Goal: Task Accomplishment & Management: Manage account settings

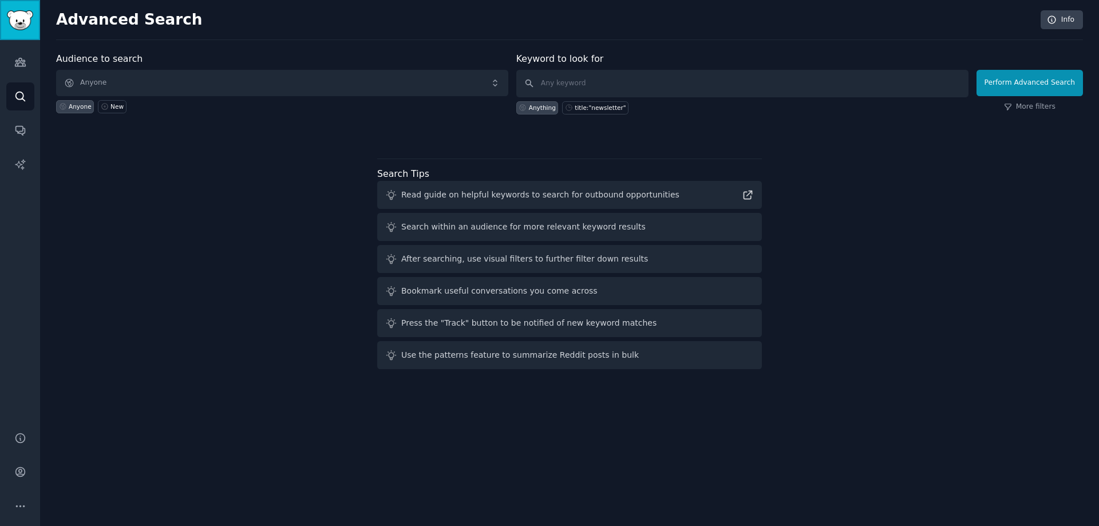
click at [24, 13] on img "Sidebar" at bounding box center [20, 20] width 26 height 20
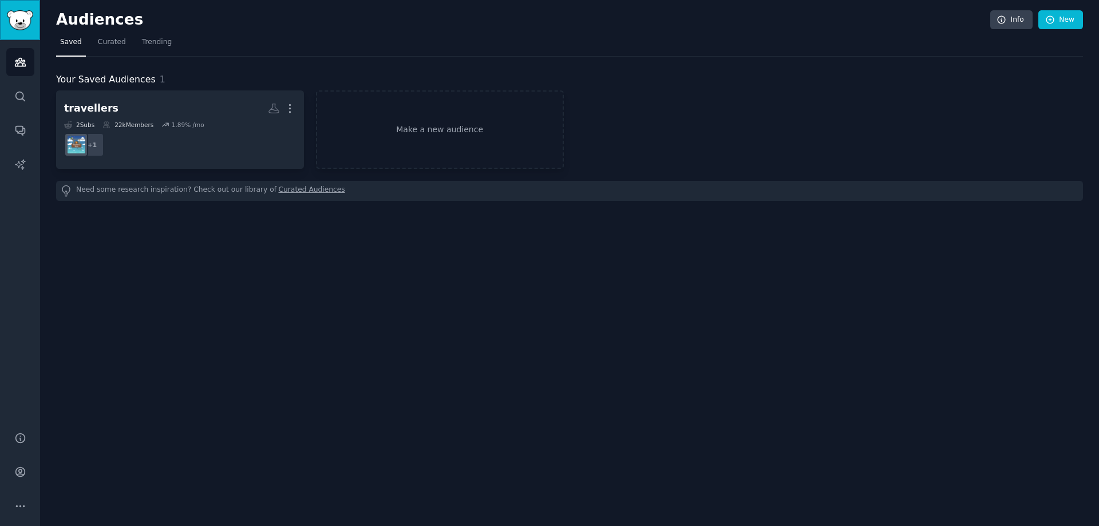
click at [21, 19] on img "Sidebar" at bounding box center [20, 20] width 26 height 20
click at [732, 18] on icon at bounding box center [1050, 20] width 10 height 10
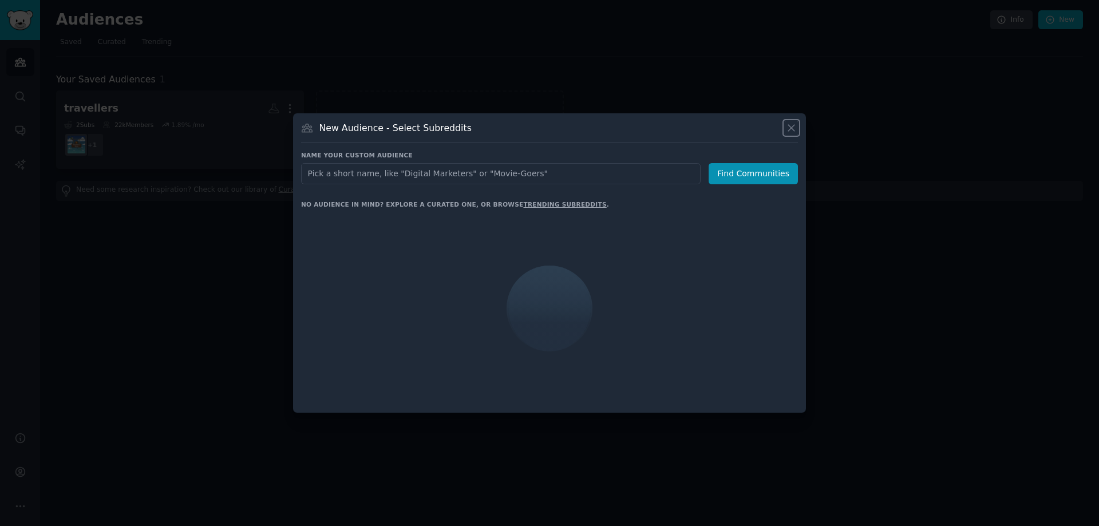
click at [732, 127] on icon at bounding box center [791, 128] width 6 height 6
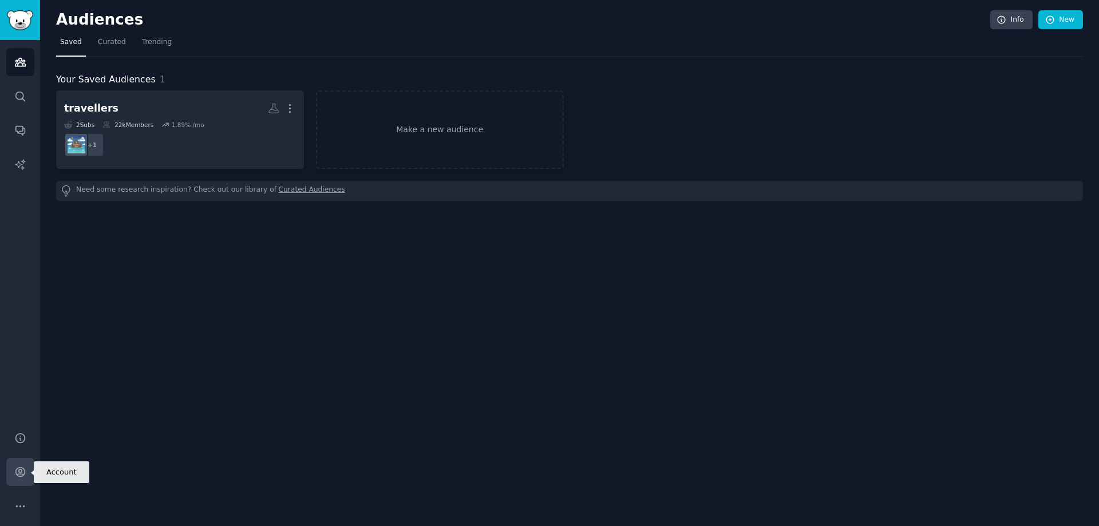
click at [31, 319] on link "Account" at bounding box center [20, 472] width 28 height 28
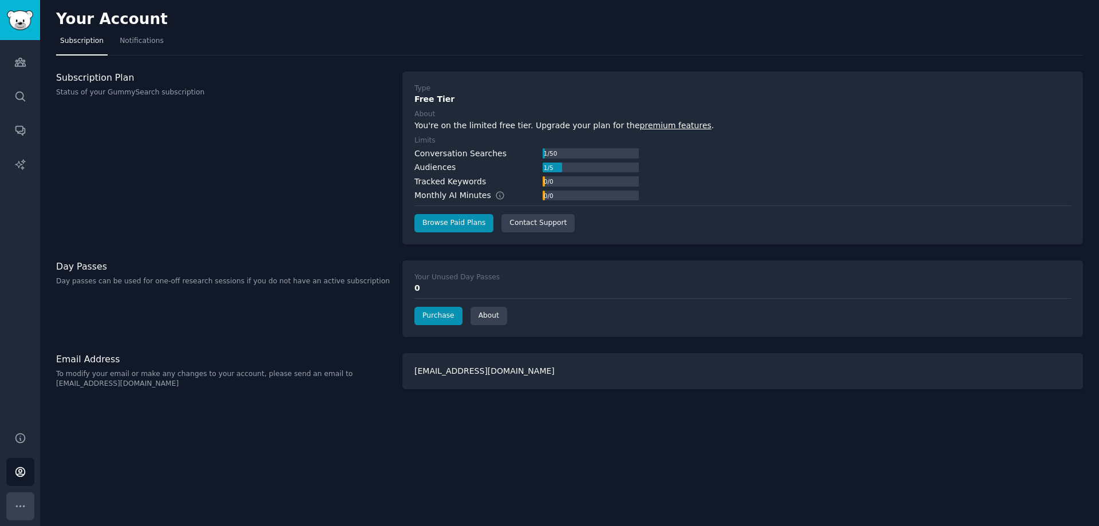
click at [22, 319] on icon "Sidebar" at bounding box center [20, 506] width 12 height 12
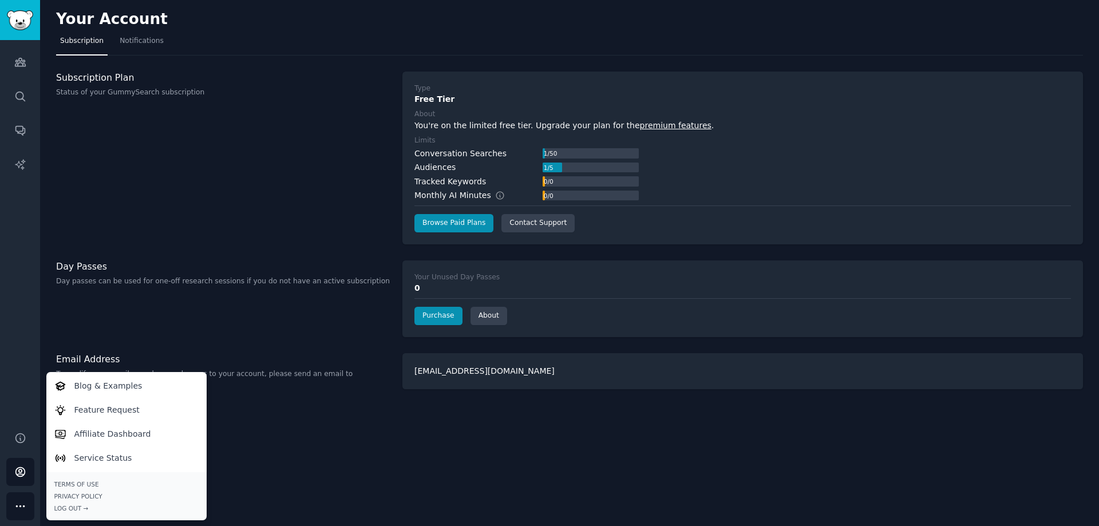
click at [22, 319] on icon "Sidebar" at bounding box center [20, 506] width 12 height 12
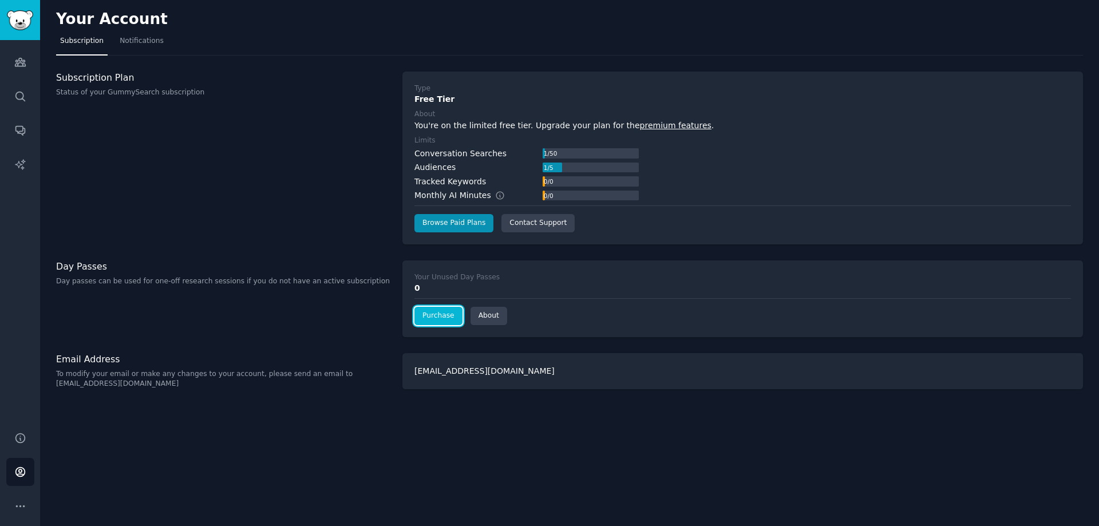
click at [430, 316] on link "Purchase" at bounding box center [439, 316] width 48 height 18
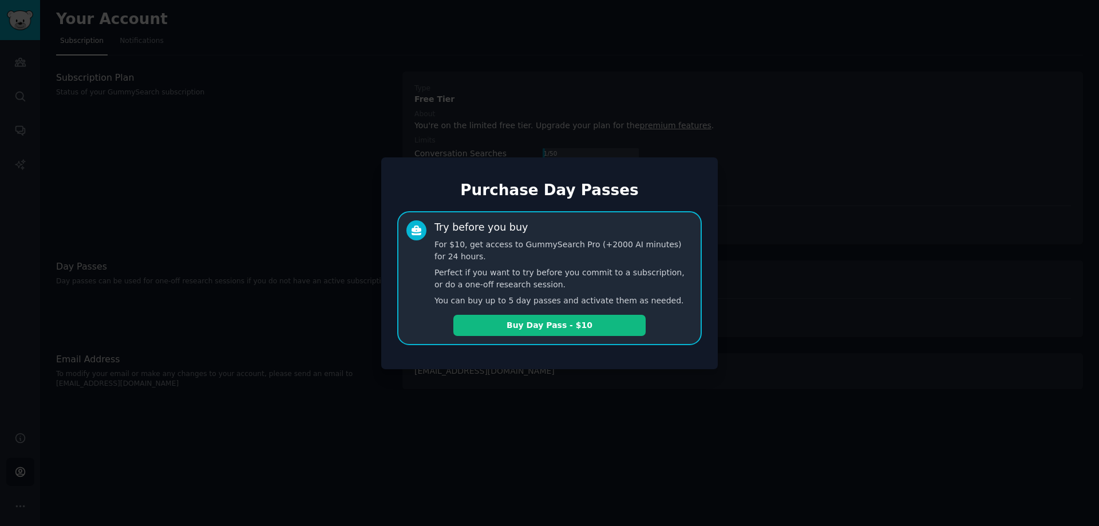
click at [341, 309] on div at bounding box center [549, 263] width 1099 height 526
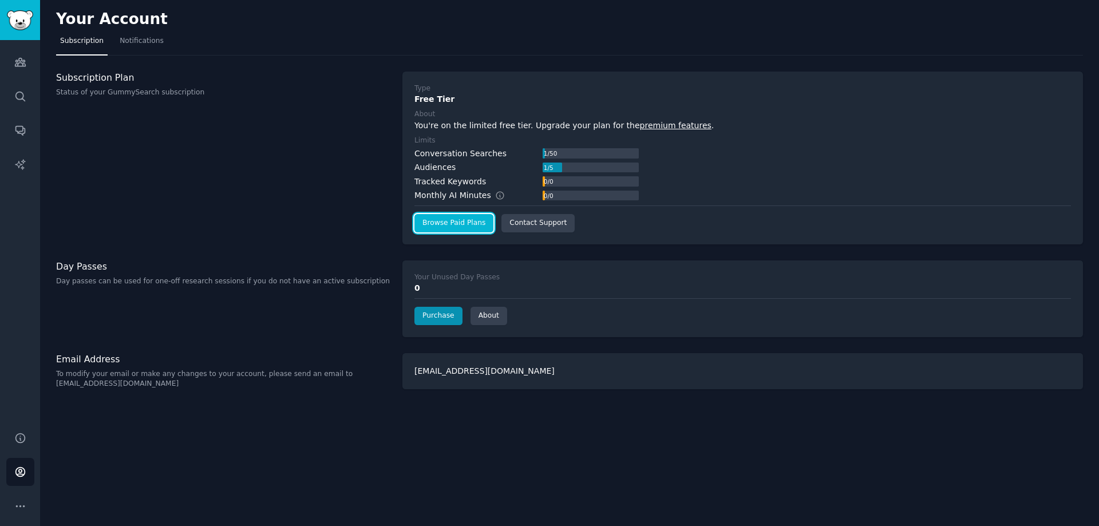
click at [459, 218] on link "Browse Paid Plans" at bounding box center [454, 223] width 79 height 18
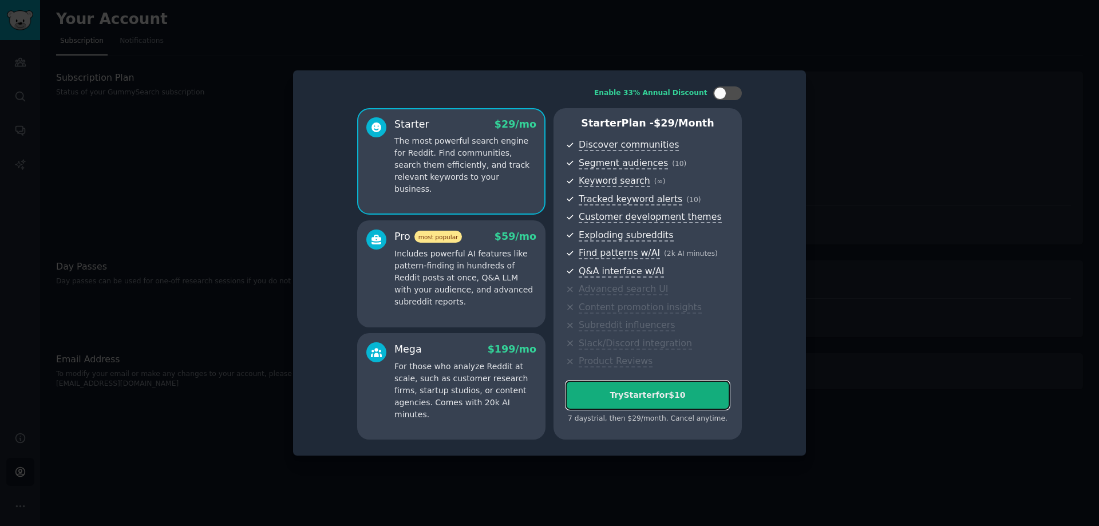
click at [625, 319] on div "Try Starter for $10" at bounding box center [647, 395] width 163 height 12
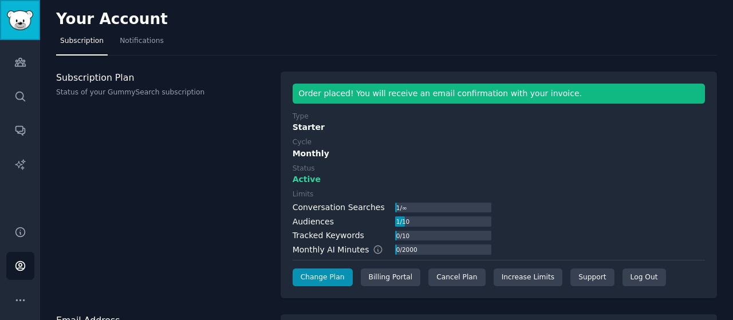
click at [31, 29] on img "Sidebar" at bounding box center [20, 20] width 26 height 20
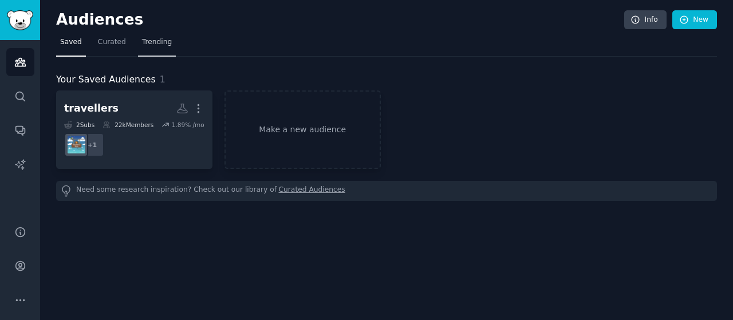
click at [143, 41] on span "Trending" at bounding box center [157, 42] width 30 height 10
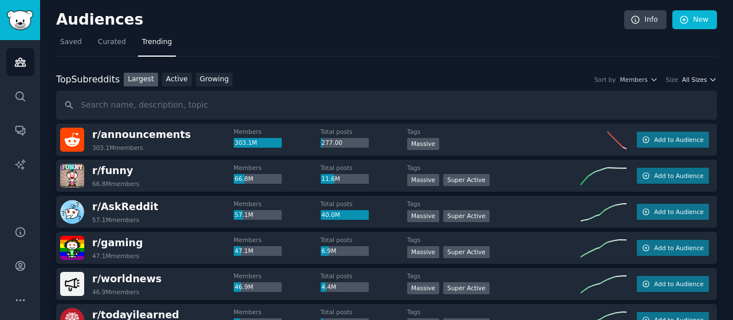
click at [704, 78] on button "All Sizes" at bounding box center [699, 80] width 35 height 8
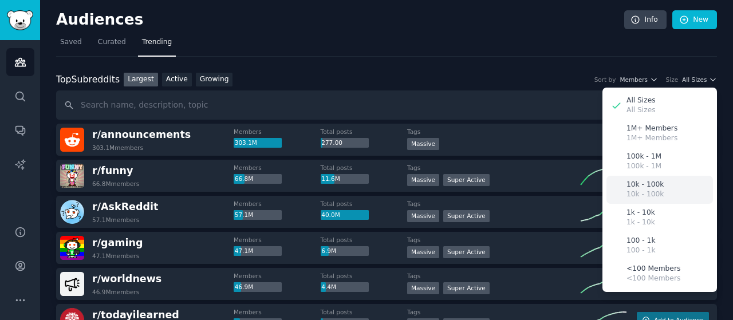
click at [644, 187] on p "10k - 100k" at bounding box center [644, 185] width 37 height 10
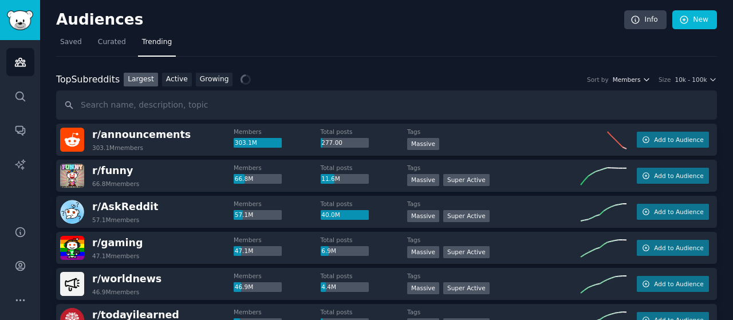
click at [649, 81] on icon "button" at bounding box center [646, 80] width 8 height 8
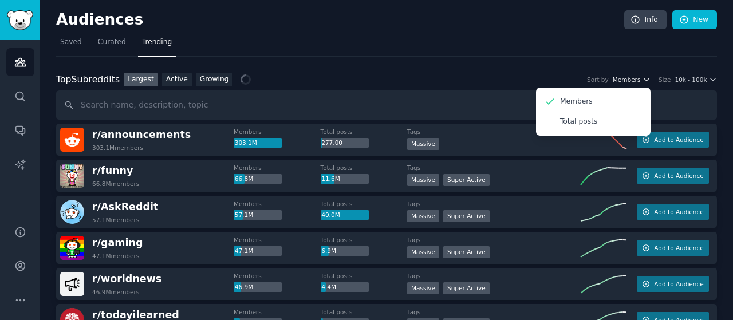
click at [649, 81] on icon "button" at bounding box center [646, 80] width 8 height 8
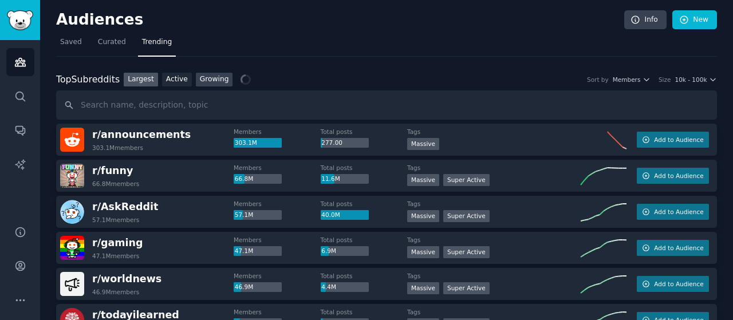
click at [198, 80] on link "Growing" at bounding box center [214, 80] width 37 height 14
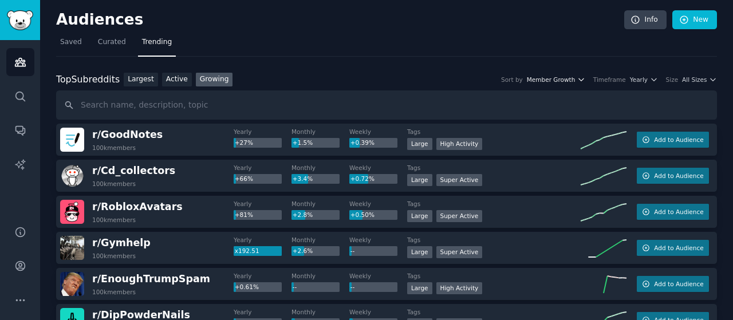
click at [575, 78] on span "Member Growth" at bounding box center [551, 80] width 49 height 8
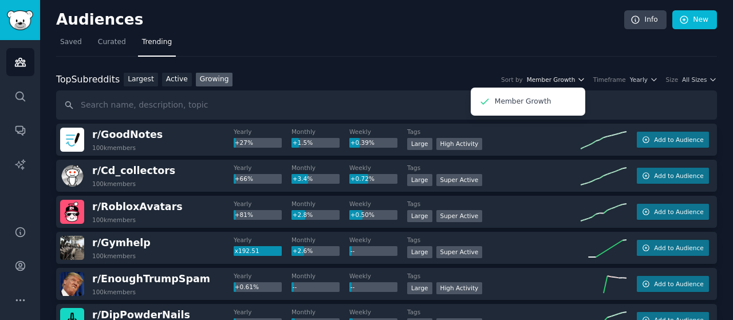
click at [575, 79] on span "Member Growth" at bounding box center [551, 80] width 49 height 8
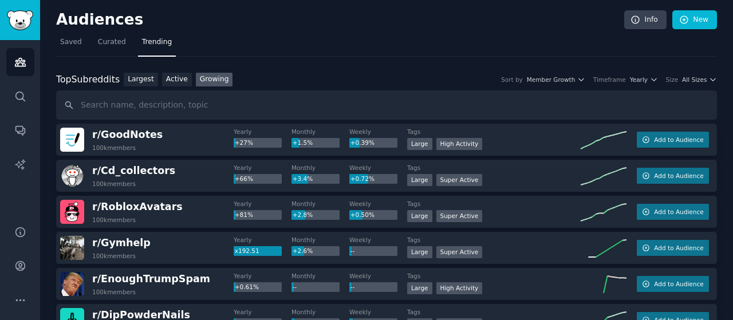
click at [660, 74] on div "Top Subreddits Top Subreddits Largest Active Growing Sort by Member Growth Time…" at bounding box center [386, 80] width 661 height 14
click at [658, 76] on icon "button" at bounding box center [654, 80] width 8 height 8
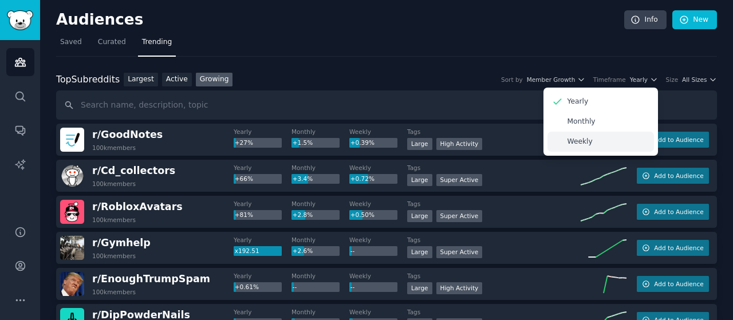
click at [593, 143] on div "Weekly" at bounding box center [600, 142] width 106 height 20
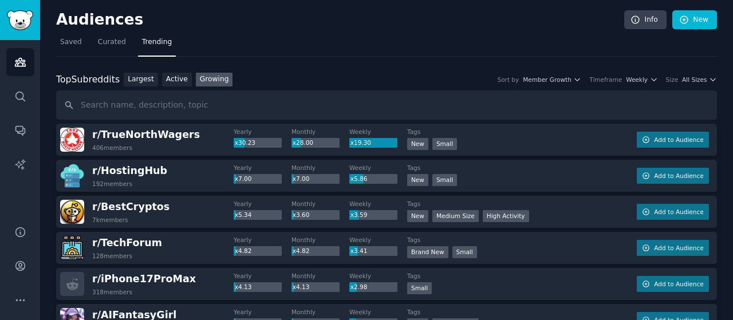
click at [711, 77] on icon "button" at bounding box center [713, 80] width 8 height 8
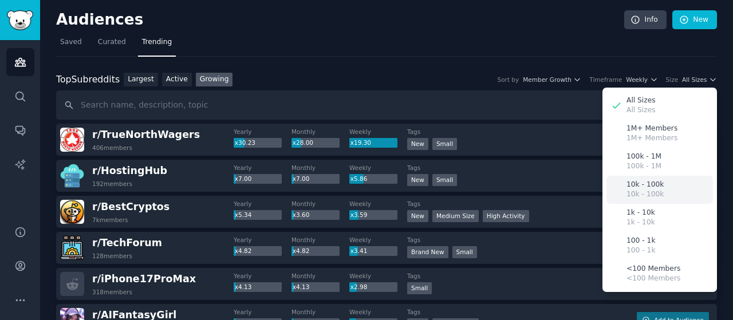
click at [642, 187] on p "10k - 100k" at bounding box center [644, 185] width 37 height 10
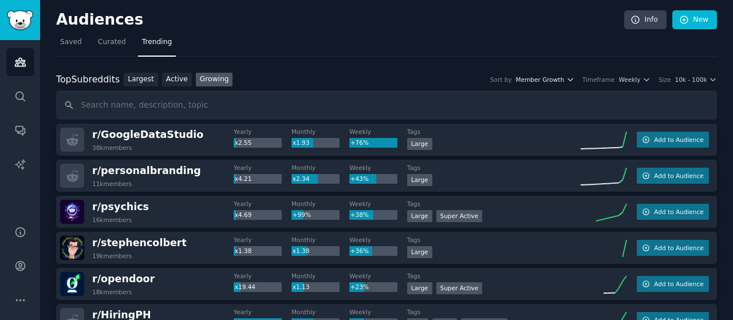
click at [574, 80] on icon "button" at bounding box center [570, 80] width 8 height 8
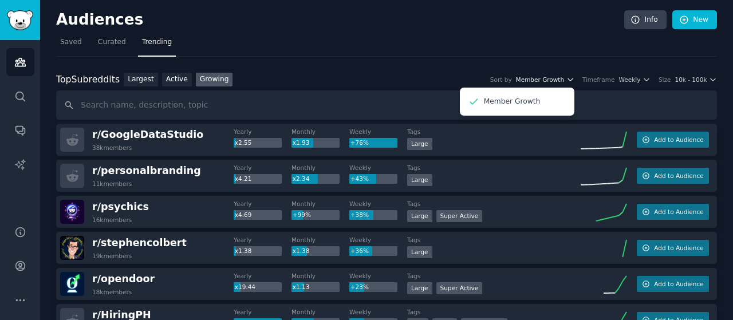
click at [574, 80] on icon "button" at bounding box center [570, 80] width 8 height 8
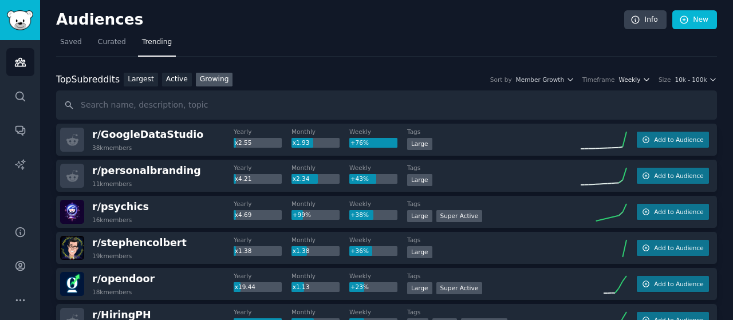
click at [634, 78] on span "Weekly" at bounding box center [630, 80] width 22 height 8
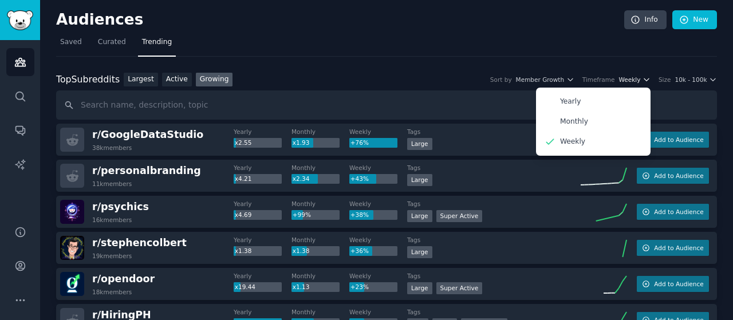
click at [634, 78] on span "Weekly" at bounding box center [630, 80] width 22 height 8
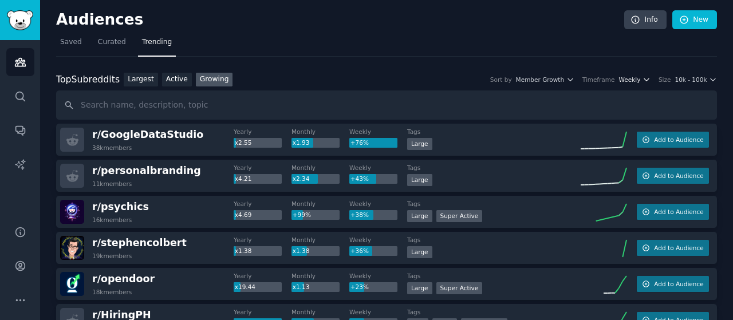
click at [640, 77] on span "Weekly" at bounding box center [630, 80] width 22 height 8
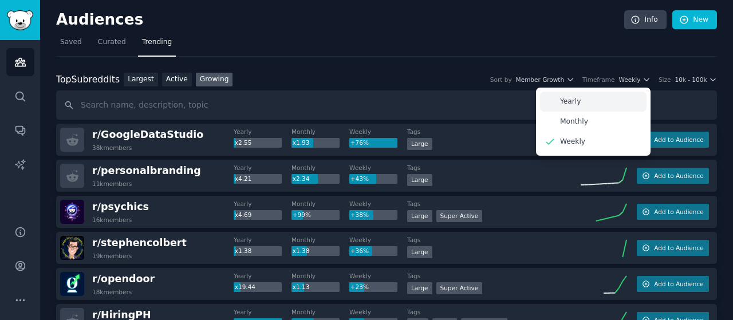
click at [591, 105] on div "Yearly" at bounding box center [593, 102] width 106 height 20
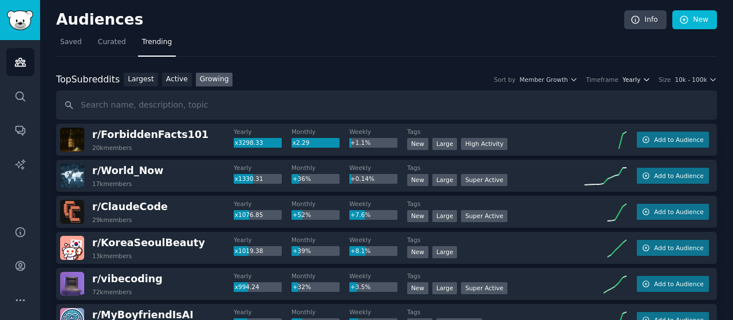
click at [640, 77] on span "Yearly" at bounding box center [631, 80] width 18 height 8
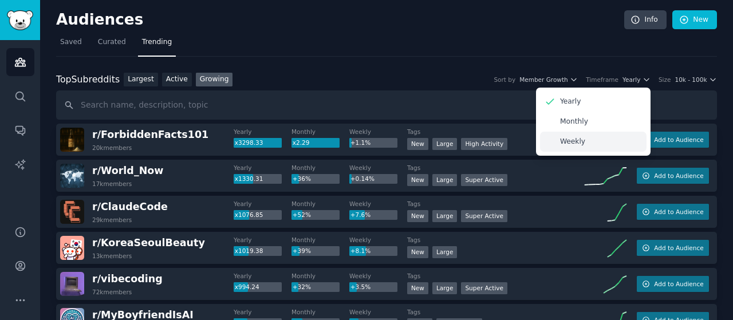
click at [585, 143] on p "Weekly" at bounding box center [572, 142] width 25 height 10
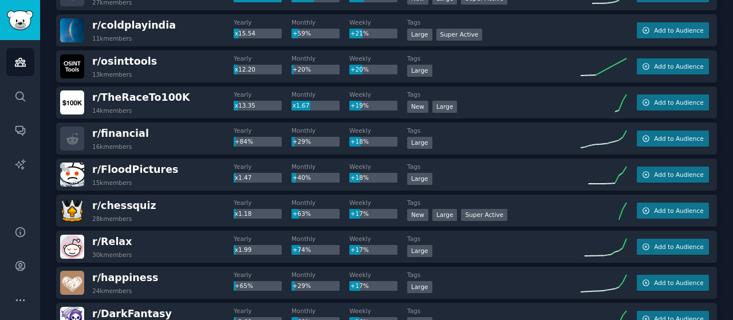
scroll to position [344, 0]
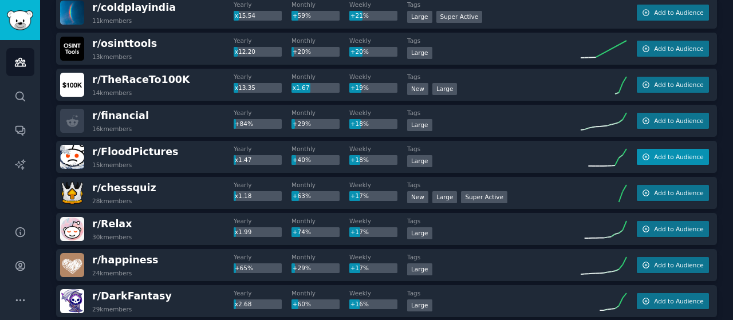
click at [644, 154] on icon "button" at bounding box center [646, 157] width 6 height 6
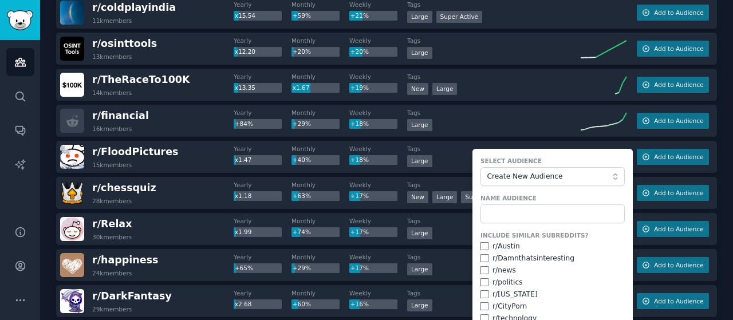
scroll to position [401, 0]
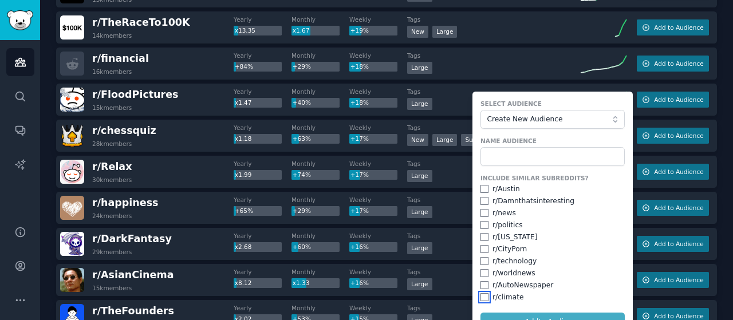
click at [480, 295] on input "checkbox" at bounding box center [484, 297] width 8 height 8
checkbox input "true"
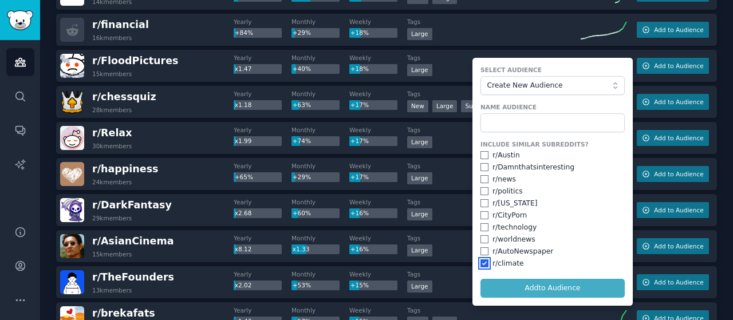
scroll to position [458, 0]
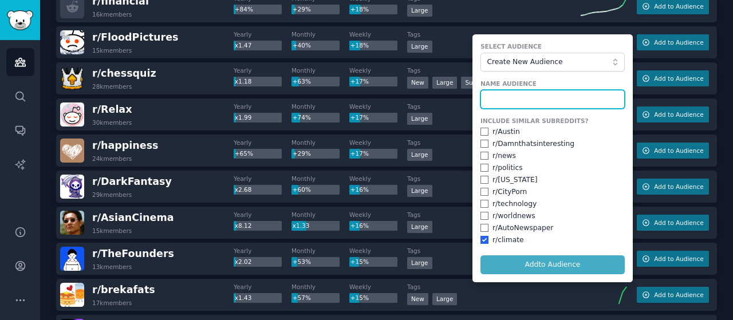
click at [507, 94] on input "text" at bounding box center [552, 99] width 144 height 19
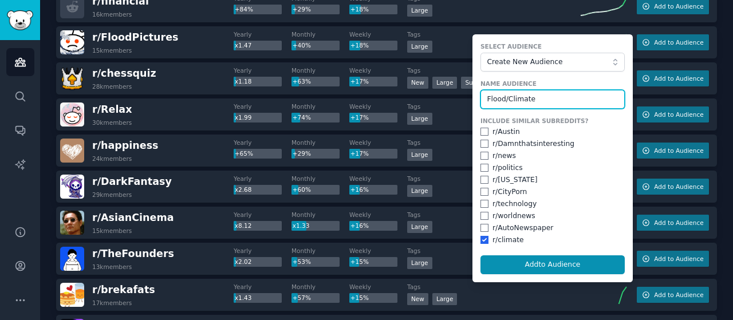
type input "Flood/Climate"
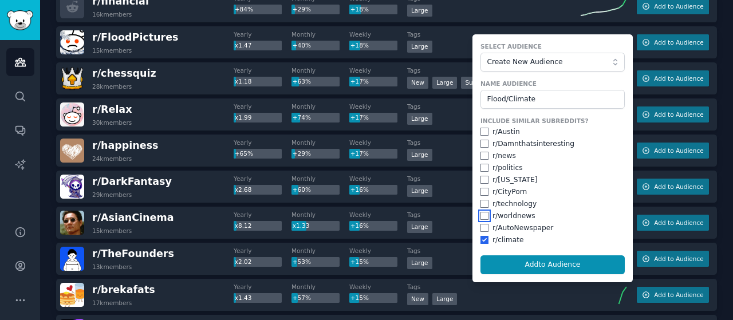
click at [481, 213] on input "checkbox" at bounding box center [484, 216] width 8 height 8
checkbox input "true"
click at [483, 153] on input "checkbox" at bounding box center [484, 156] width 8 height 8
click at [480, 153] on input "checkbox" at bounding box center [484, 156] width 8 height 8
checkbox input "false"
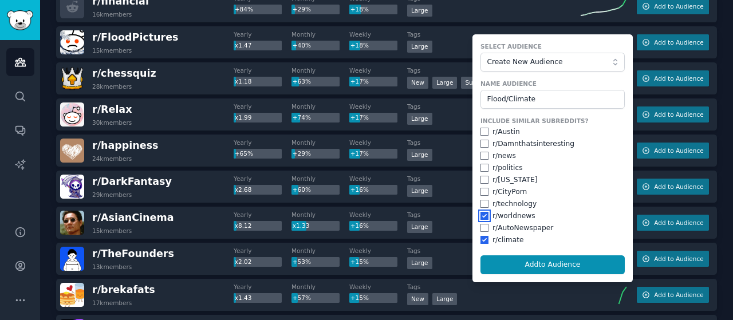
click at [482, 213] on input "checkbox" at bounding box center [484, 216] width 8 height 8
checkbox input "false"
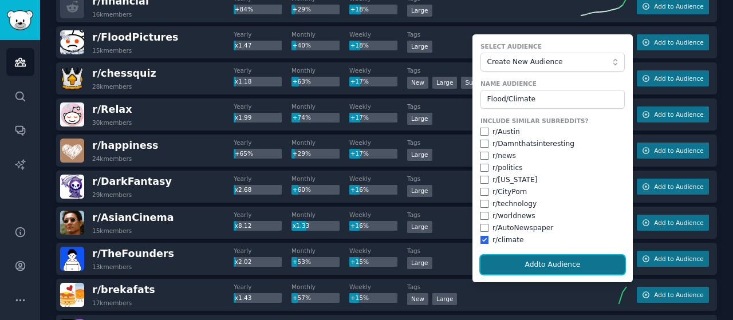
click at [524, 267] on button "Add to Audience" at bounding box center [552, 264] width 144 height 19
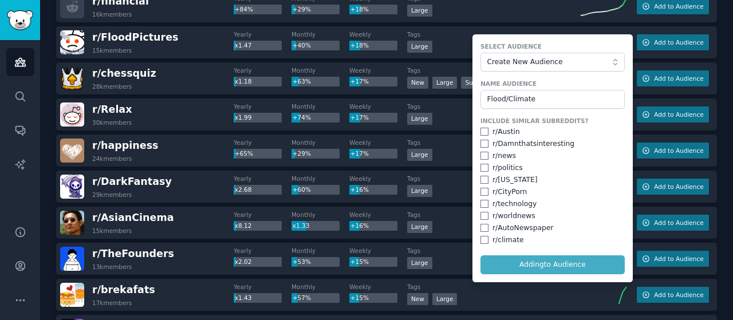
checkbox input "false"
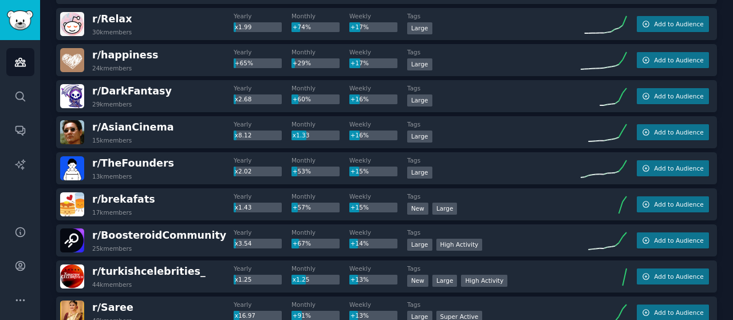
scroll to position [550, 0]
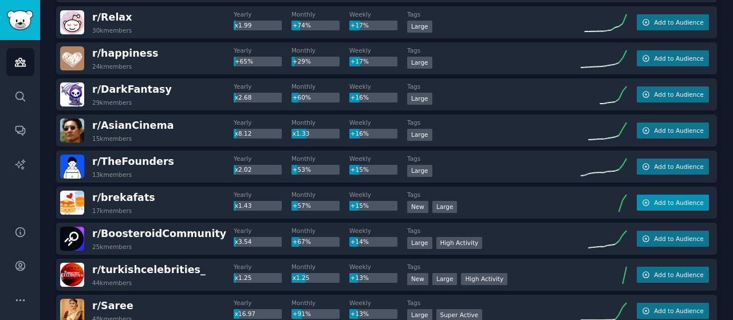
click at [662, 205] on span "Add to Audience" at bounding box center [678, 203] width 49 height 8
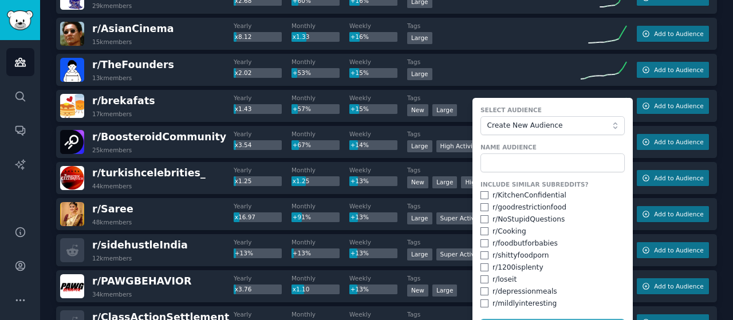
scroll to position [665, 0]
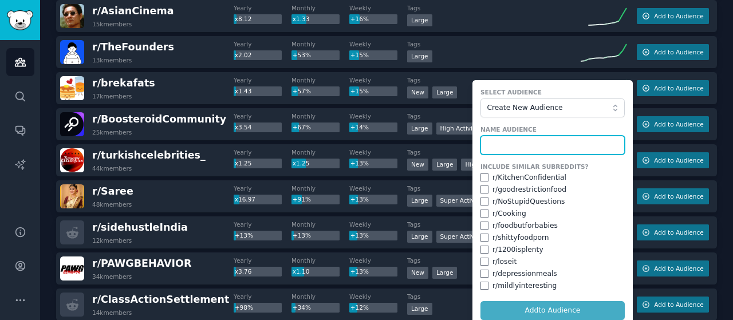
click at [511, 139] on input "text" at bounding box center [552, 145] width 144 height 19
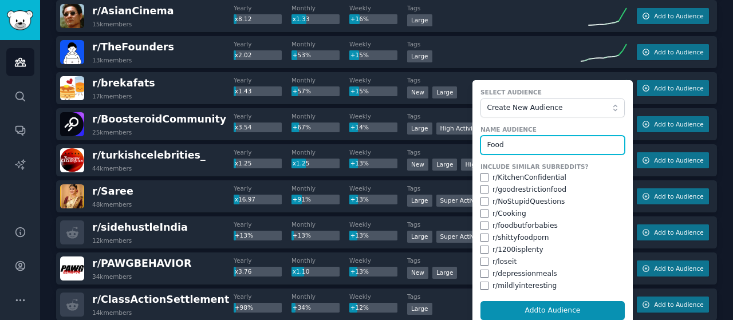
type input "Food"
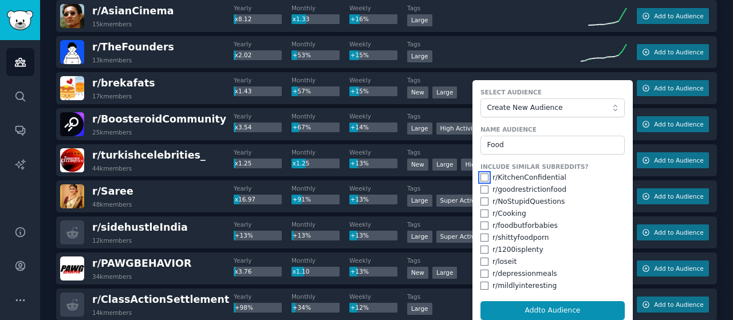
click at [481, 176] on input "checkbox" at bounding box center [484, 177] width 8 height 8
checkbox input "true"
click at [480, 187] on input "checkbox" at bounding box center [484, 190] width 8 height 8
checkbox input "true"
click at [484, 212] on input "checkbox" at bounding box center [484, 214] width 8 height 8
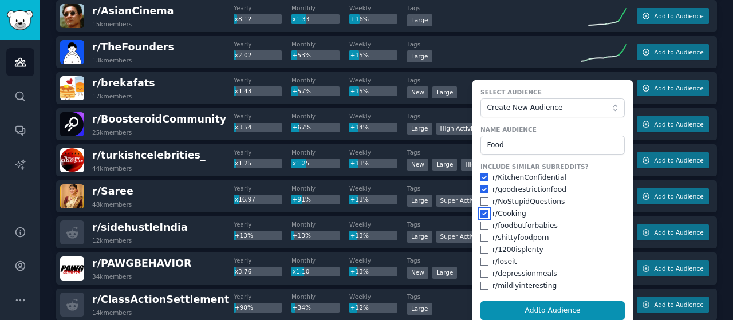
checkbox input "true"
click at [480, 282] on input "checkbox" at bounding box center [484, 286] width 8 height 8
checkbox input "true"
click at [480, 259] on input "checkbox" at bounding box center [484, 262] width 8 height 8
checkbox input "true"
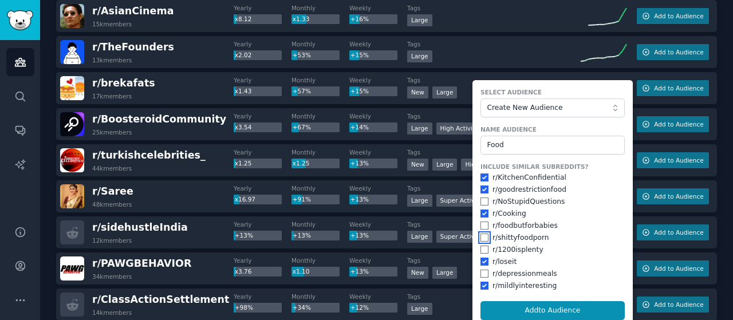
click at [482, 235] on input "checkbox" at bounding box center [484, 238] width 8 height 8
checkbox input "true"
click at [480, 200] on input "checkbox" at bounding box center [484, 202] width 8 height 8
checkbox input "true"
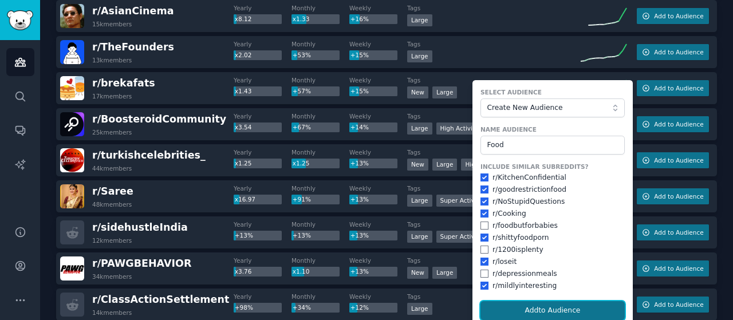
click at [505, 302] on button "Add to Audience" at bounding box center [552, 310] width 144 height 19
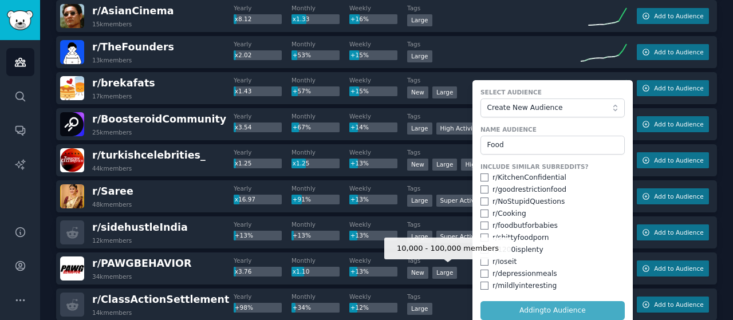
checkbox input "false"
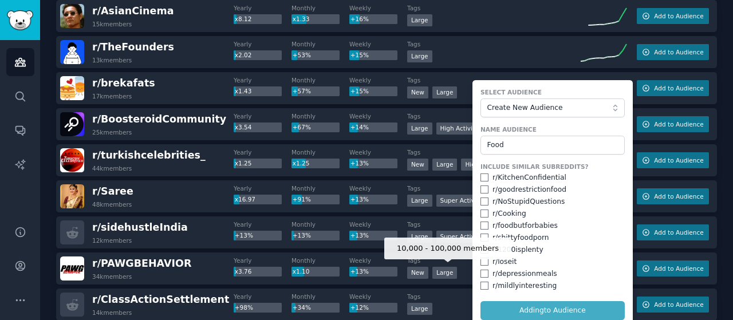
checkbox input "false"
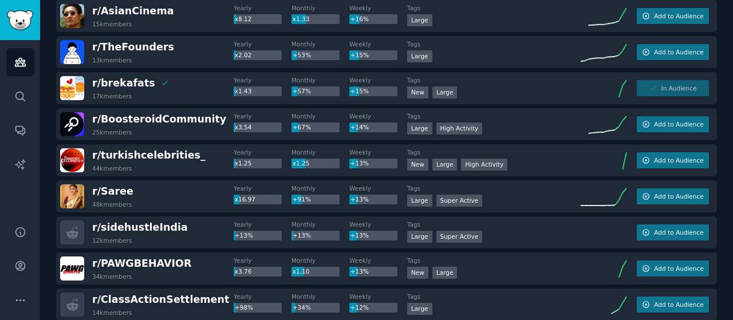
click at [658, 85] on div "In Audience" at bounding box center [673, 88] width 72 height 16
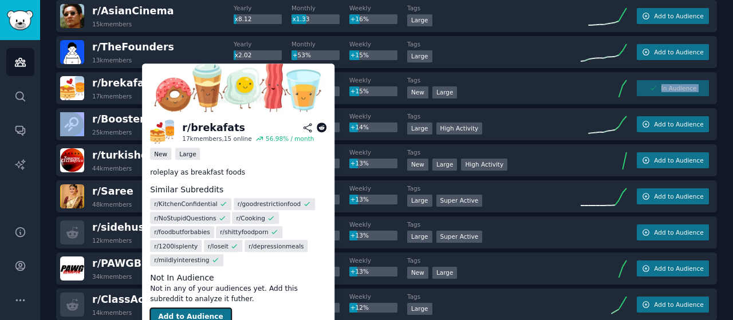
click at [177, 308] on button "Add to Audience" at bounding box center [190, 317] width 81 height 18
click at [160, 153] on div "New" at bounding box center [160, 154] width 21 height 12
click at [168, 156] on div "New" at bounding box center [160, 154] width 21 height 12
click at [188, 308] on button "Add to Audience" at bounding box center [190, 317] width 81 height 18
click at [189, 308] on button "Add to Audience" at bounding box center [190, 317] width 81 height 18
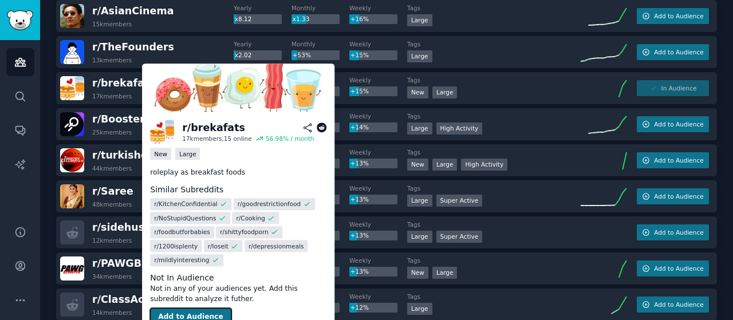
click at [189, 308] on button "Add to Audience" at bounding box center [190, 317] width 81 height 18
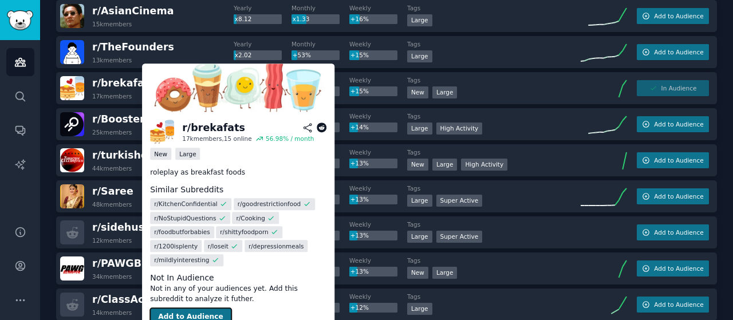
click at [189, 308] on button "Add to Audience" at bounding box center [190, 317] width 81 height 18
click at [184, 151] on div "Large" at bounding box center [187, 154] width 25 height 12
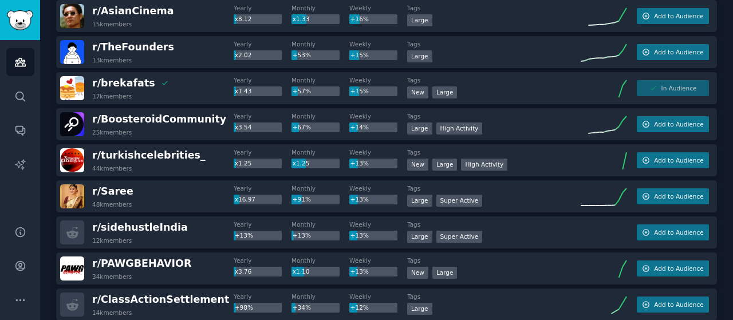
click at [11, 198] on div "Audiences Search Conversations AI Reports" at bounding box center [20, 126] width 40 height 172
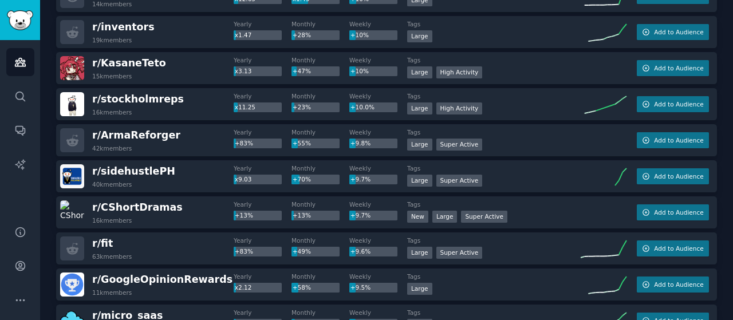
scroll to position [1301, 0]
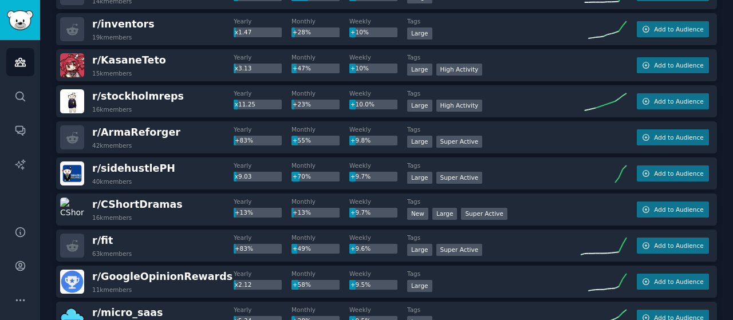
drag, startPoint x: 254, startPoint y: 184, endPoint x: 271, endPoint y: 179, distance: 18.1
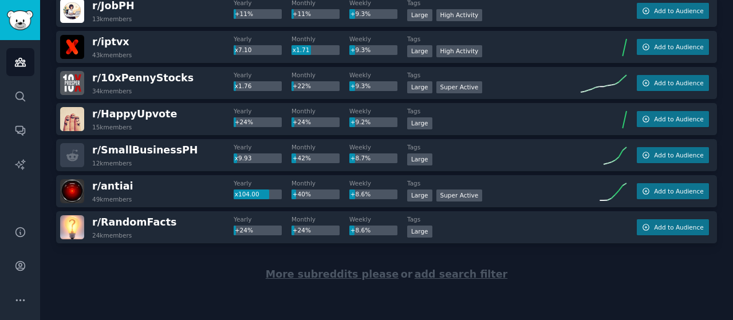
scroll to position [1680, 0]
click at [323, 271] on span "More subreddits please" at bounding box center [332, 274] width 133 height 11
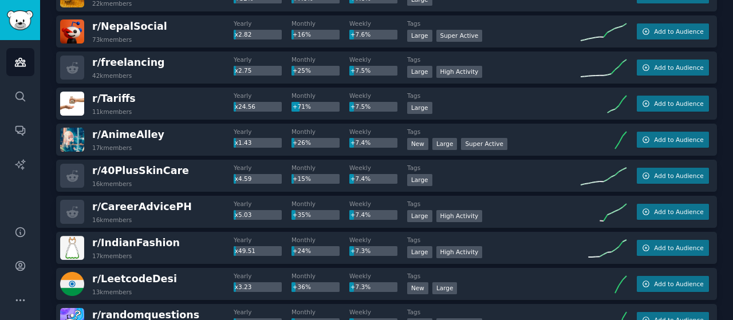
scroll to position [2255, 0]
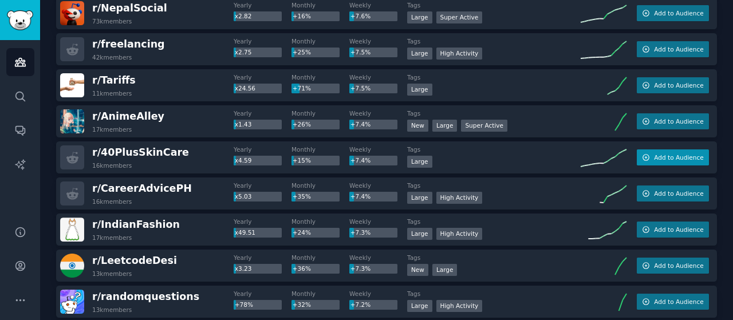
click at [649, 152] on button "Add to Audience" at bounding box center [673, 157] width 72 height 16
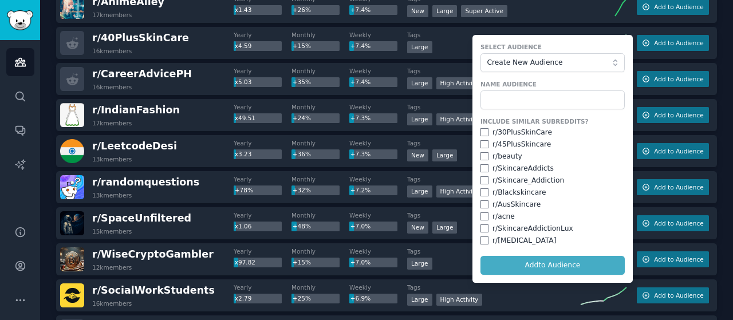
scroll to position [2312, 0]
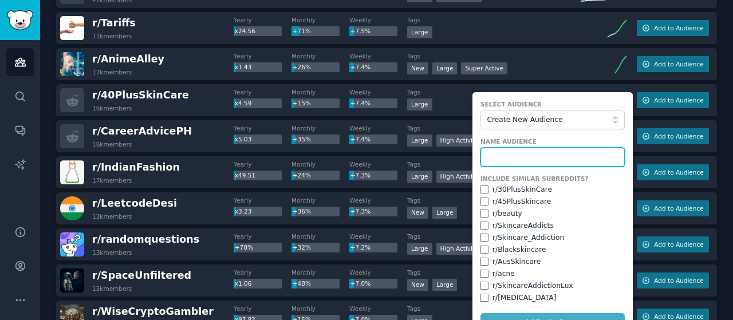
click at [530, 157] on input "text" at bounding box center [552, 157] width 144 height 19
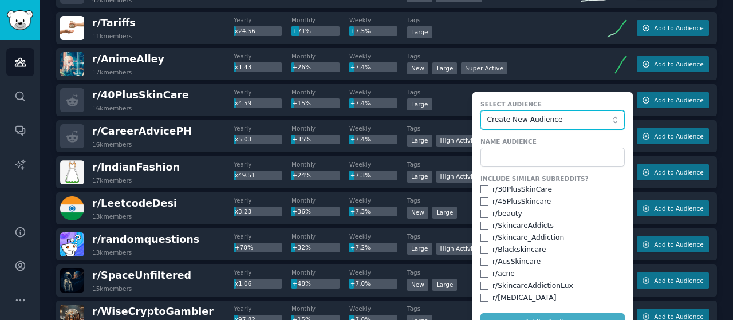
click at [538, 123] on span "Create New Audience" at bounding box center [549, 120] width 125 height 10
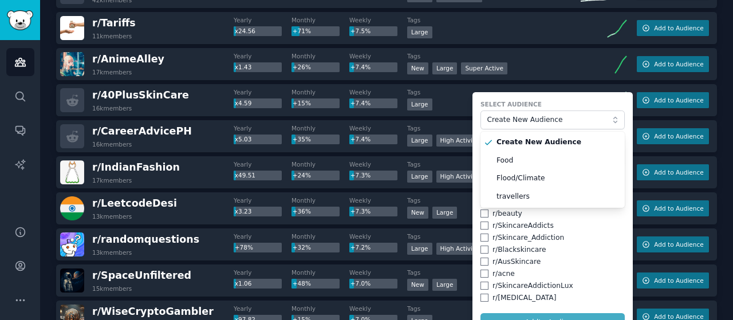
click at [675, 111] on div "r/ 40PlusSkinCare 16k members Yearly x4.59 Monthly +15% Weekly +7.4% Tags Large…" at bounding box center [386, 100] width 661 height 32
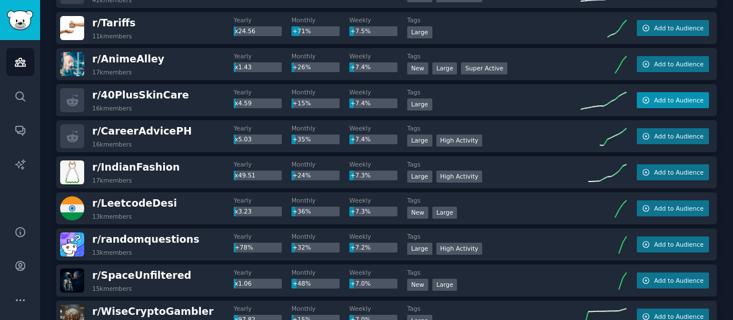
click at [681, 105] on button "Add to Audience" at bounding box center [673, 100] width 72 height 16
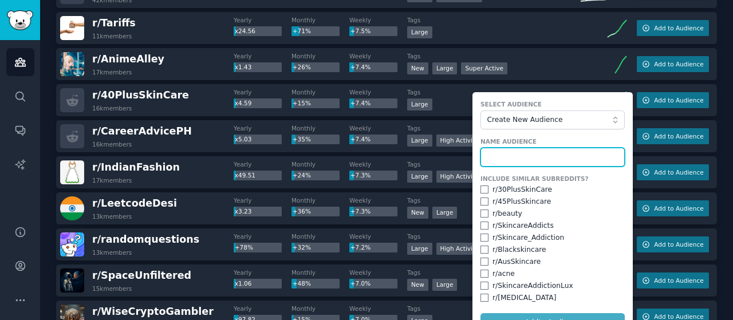
click at [523, 151] on input "text" at bounding box center [552, 157] width 144 height 19
type input "SkinCare/Cosmetics"
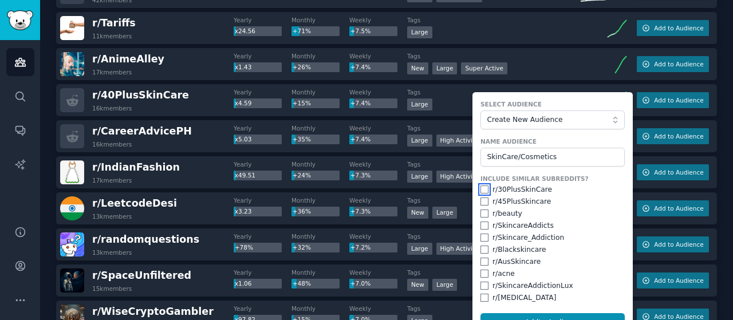
click at [484, 188] on input "checkbox" at bounding box center [484, 190] width 8 height 8
checkbox input "true"
click at [482, 202] on input "checkbox" at bounding box center [484, 202] width 8 height 8
checkbox input "true"
click at [480, 236] on input "checkbox" at bounding box center [484, 238] width 8 height 8
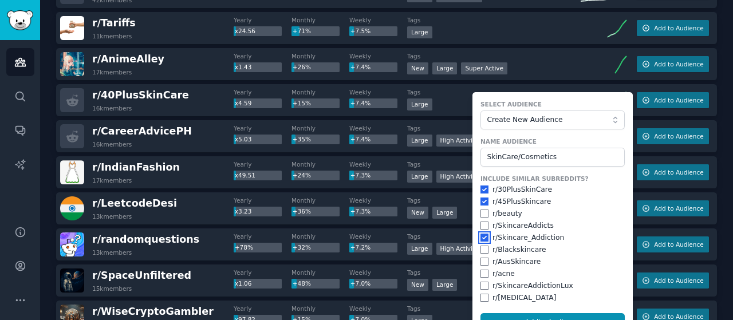
checkbox input "true"
click at [480, 223] on input "checkbox" at bounding box center [484, 226] width 8 height 8
checkbox input "true"
click at [483, 211] on input "checkbox" at bounding box center [484, 214] width 8 height 8
checkbox input "true"
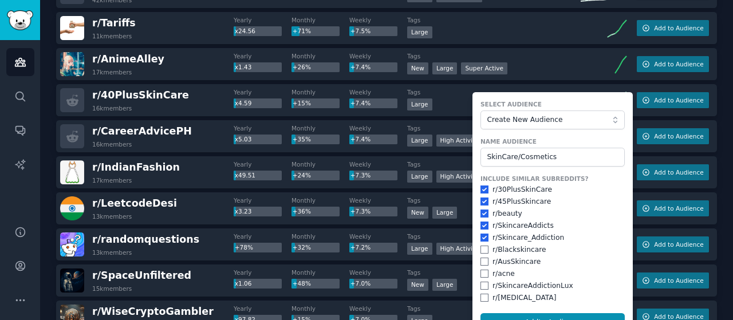
click at [481, 245] on div "r/ Blackskincare" at bounding box center [552, 250] width 144 height 10
click at [483, 254] on div "Include Similar Subreddits? r/ 30PlusSkinCare r/ 45PlusSkincare r/ beauty r/ Sk…" at bounding box center [552, 239] width 144 height 128
click at [481, 259] on input "checkbox" at bounding box center [484, 262] width 8 height 8
checkbox input "true"
click at [480, 245] on div "r/ Blackskincare" at bounding box center [552, 250] width 144 height 10
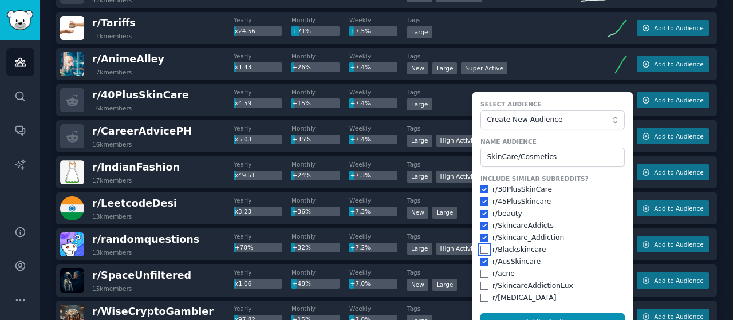
click at [480, 247] on input "checkbox" at bounding box center [484, 250] width 8 height 8
checkbox input "true"
click at [483, 270] on input "checkbox" at bounding box center [484, 274] width 8 height 8
checkbox input "true"
click at [482, 285] on input "checkbox" at bounding box center [484, 286] width 8 height 8
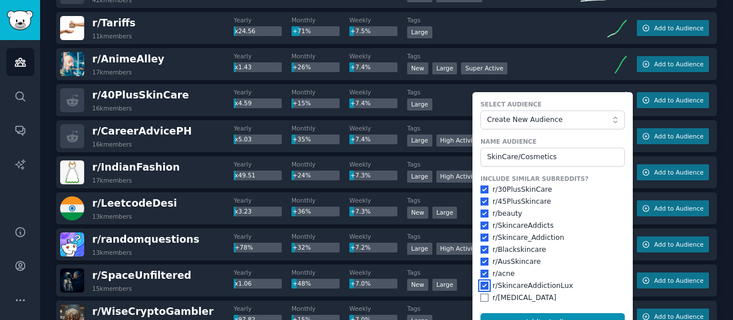
checkbox input "true"
click at [483, 297] on input "checkbox" at bounding box center [484, 298] width 8 height 8
checkbox input "true"
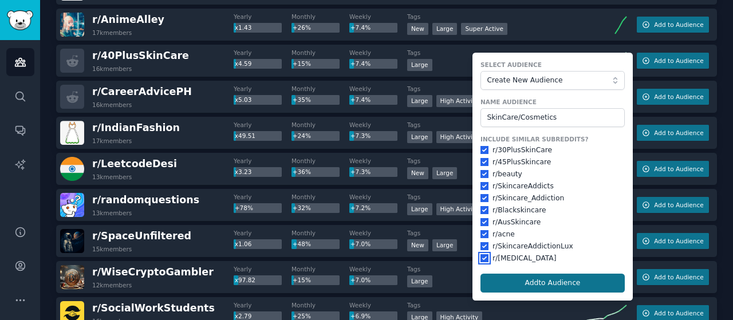
scroll to position [2369, 0]
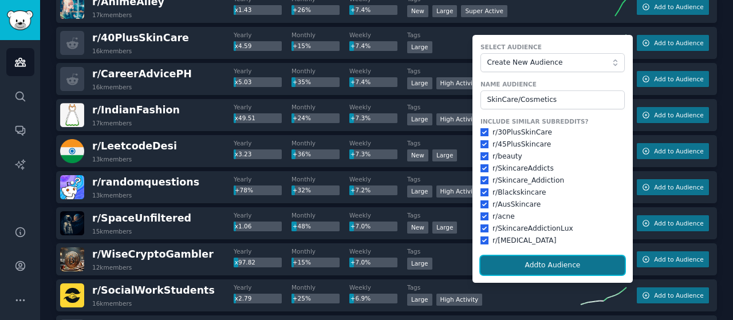
click at [535, 263] on button "Add to Audience" at bounding box center [552, 265] width 144 height 19
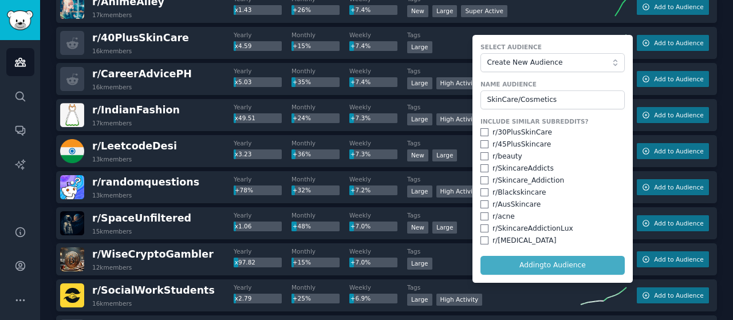
checkbox input "false"
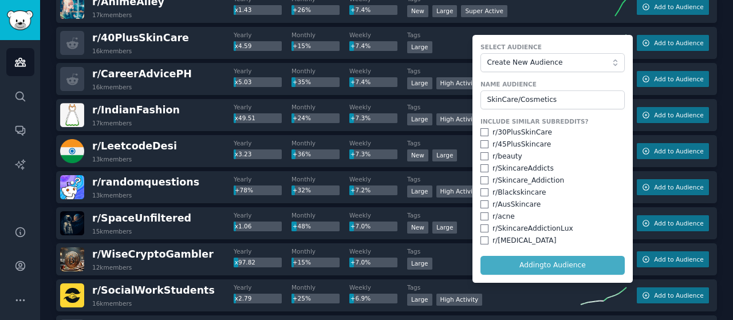
checkbox input "false"
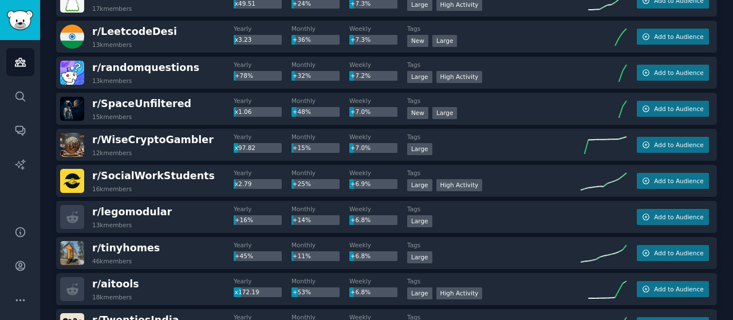
scroll to position [2541, 0]
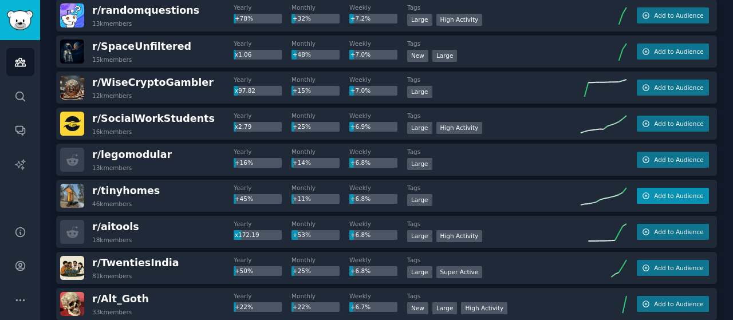
click at [684, 196] on span "Add to Audience" at bounding box center [678, 196] width 49 height 8
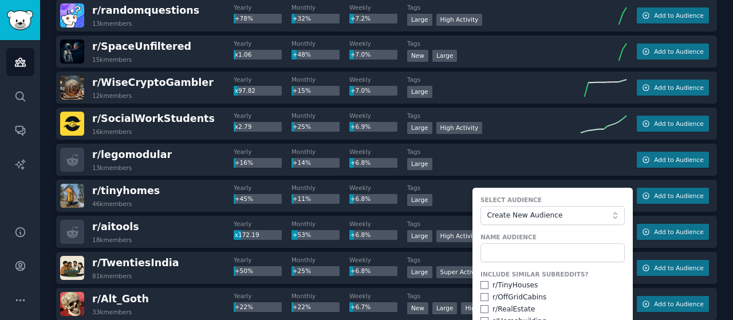
scroll to position [2598, 0]
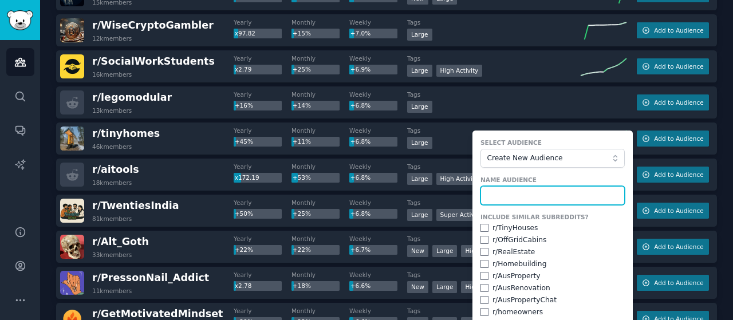
click at [521, 186] on input "text" at bounding box center [552, 195] width 144 height 19
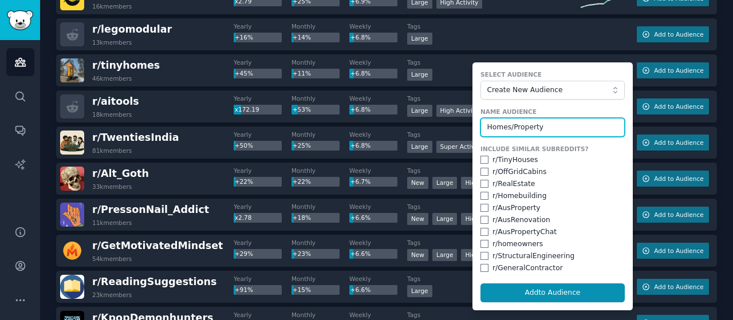
scroll to position [2672, 0]
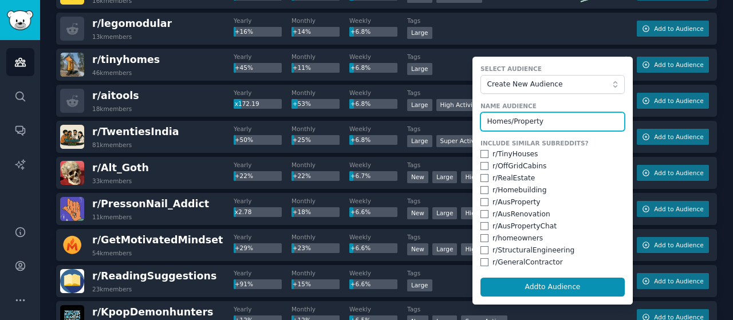
drag, startPoint x: 542, startPoint y: 123, endPoint x: 463, endPoint y: 127, distance: 78.5
type input "Homes/Property"
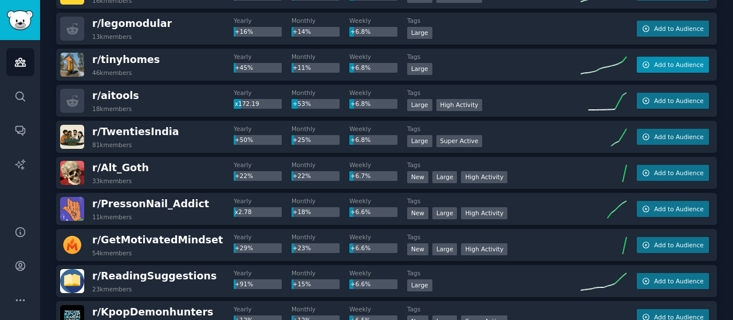
click at [670, 57] on button "Add to Audience" at bounding box center [673, 65] width 72 height 16
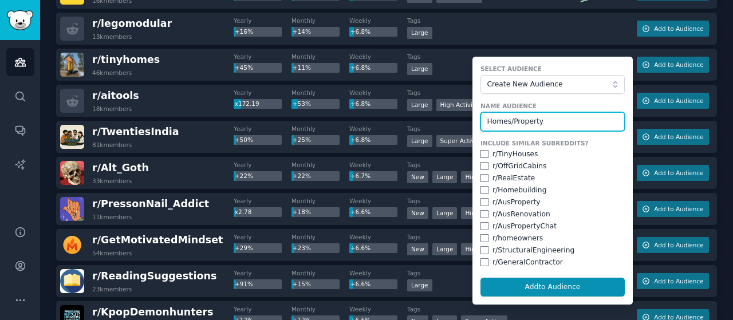
drag, startPoint x: 555, startPoint y: 115, endPoint x: 452, endPoint y: 125, distance: 103.5
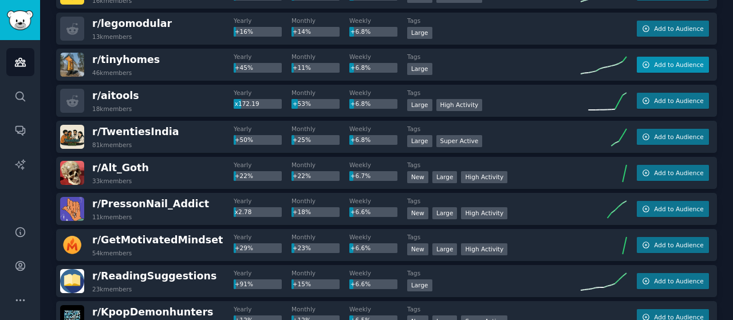
click at [660, 61] on span "Add to Audience" at bounding box center [678, 65] width 49 height 8
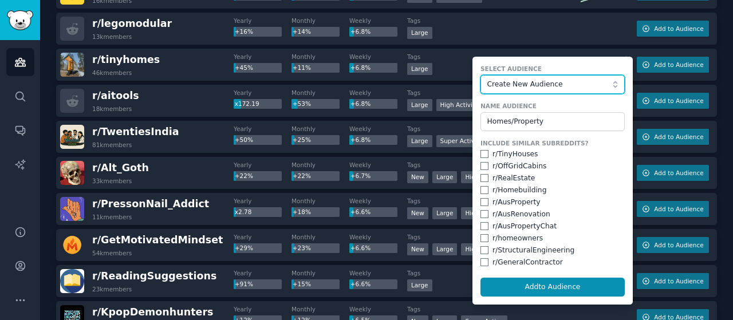
click at [566, 83] on span "Create New Audience" at bounding box center [549, 85] width 125 height 10
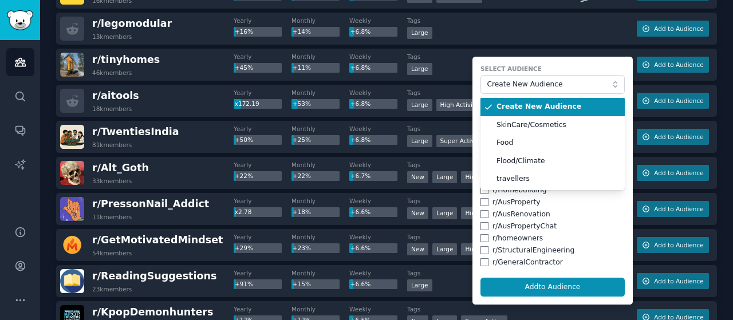
click at [543, 104] on span "Create New Audience" at bounding box center [556, 107] width 120 height 10
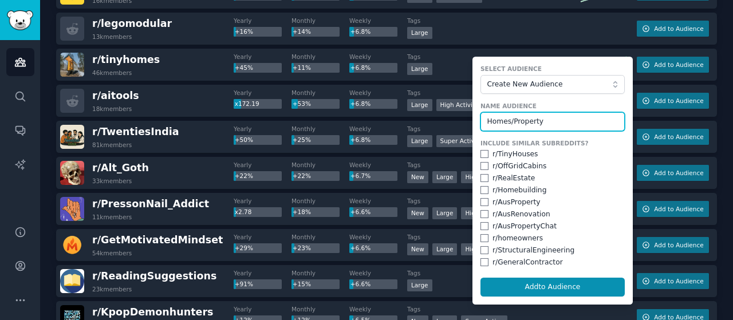
drag, startPoint x: 552, startPoint y: 117, endPoint x: 429, endPoint y: 120, distance: 123.1
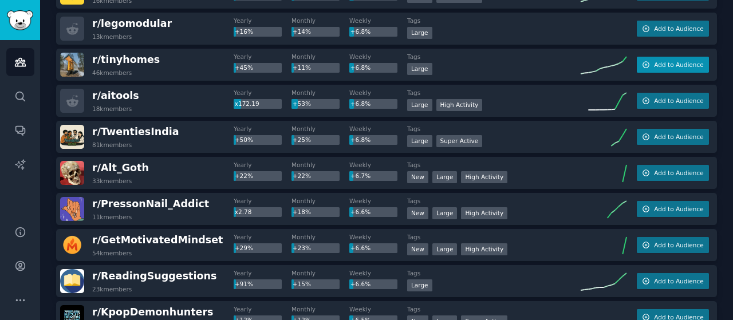
click at [653, 60] on button "Add to Audience" at bounding box center [673, 65] width 72 height 16
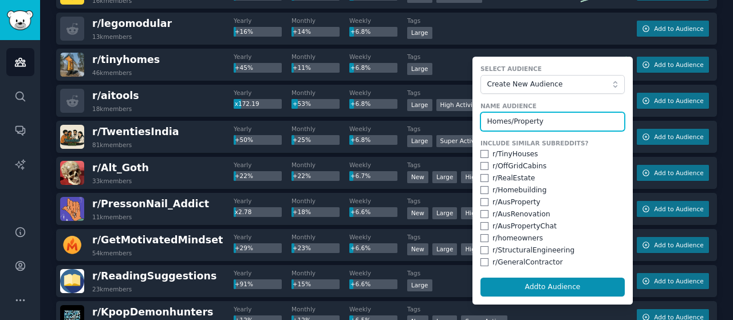
drag, startPoint x: 543, startPoint y: 119, endPoint x: 602, endPoint y: 130, distance: 59.5
click at [602, 130] on form "Select Audience Create New Audience Name Audience Homes/Property Include Simila…" at bounding box center [552, 181] width 160 height 248
type input "H"
type input "R"
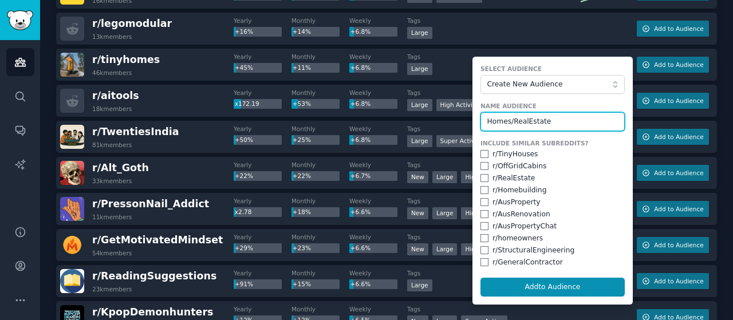
type input "Homes/RealEstate"
click at [480, 152] on input "checkbox" at bounding box center [484, 154] width 8 height 8
checkbox input "true"
click at [487, 164] on div "r/ OffGridCabins" at bounding box center [552, 166] width 144 height 10
click at [481, 180] on input "checkbox" at bounding box center [484, 178] width 8 height 8
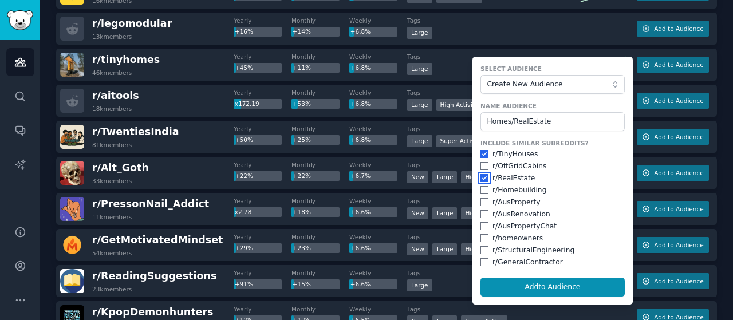
checkbox input "true"
click at [482, 162] on input "checkbox" at bounding box center [484, 166] width 8 height 8
checkbox input "true"
click at [483, 186] on input "checkbox" at bounding box center [484, 190] width 8 height 8
checkbox input "true"
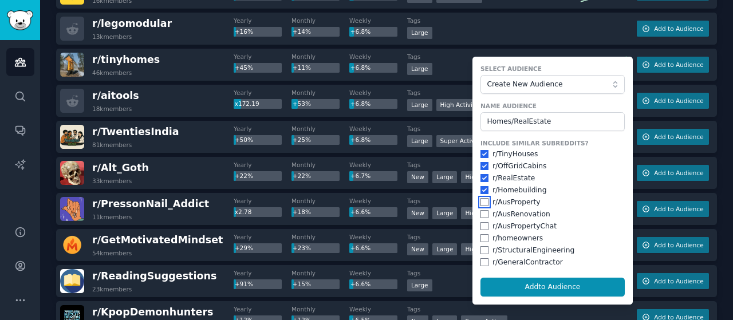
click at [480, 200] on input "checkbox" at bounding box center [484, 202] width 8 height 8
checkbox input "true"
click at [483, 214] on input "checkbox" at bounding box center [484, 214] width 8 height 8
checkbox input "true"
click at [482, 225] on input "checkbox" at bounding box center [484, 226] width 8 height 8
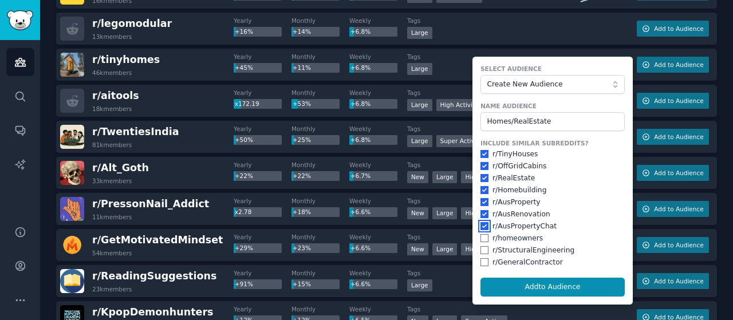
checkbox input "true"
click at [480, 236] on input "checkbox" at bounding box center [484, 238] width 8 height 8
checkbox input "true"
click at [481, 248] on input "checkbox" at bounding box center [484, 250] width 8 height 8
checkbox input "true"
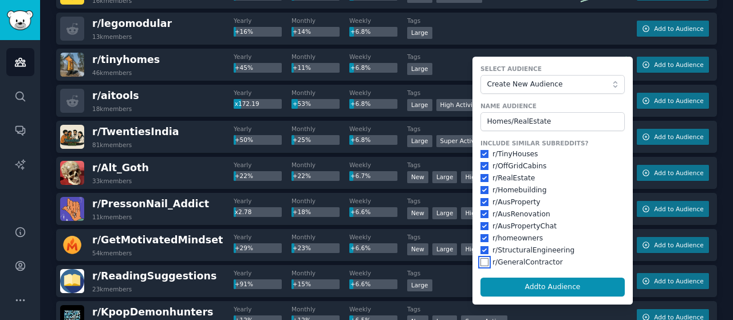
click at [483, 263] on input "checkbox" at bounding box center [484, 262] width 8 height 8
checkbox input "true"
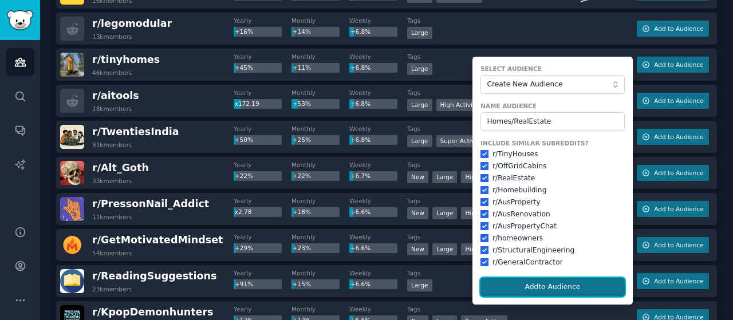
click at [512, 285] on button "Add to Audience" at bounding box center [552, 287] width 144 height 19
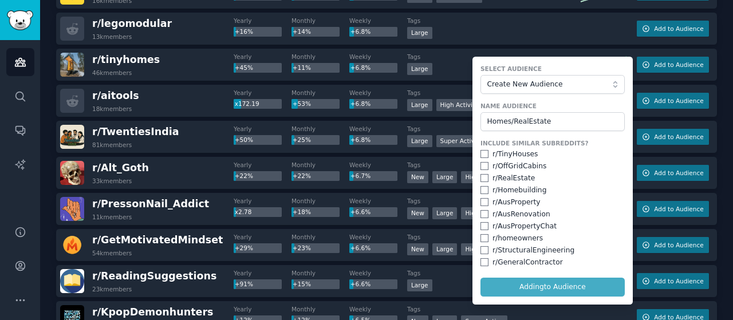
checkbox input "false"
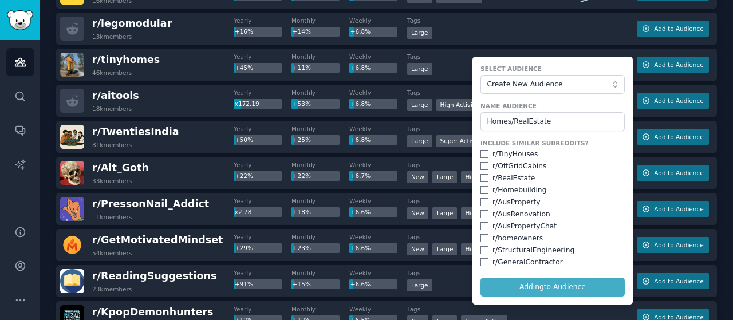
checkbox input "false"
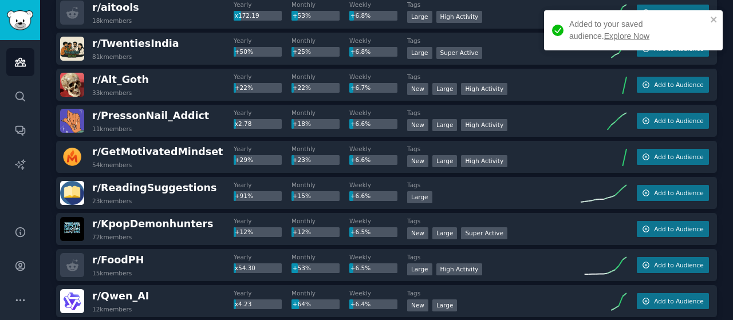
scroll to position [2787, 0]
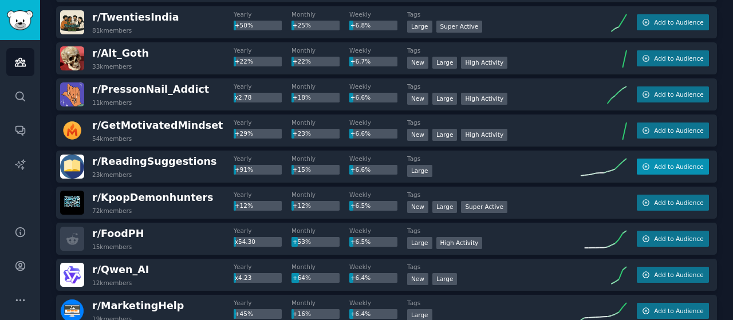
click at [674, 165] on span "Add to Audience" at bounding box center [678, 167] width 49 height 8
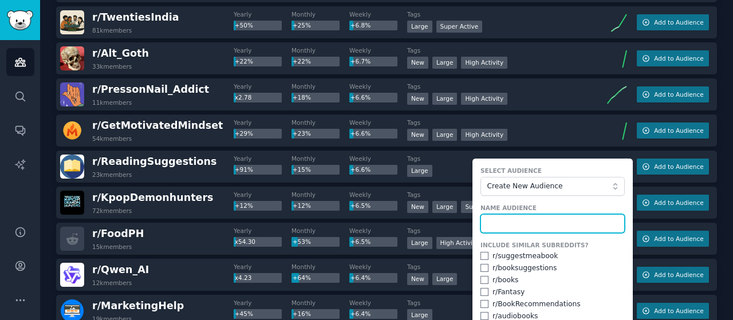
click at [515, 223] on input "text" at bounding box center [552, 223] width 144 height 19
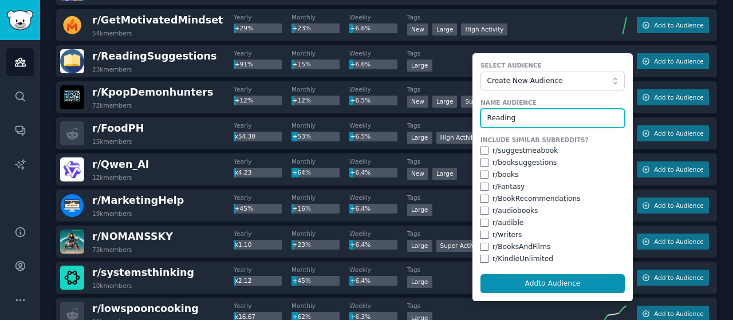
scroll to position [2938, 0]
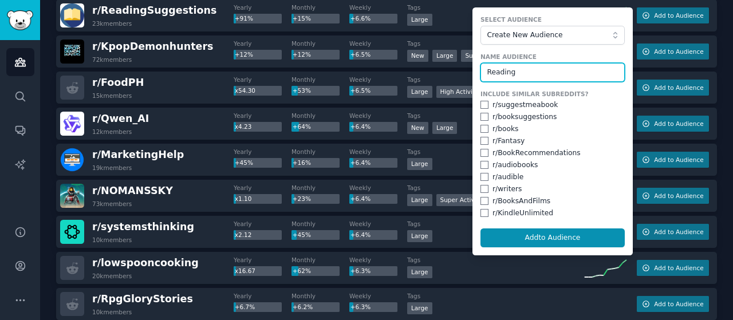
type input "Reading"
click at [480, 101] on input "checkbox" at bounding box center [484, 105] width 8 height 8
checkbox input "true"
click at [482, 113] on input "checkbox" at bounding box center [484, 117] width 8 height 8
checkbox input "true"
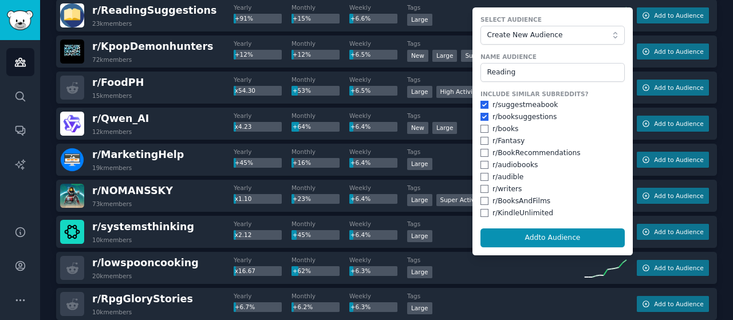
click at [487, 124] on div "r/ books" at bounding box center [552, 129] width 144 height 10
click at [480, 129] on input "checkbox" at bounding box center [484, 129] width 8 height 8
checkbox input "true"
click at [483, 138] on input "checkbox" at bounding box center [484, 141] width 8 height 8
checkbox input "true"
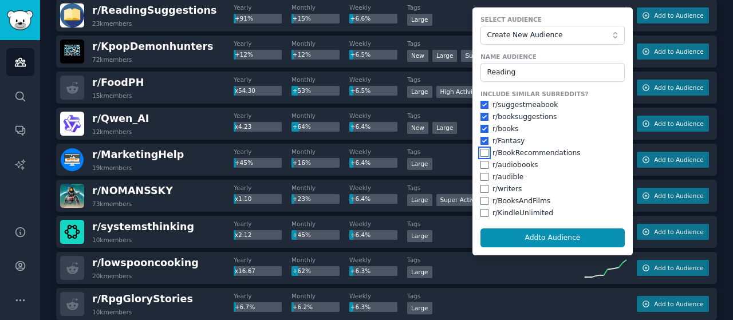
click at [485, 149] on input "checkbox" at bounding box center [484, 153] width 8 height 8
checkbox input "true"
click at [484, 169] on div "Include Similar Subreddits? r/ suggestmeabook r/ booksuggestions r/ books r/ Fa…" at bounding box center [552, 154] width 144 height 128
click at [480, 167] on div "r/ audiobooks" at bounding box center [552, 165] width 144 height 10
click at [480, 165] on input "checkbox" at bounding box center [484, 165] width 8 height 8
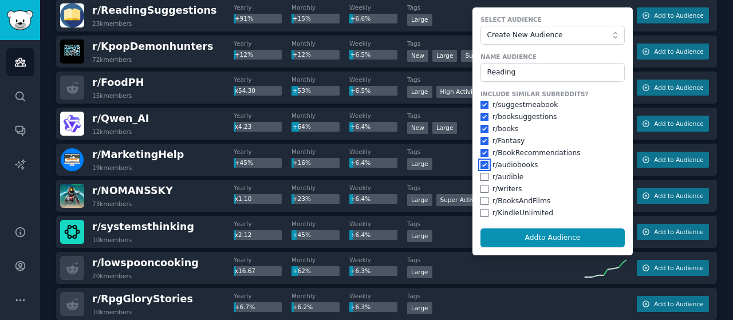
checkbox input "true"
click at [481, 175] on input "checkbox" at bounding box center [484, 177] width 8 height 8
checkbox input "true"
click at [483, 184] on div "r/ writers" at bounding box center [552, 189] width 144 height 10
click at [480, 191] on div "r/ writers" at bounding box center [552, 189] width 144 height 10
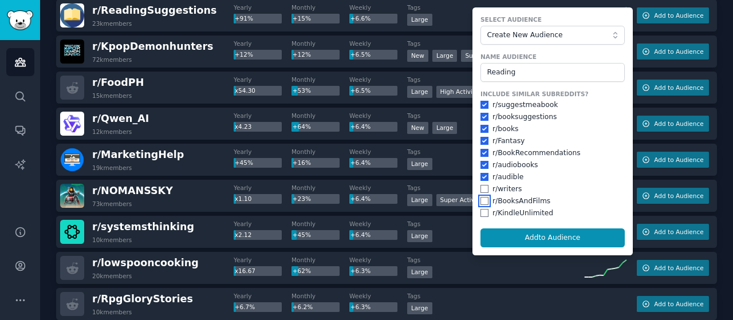
click at [483, 197] on input "checkbox" at bounding box center [484, 201] width 8 height 8
checkbox input "true"
click at [480, 187] on input "checkbox" at bounding box center [484, 189] width 8 height 8
checkbox input "true"
click at [482, 210] on input "checkbox" at bounding box center [484, 213] width 8 height 8
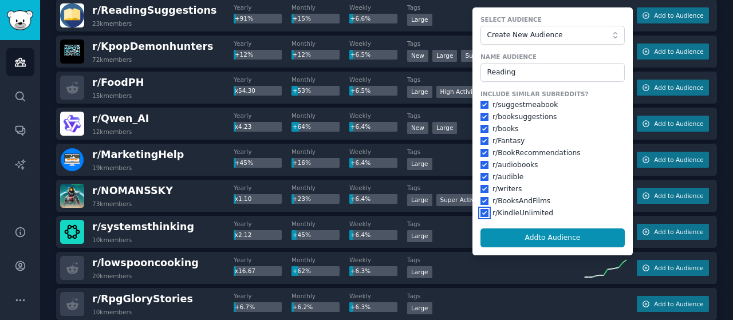
checkbox input "true"
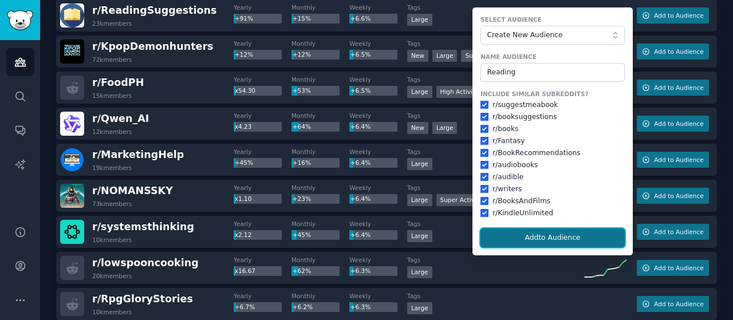
click at [494, 232] on button "Add to Audience" at bounding box center [552, 237] width 144 height 19
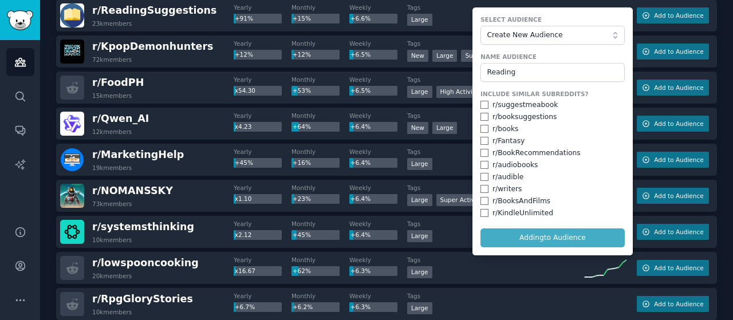
checkbox input "false"
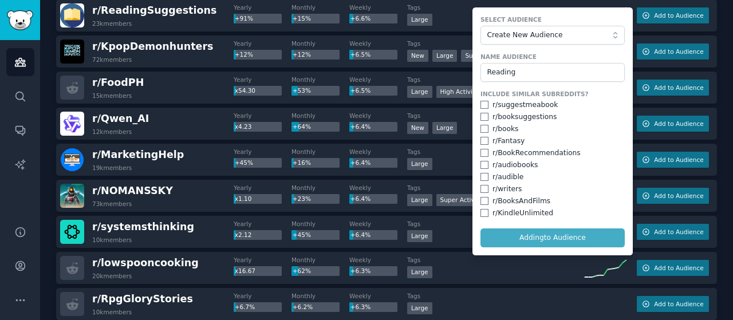
checkbox input "false"
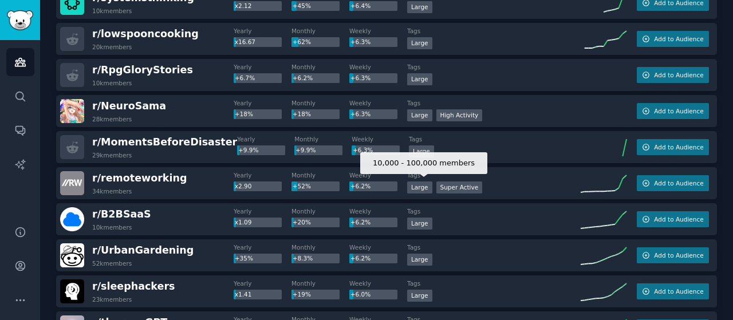
scroll to position [3224, 0]
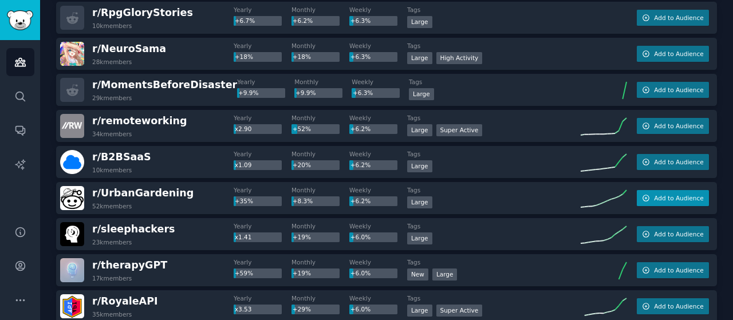
click at [665, 201] on button "Add to Audience" at bounding box center [673, 198] width 72 height 16
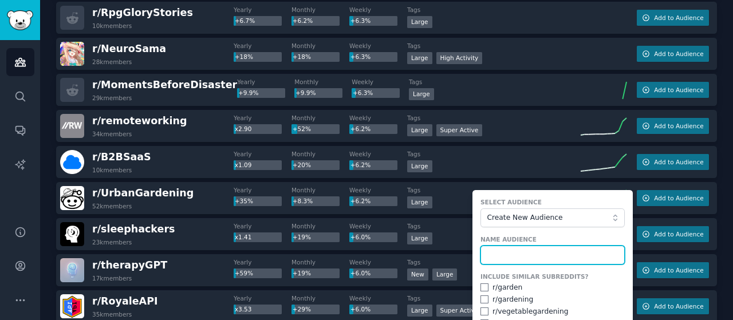
click at [524, 257] on input "text" at bounding box center [552, 255] width 144 height 19
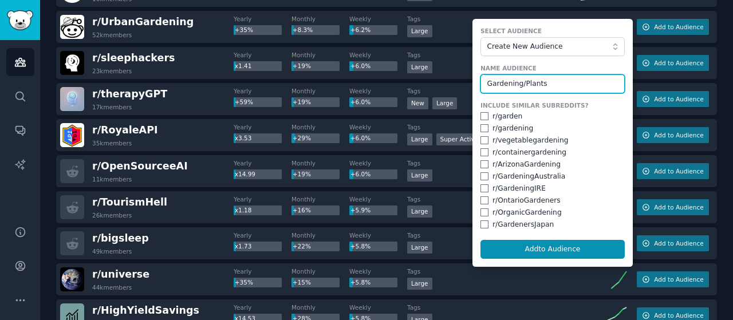
scroll to position [3396, 0]
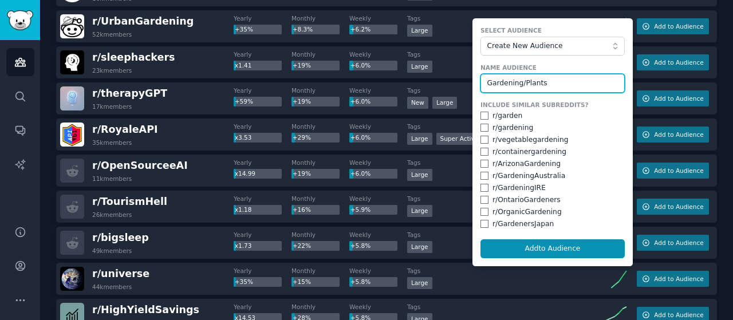
type input "Gardening/Plants"
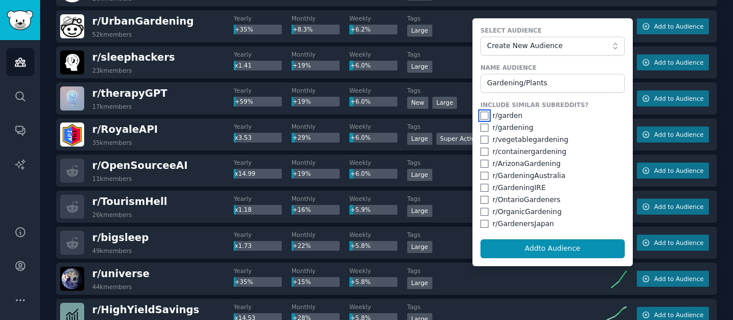
click at [483, 112] on input "checkbox" at bounding box center [484, 116] width 8 height 8
checkbox input "true"
click at [483, 125] on input "checkbox" at bounding box center [484, 128] width 8 height 8
checkbox input "true"
click at [484, 222] on input "checkbox" at bounding box center [484, 224] width 8 height 8
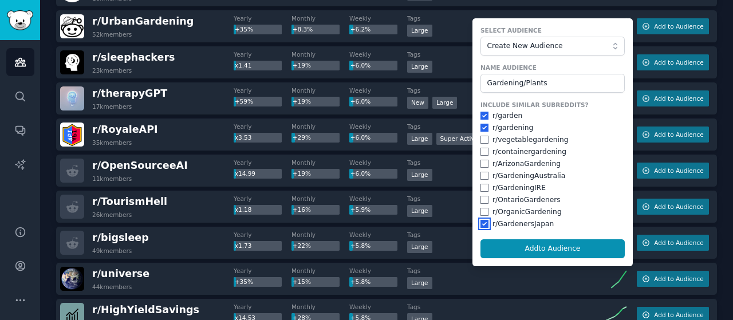
checkbox input "true"
click at [483, 136] on input "checkbox" at bounding box center [484, 140] width 8 height 8
checkbox input "true"
click at [481, 148] on input "checkbox" at bounding box center [484, 152] width 8 height 8
checkbox input "true"
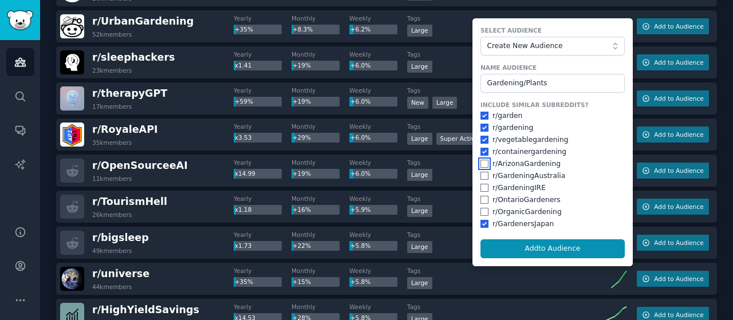
click at [482, 160] on input "checkbox" at bounding box center [484, 164] width 8 height 8
checkbox input "true"
click at [483, 175] on input "checkbox" at bounding box center [484, 176] width 8 height 8
checkbox input "true"
click at [483, 184] on input "checkbox" at bounding box center [484, 188] width 8 height 8
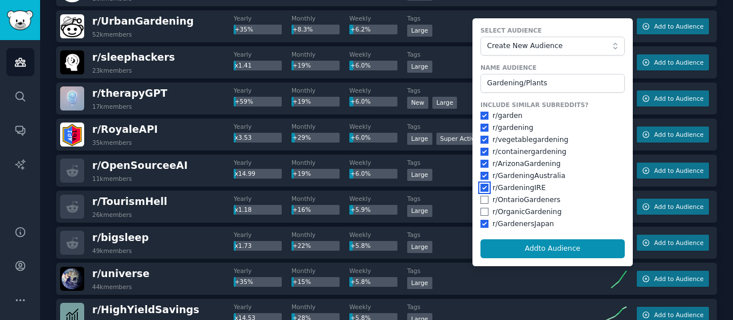
checkbox input "true"
click at [483, 196] on input "checkbox" at bounding box center [484, 200] width 8 height 8
checkbox input "true"
click at [482, 210] on input "checkbox" at bounding box center [484, 212] width 8 height 8
checkbox input "true"
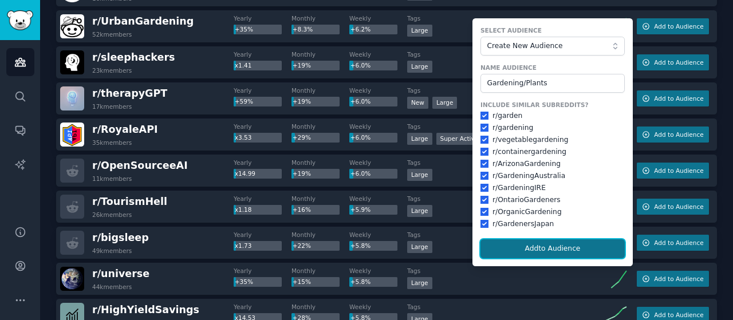
click at [488, 240] on button "Add to Audience" at bounding box center [552, 248] width 144 height 19
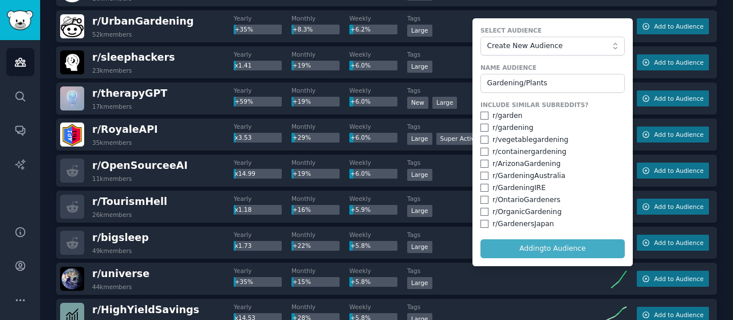
checkbox input "false"
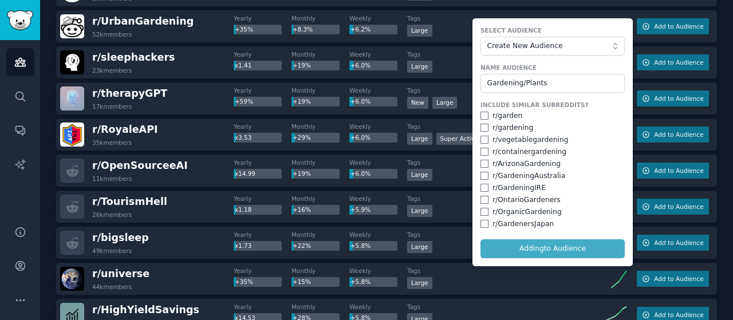
checkbox input "false"
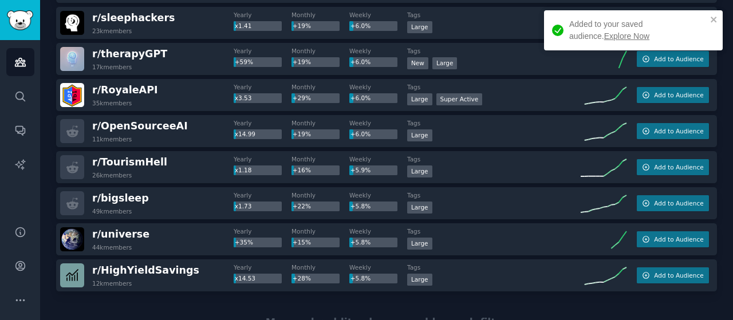
scroll to position [3453, 0]
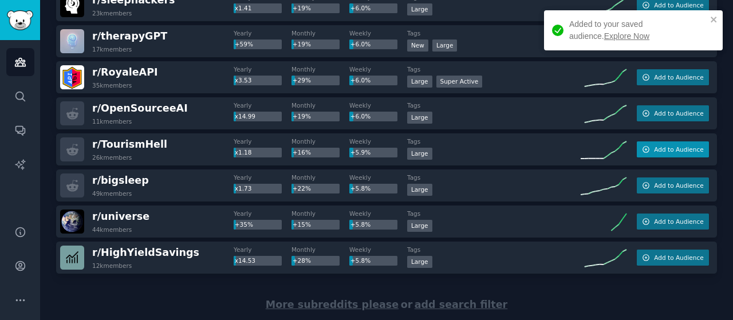
click at [657, 150] on span "Add to Audience" at bounding box center [678, 149] width 49 height 8
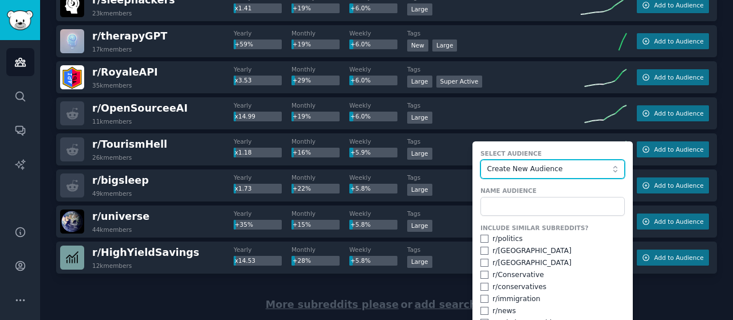
click at [569, 168] on span "Create New Audience" at bounding box center [549, 169] width 125 height 10
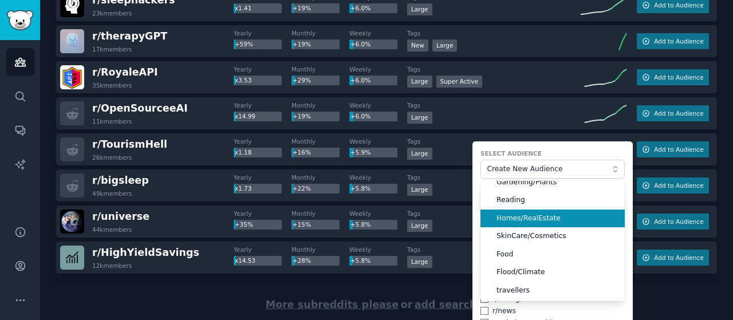
scroll to position [28, 0]
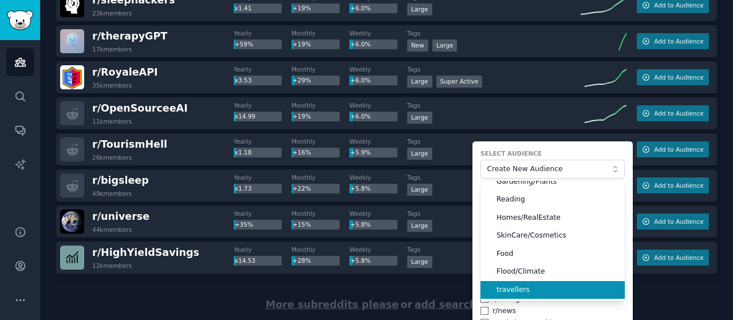
click at [524, 289] on span "travellers" at bounding box center [556, 290] width 120 height 10
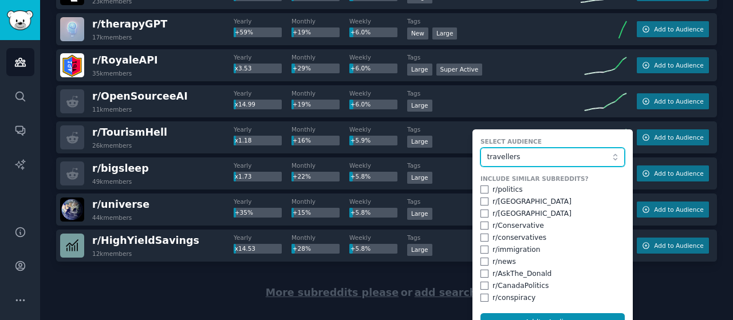
scroll to position [3472, 0]
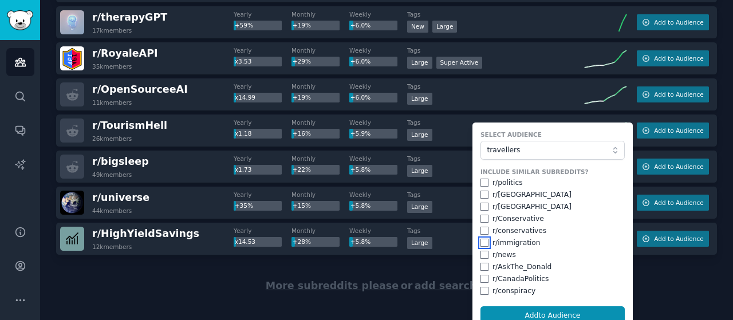
click at [480, 242] on input "checkbox" at bounding box center [484, 243] width 8 height 8
checkbox input "true"
click at [480, 255] on input "checkbox" at bounding box center [484, 255] width 8 height 8
checkbox input "true"
click at [481, 289] on input "checkbox" at bounding box center [484, 291] width 8 height 8
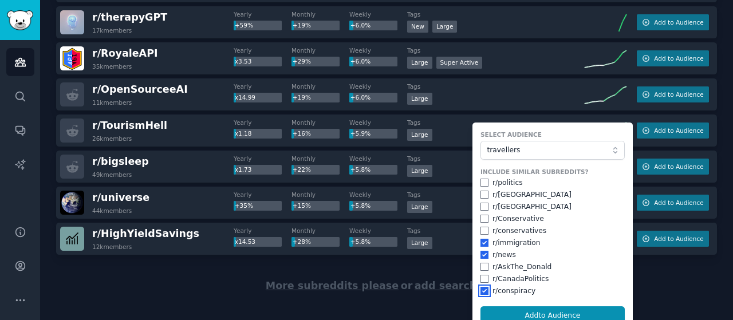
checkbox input "true"
click at [482, 179] on input "checkbox" at bounding box center [484, 183] width 8 height 8
checkbox input "true"
click at [481, 192] on input "checkbox" at bounding box center [484, 195] width 8 height 8
checkbox input "true"
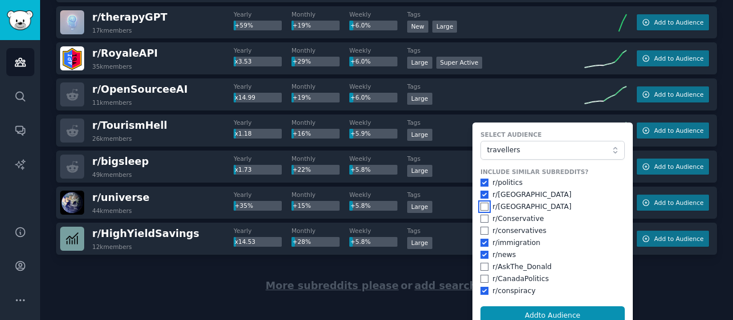
click at [482, 204] on input "checkbox" at bounding box center [484, 207] width 8 height 8
checkbox input "true"
click at [482, 217] on input "checkbox" at bounding box center [484, 219] width 8 height 8
checkbox input "true"
click at [482, 228] on input "checkbox" at bounding box center [484, 231] width 8 height 8
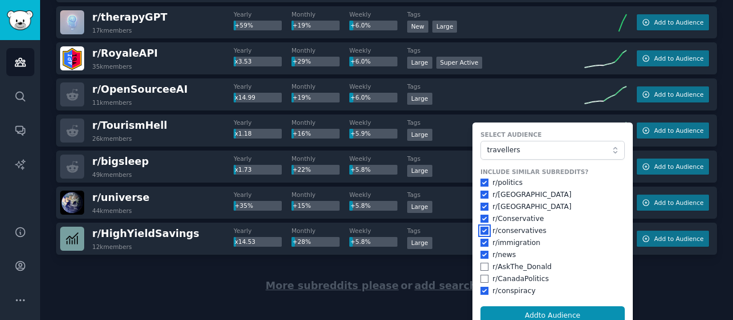
checkbox input "true"
click at [525, 315] on button "Add to Audience" at bounding box center [552, 315] width 144 height 19
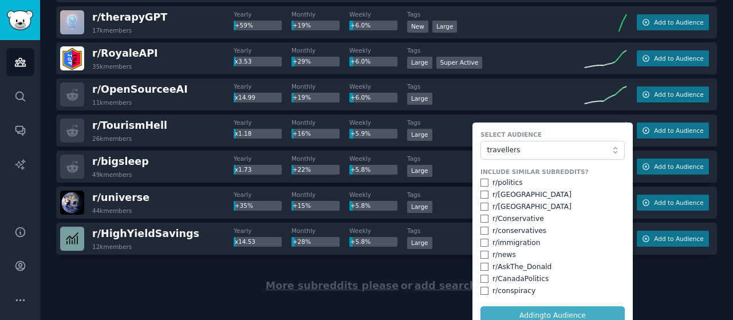
checkbox input "false"
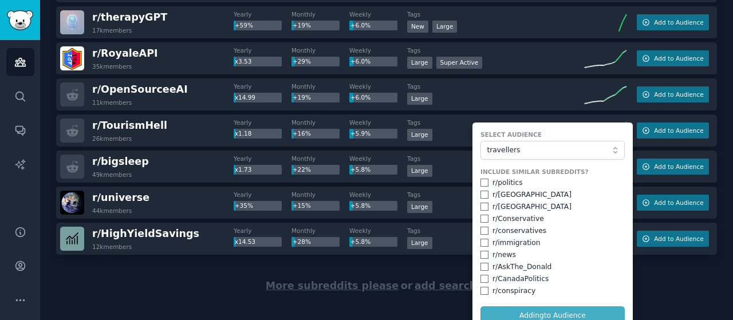
checkbox input "false"
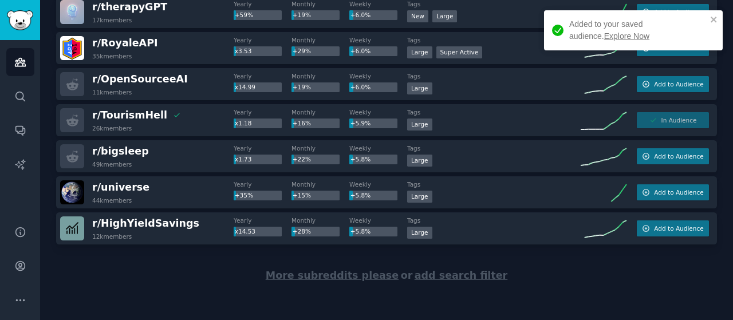
scroll to position [3483, 0]
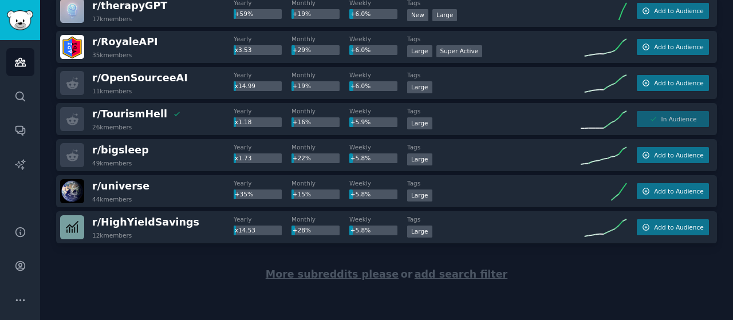
click at [350, 279] on div "More subreddits please or add search filter" at bounding box center [386, 274] width 661 height 62
click at [347, 277] on span "More subreddits please" at bounding box center [332, 274] width 133 height 11
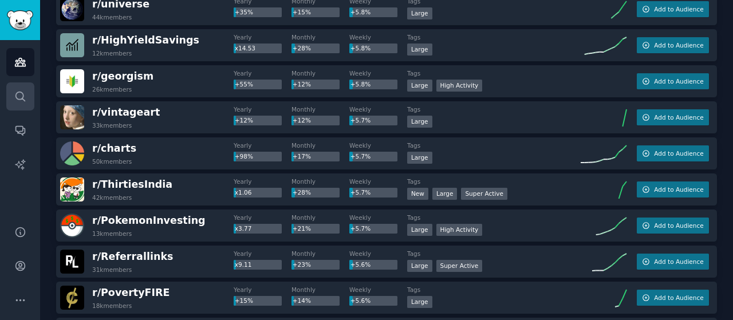
scroll to position [3543, 0]
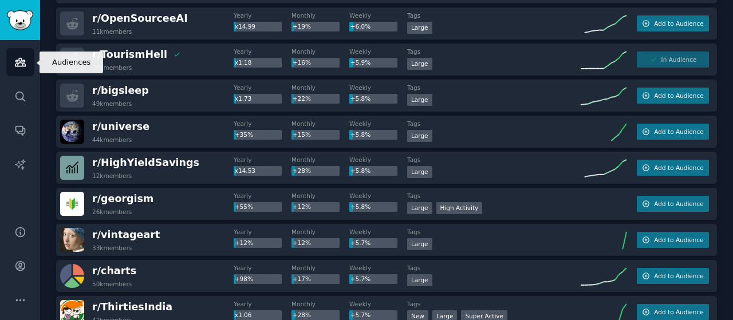
click at [22, 63] on icon "Sidebar" at bounding box center [20, 62] width 12 height 12
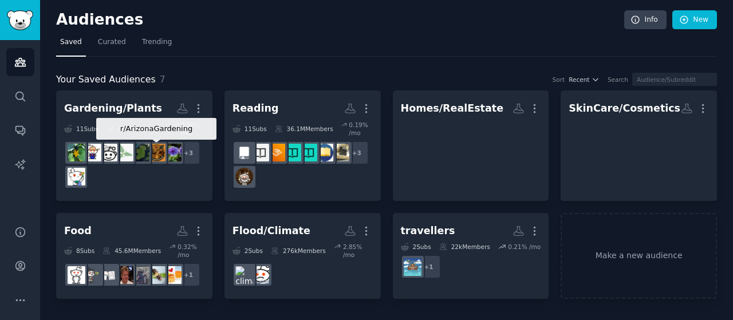
click at [158, 151] on img at bounding box center [157, 153] width 18 height 18
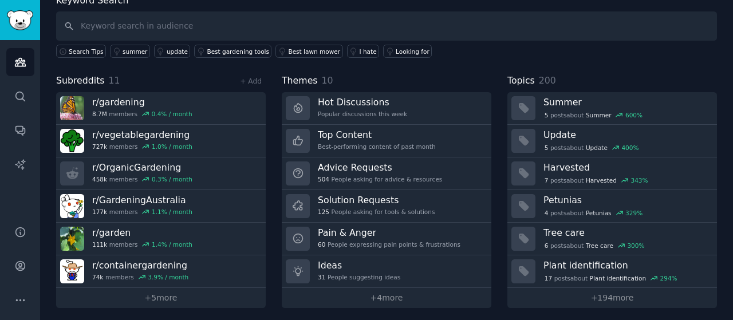
scroll to position [72, 0]
click at [380, 298] on link "+ 4 more" at bounding box center [387, 297] width 210 height 20
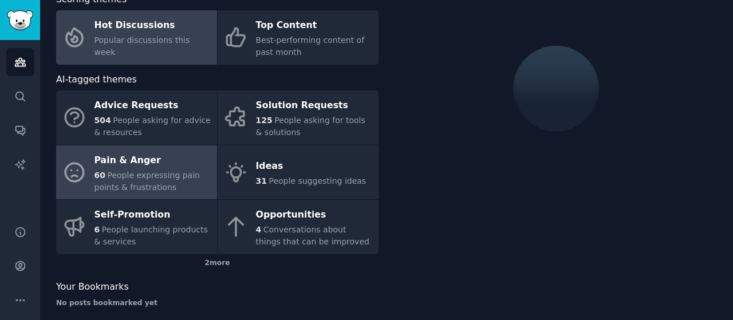
click at [134, 176] on span "People expressing pain points & frustrations" at bounding box center [146, 181] width 105 height 21
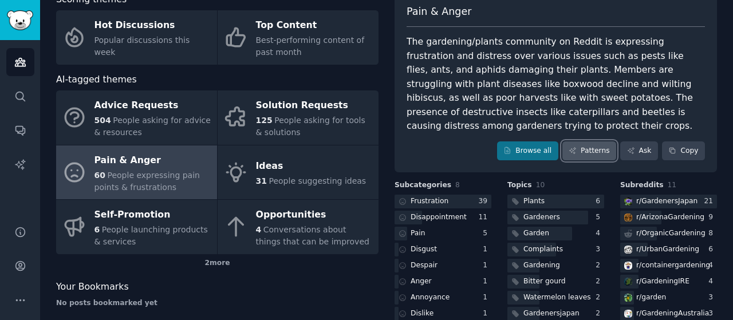
click at [596, 141] on link "Patterns" at bounding box center [589, 150] width 54 height 19
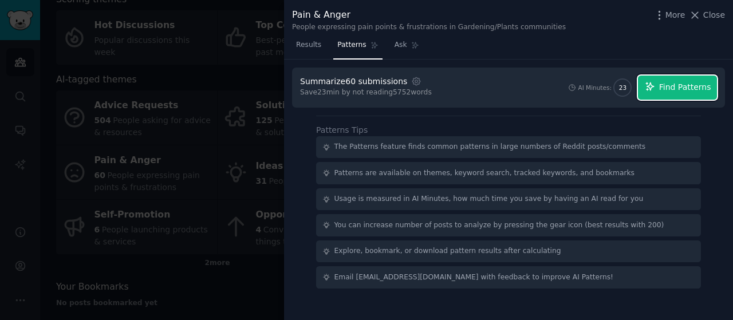
click at [677, 89] on span "Find Patterns" at bounding box center [685, 87] width 52 height 12
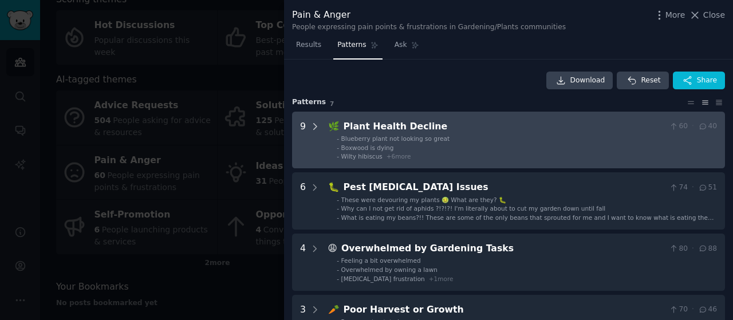
click at [312, 125] on icon at bounding box center [315, 126] width 10 height 10
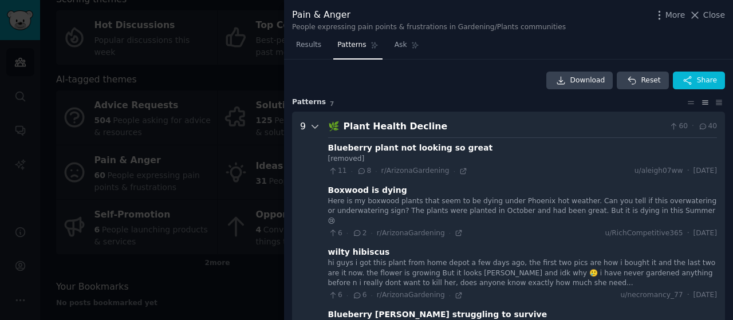
scroll to position [52, 0]
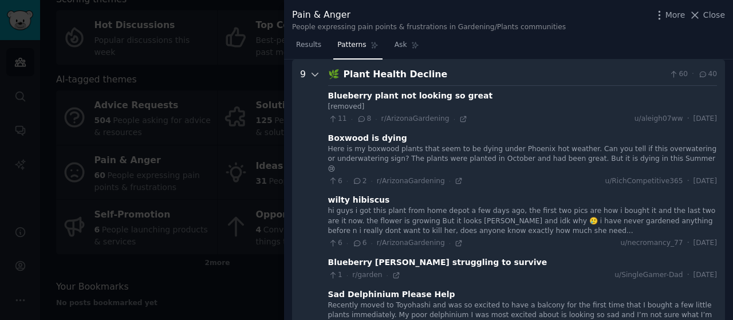
click at [315, 75] on icon at bounding box center [315, 74] width 10 height 10
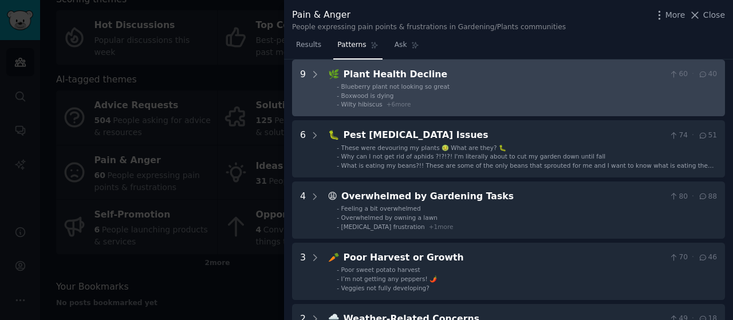
click at [301, 103] on div "9" at bounding box center [303, 88] width 6 height 41
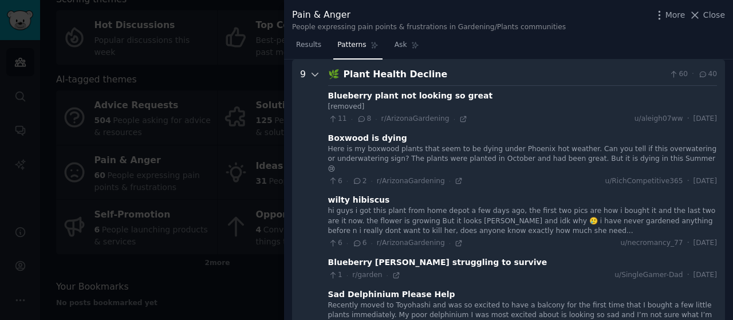
click at [318, 72] on icon at bounding box center [315, 74] width 10 height 10
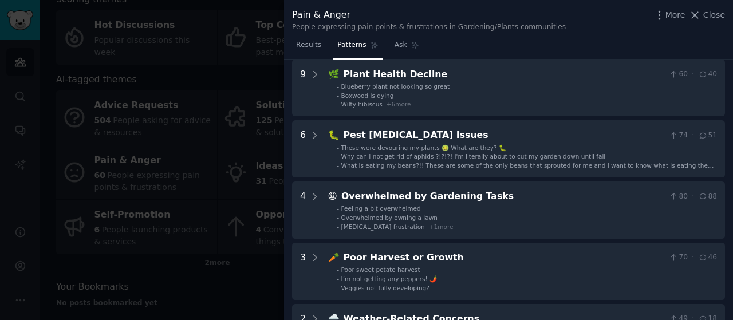
click at [250, 28] on div at bounding box center [366, 160] width 733 height 320
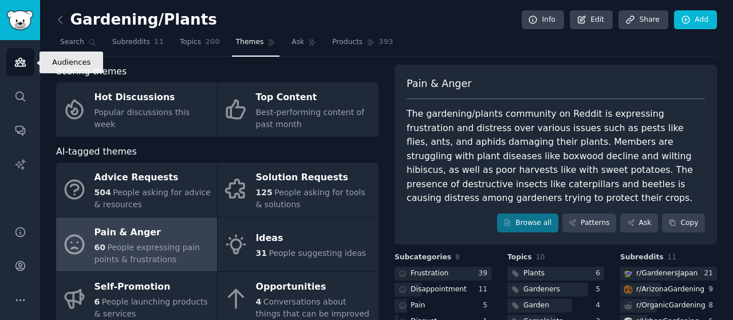
click at [27, 61] on link "Audiences" at bounding box center [20, 62] width 28 height 28
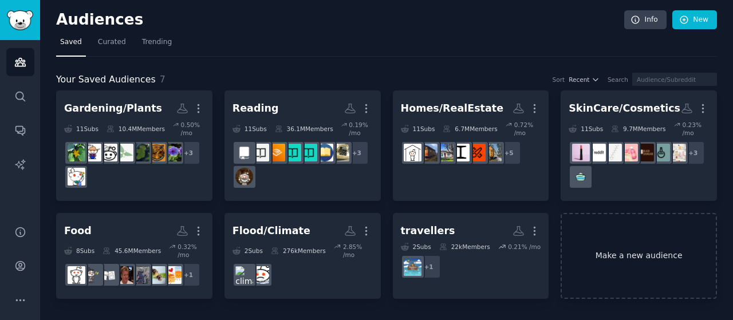
click at [614, 271] on link "Make a new audience" at bounding box center [639, 256] width 156 height 86
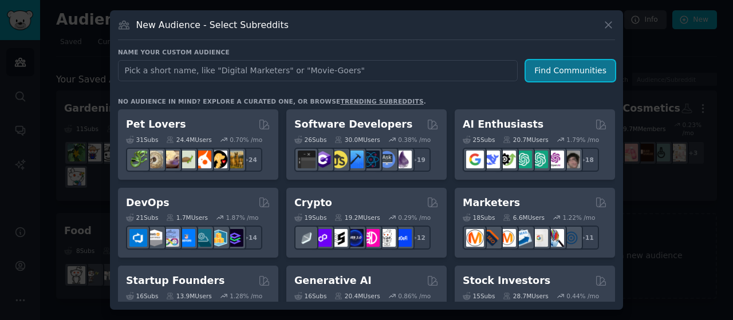
click at [577, 66] on button "Find Communities" at bounding box center [570, 70] width 89 height 21
click at [605, 22] on icon at bounding box center [608, 25] width 12 height 12
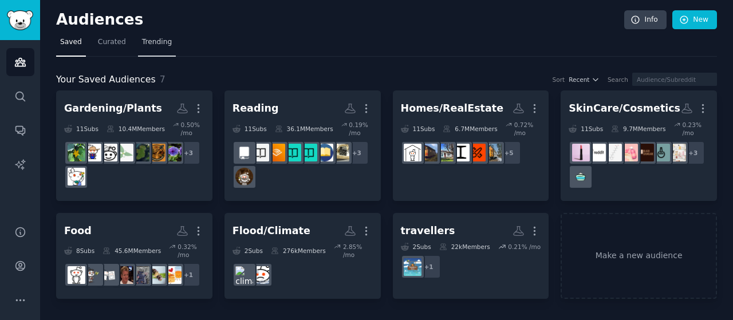
click at [142, 42] on span "Trending" at bounding box center [157, 42] width 30 height 10
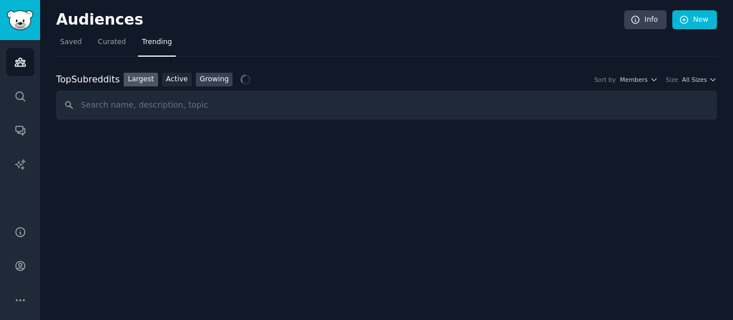
click at [205, 79] on link "Growing" at bounding box center [214, 80] width 37 height 14
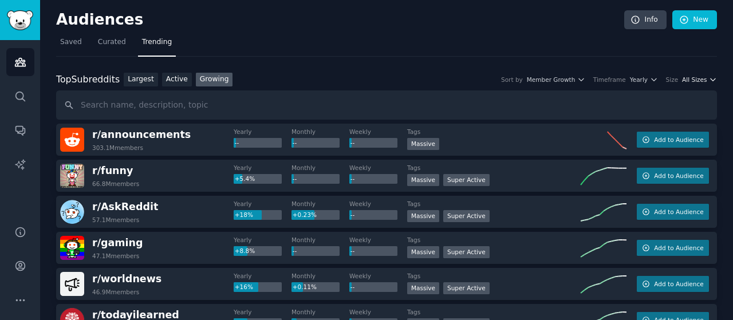
click at [691, 77] on span "All Sizes" at bounding box center [694, 80] width 25 height 8
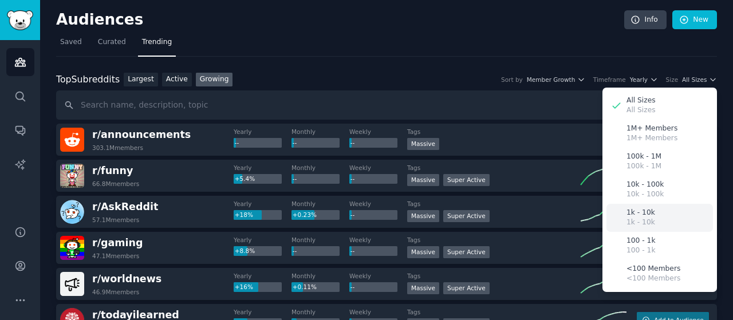
click at [651, 215] on div "1k - 10k 1k - 10k" at bounding box center [659, 218] width 106 height 28
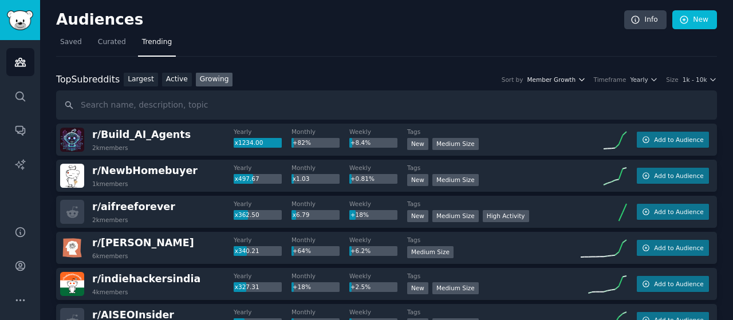
click at [586, 77] on icon "button" at bounding box center [582, 80] width 8 height 8
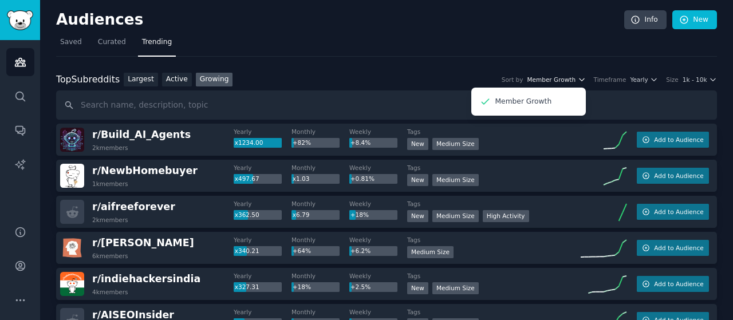
click at [586, 77] on icon "button" at bounding box center [582, 80] width 8 height 8
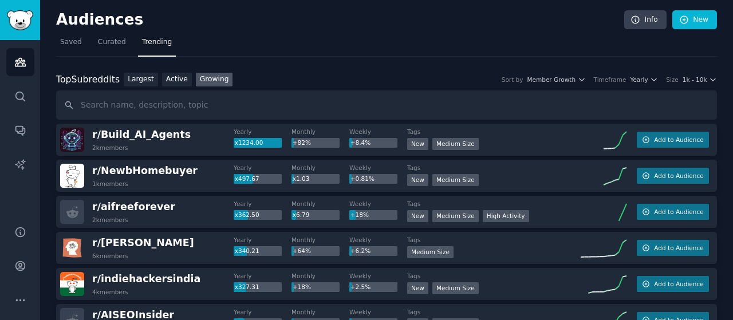
click at [619, 77] on div "Timeframe" at bounding box center [610, 80] width 33 height 8
click at [634, 79] on span "Yearly" at bounding box center [639, 80] width 18 height 8
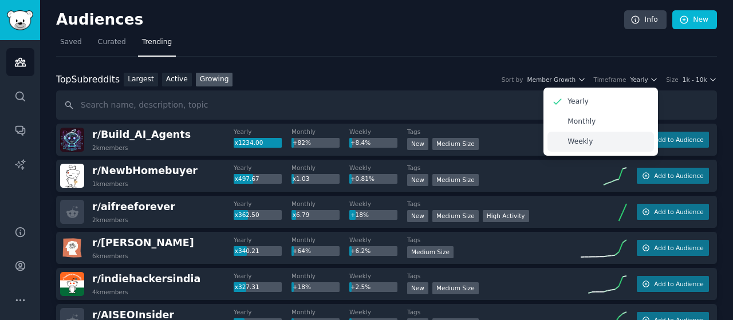
click at [595, 136] on div "Weekly" at bounding box center [600, 142] width 106 height 20
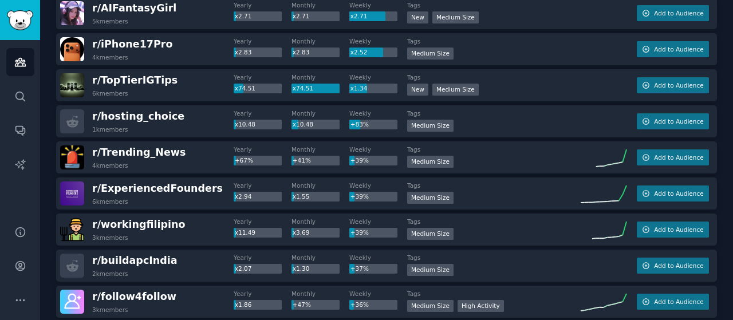
scroll to position [168, 0]
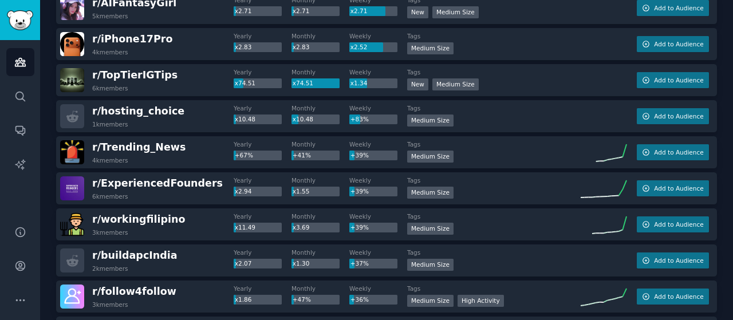
drag, startPoint x: 515, startPoint y: 131, endPoint x: 507, endPoint y: 162, distance: 31.9
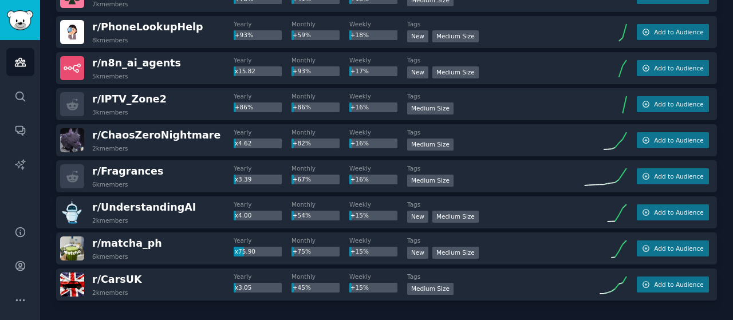
scroll to position [1680, 0]
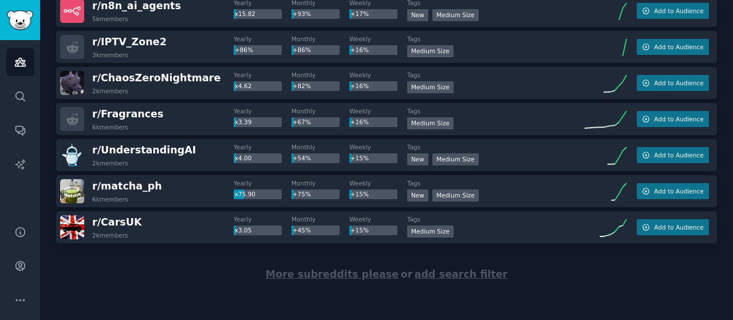
click at [348, 274] on span "More subreddits please" at bounding box center [332, 274] width 133 height 11
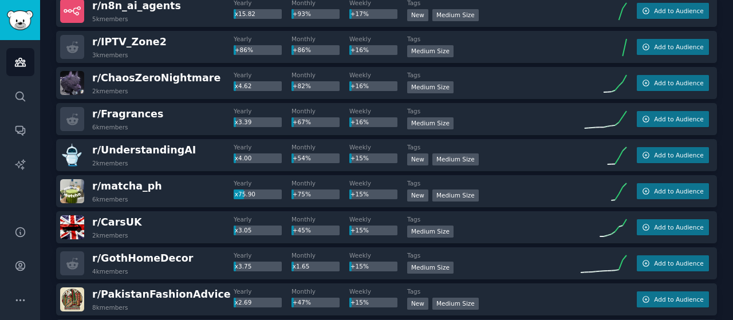
scroll to position [1737, 0]
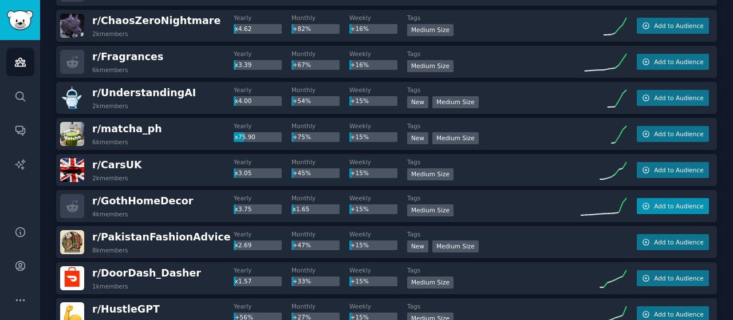
click at [677, 204] on span "Add to Audience" at bounding box center [678, 206] width 49 height 8
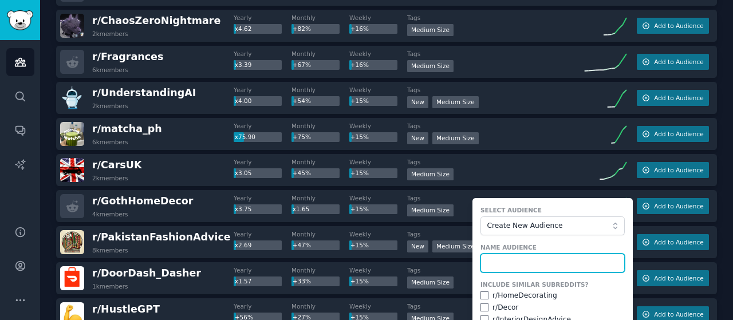
click at [512, 264] on input "text" at bounding box center [552, 263] width 144 height 19
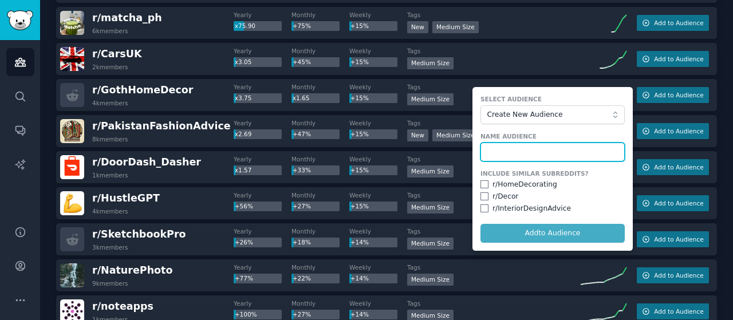
scroll to position [1849, 0]
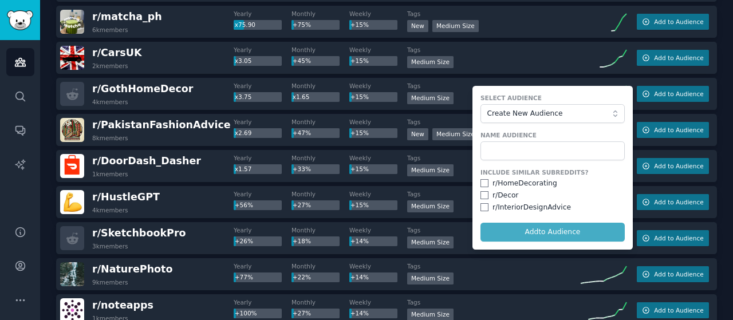
click at [499, 183] on div "r/ HomeDecorating" at bounding box center [524, 184] width 65 height 10
click at [485, 179] on input "checkbox" at bounding box center [484, 183] width 8 height 8
checkbox input "true"
click at [485, 194] on input "checkbox" at bounding box center [484, 195] width 8 height 8
checkbox input "true"
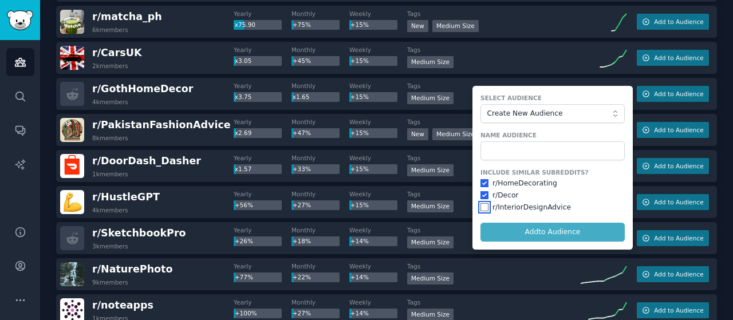
click at [484, 205] on input "checkbox" at bounding box center [484, 207] width 8 height 8
checkbox input "true"
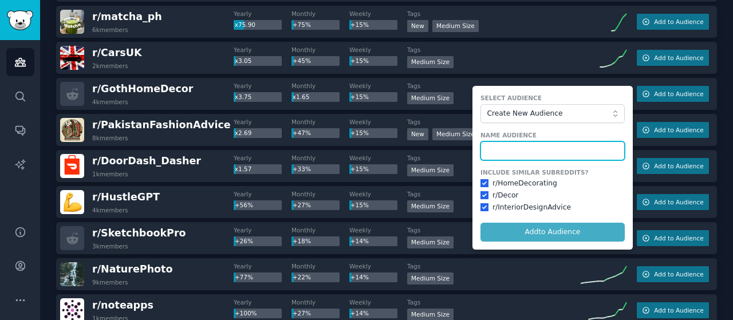
click at [490, 153] on input "text" at bounding box center [552, 150] width 144 height 19
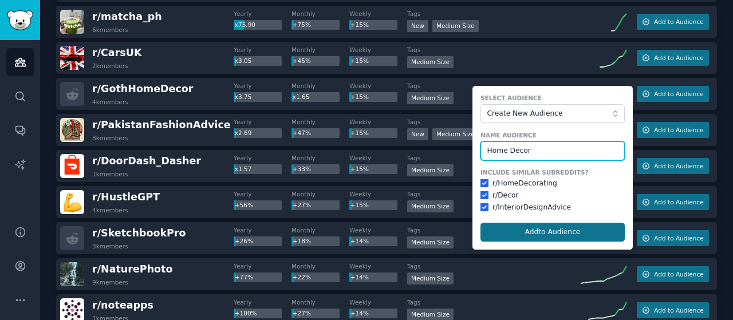
type input "Home Decor"
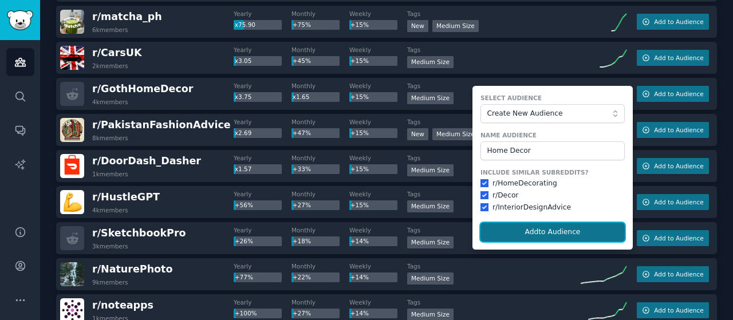
click at [558, 230] on button "Add to Audience" at bounding box center [552, 232] width 144 height 19
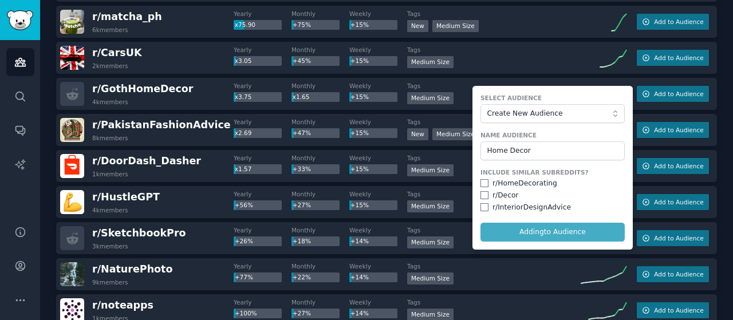
checkbox input "false"
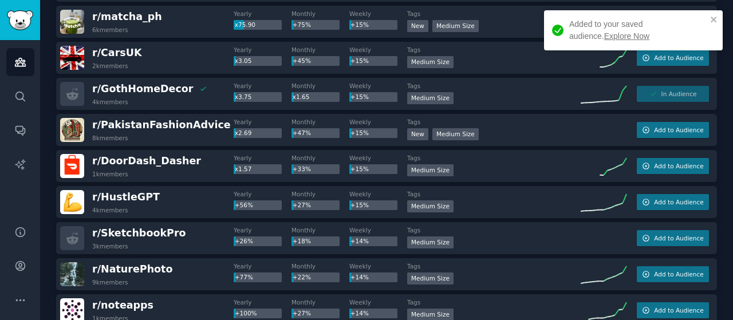
click at [542, 151] on input "Home Decor" at bounding box center [552, 150] width 144 height 19
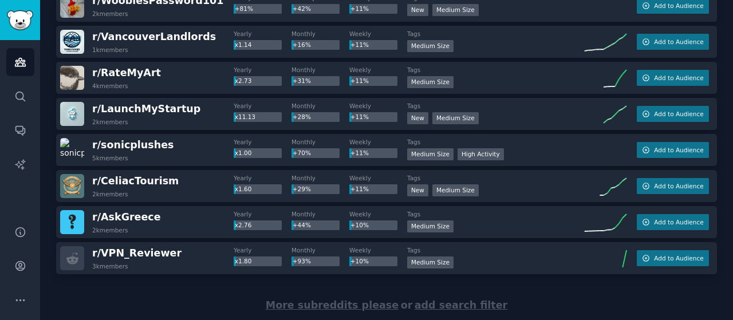
scroll to position [3483, 0]
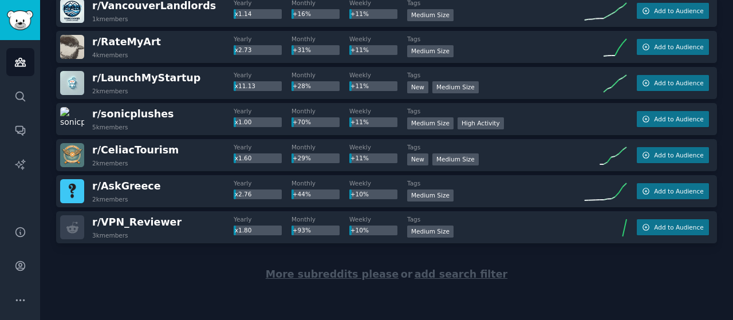
click at [323, 274] on span "More subreddits please" at bounding box center [332, 274] width 133 height 11
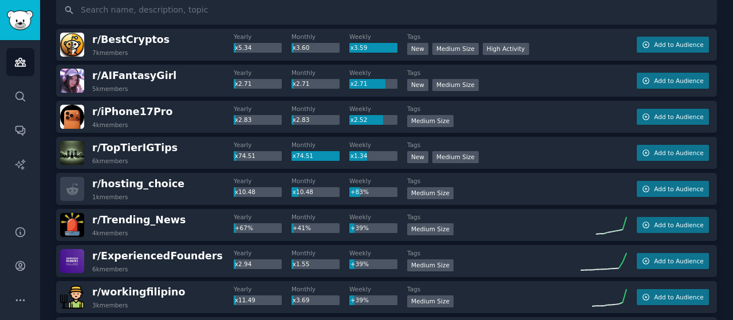
scroll to position [0, 0]
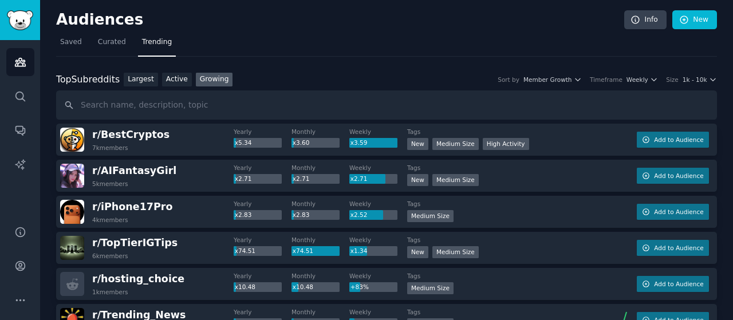
click at [703, 73] on div "Top Subreddits Top Subreddits Largest Active Growing Sort by Member Growth Time…" at bounding box center [386, 80] width 661 height 14
click at [704, 80] on button "1k - 10k" at bounding box center [699, 80] width 34 height 8
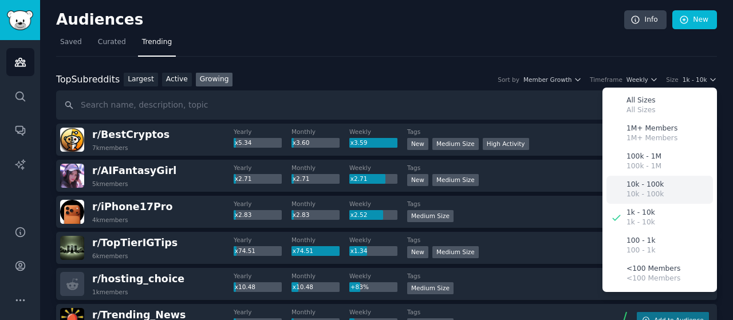
click at [666, 192] on div "10k - 100k 10k - 100k" at bounding box center [659, 190] width 106 height 28
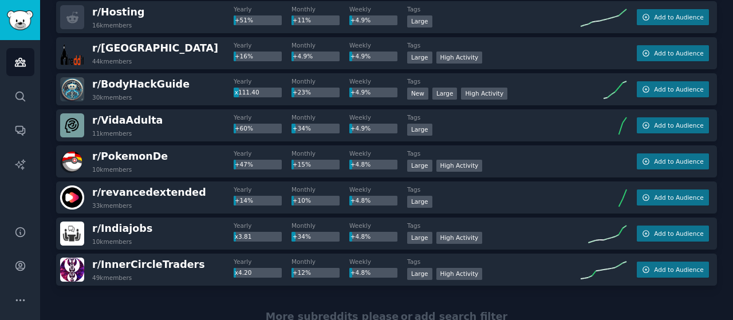
scroll to position [5287, 0]
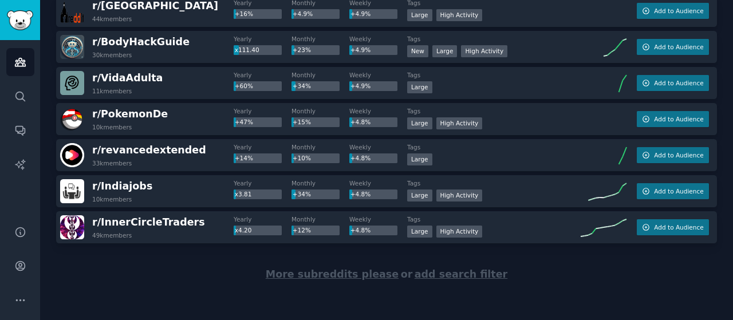
click at [336, 271] on span "More subreddits please" at bounding box center [332, 274] width 133 height 11
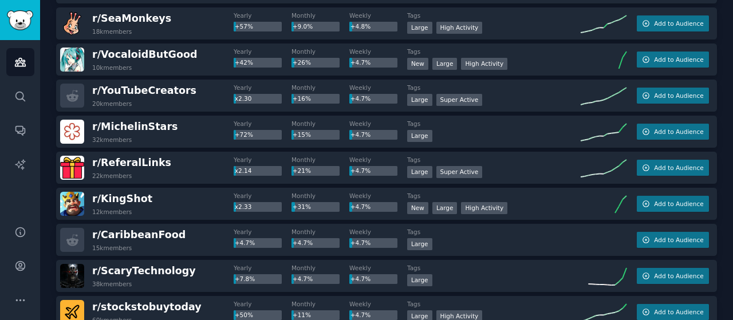
scroll to position [5573, 0]
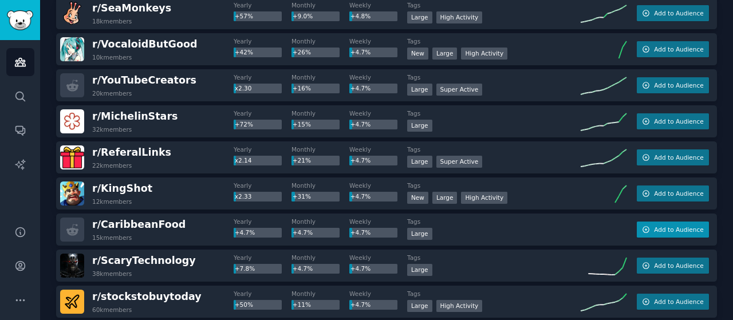
click at [658, 227] on span "Add to Audience" at bounding box center [678, 230] width 49 height 8
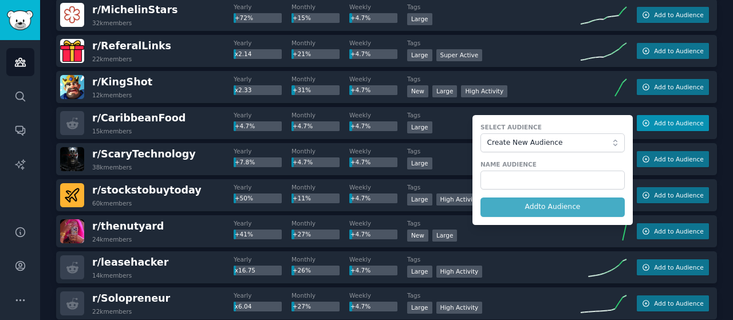
scroll to position [5688, 0]
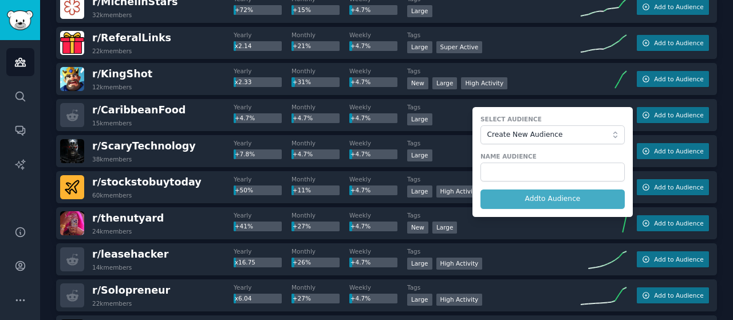
click at [245, 152] on span "+7.8%" at bounding box center [245, 154] width 20 height 7
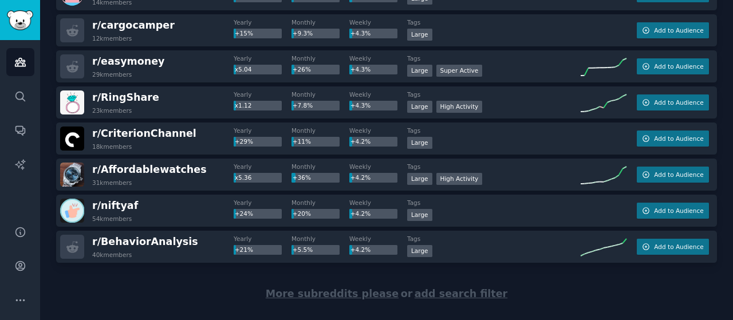
scroll to position [7078, 0]
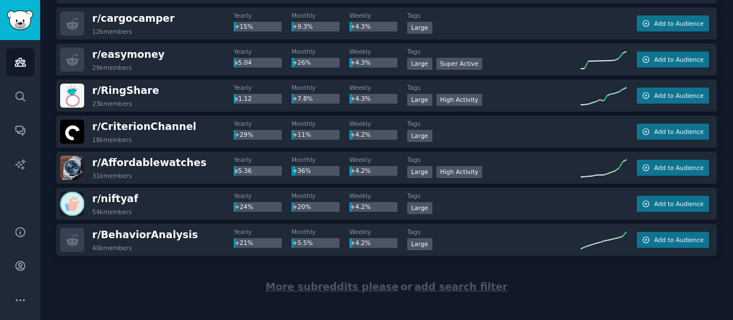
click at [133, 296] on div "More subreddits please or add search filter" at bounding box center [386, 287] width 661 height 62
click at [350, 287] on span "More subreddits please" at bounding box center [332, 286] width 133 height 11
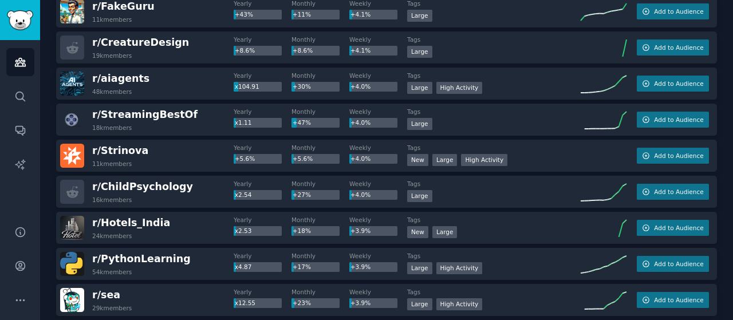
scroll to position [7631, 0]
click at [681, 190] on span "Add to Audience" at bounding box center [678, 192] width 49 height 8
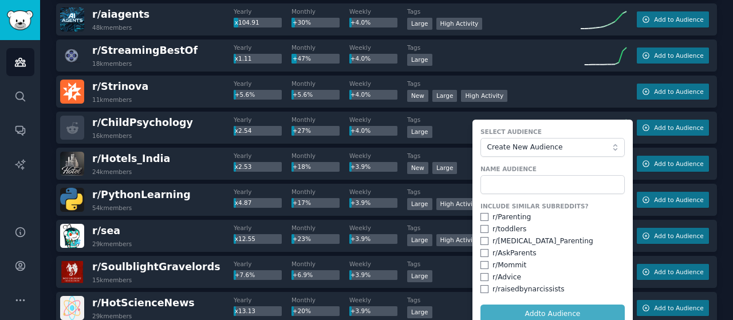
scroll to position [7696, 0]
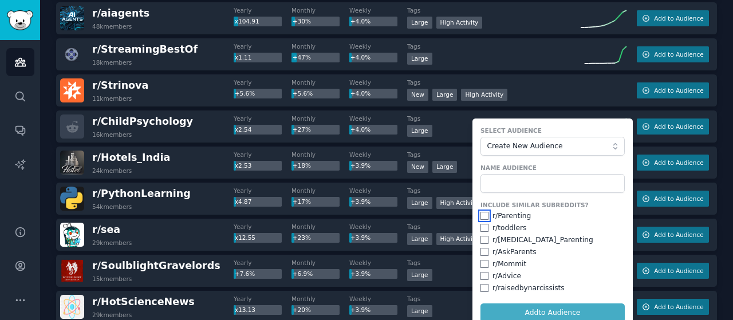
click at [482, 212] on input "checkbox" at bounding box center [484, 216] width 8 height 8
checkbox input "true"
click at [483, 235] on div "r/ [MEDICAL_DATA]_Parenting" at bounding box center [552, 240] width 144 height 10
click at [483, 224] on input "checkbox" at bounding box center [484, 228] width 8 height 8
checkbox input "true"
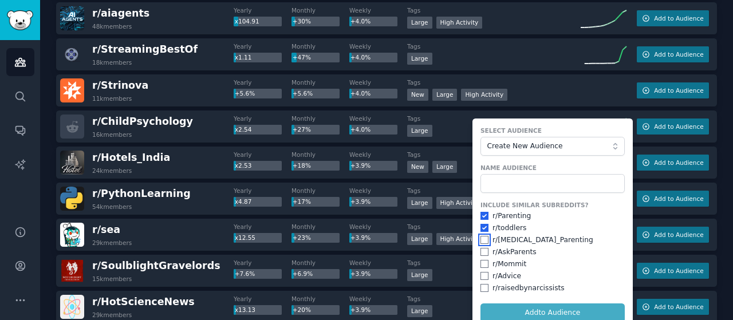
click at [483, 236] on input "checkbox" at bounding box center [484, 240] width 8 height 8
checkbox input "true"
click at [483, 249] on input "checkbox" at bounding box center [484, 252] width 8 height 8
checkbox input "true"
click at [483, 264] on input "checkbox" at bounding box center [484, 264] width 8 height 8
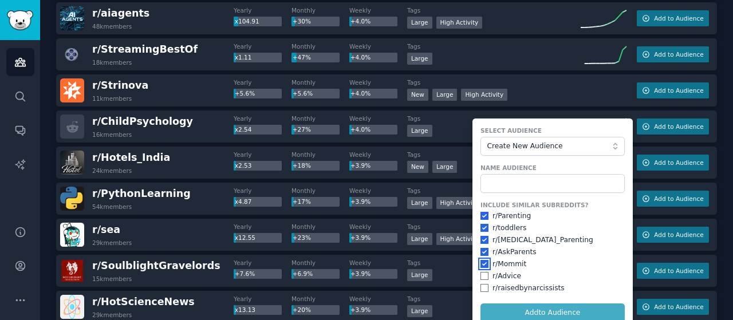
checkbox input "true"
click at [483, 272] on input "checkbox" at bounding box center [484, 276] width 8 height 8
checkbox input "true"
click at [483, 287] on input "checkbox" at bounding box center [484, 288] width 8 height 8
checkbox input "true"
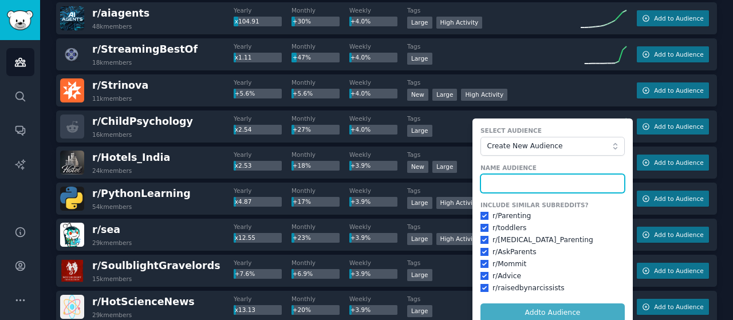
click at [516, 179] on input "text" at bounding box center [552, 183] width 144 height 19
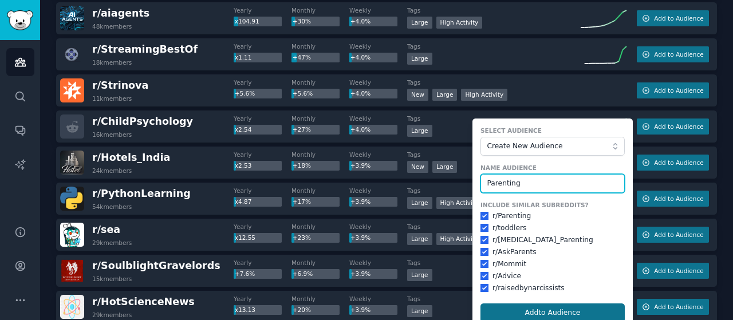
type input "Parenting"
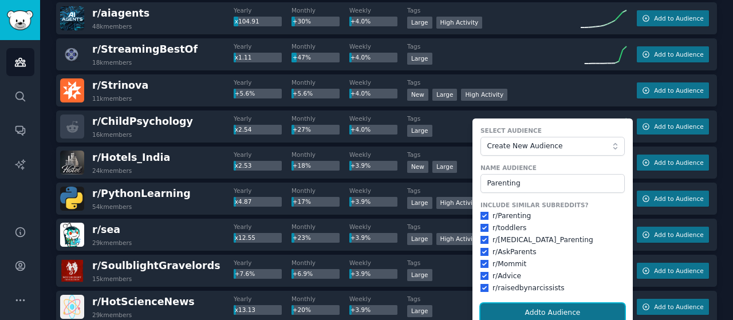
click at [527, 312] on button "Add to Audience" at bounding box center [552, 312] width 144 height 19
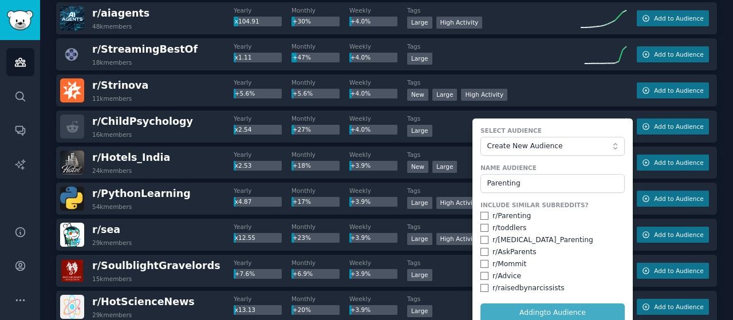
checkbox input "false"
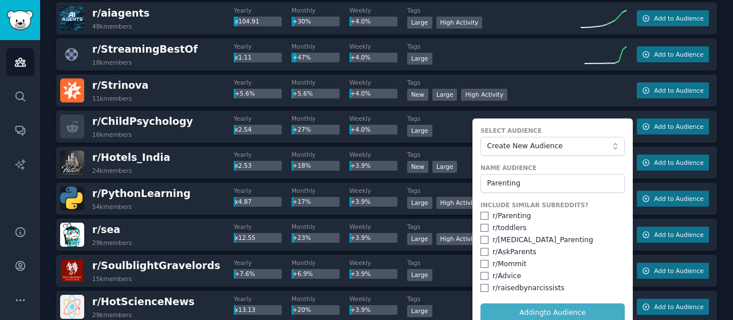
checkbox input "false"
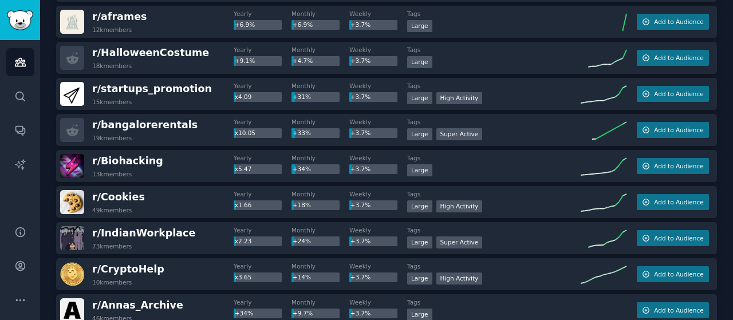
scroll to position [8631, 0]
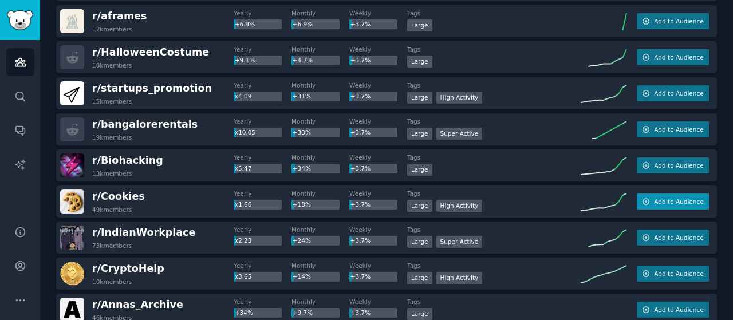
click at [676, 194] on button "Add to Audience" at bounding box center [673, 202] width 72 height 16
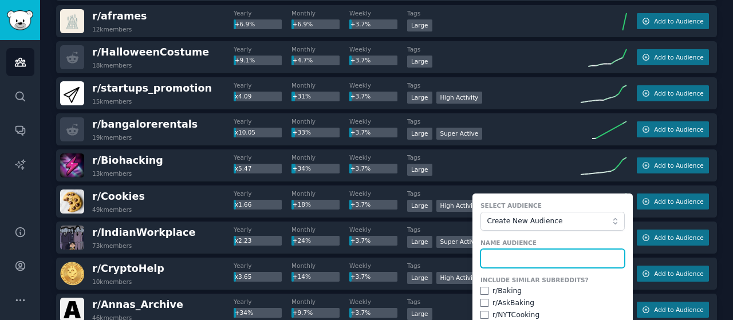
click at [498, 252] on input "text" at bounding box center [552, 258] width 144 height 19
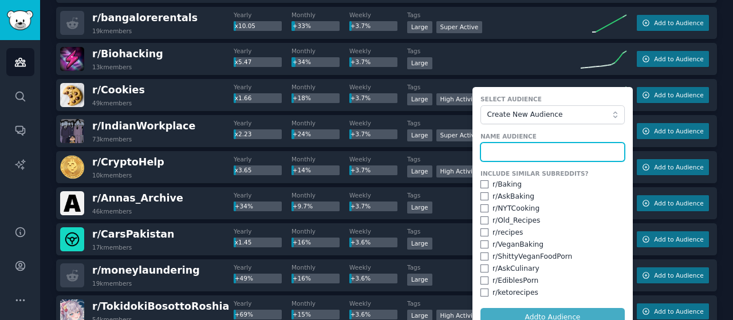
scroll to position [8741, 0]
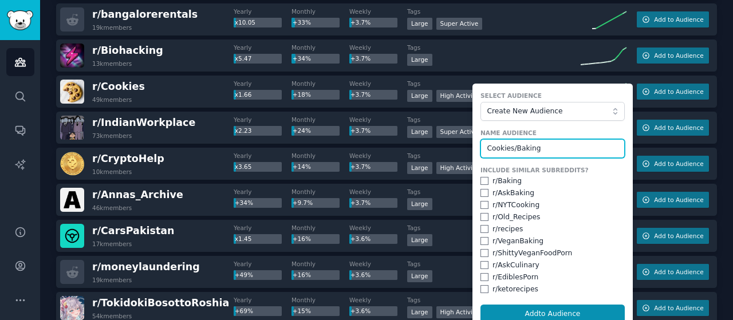
type input "Cookies/Baking"
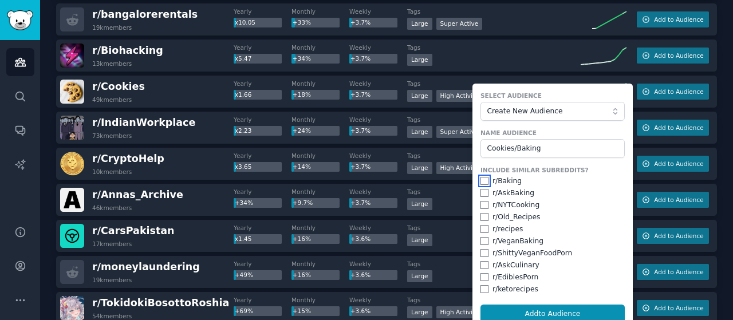
click at [480, 180] on input "checkbox" at bounding box center [484, 181] width 8 height 8
checkbox input "true"
click at [483, 192] on input "checkbox" at bounding box center [484, 193] width 8 height 8
checkbox input "true"
click at [480, 204] on input "checkbox" at bounding box center [484, 205] width 8 height 8
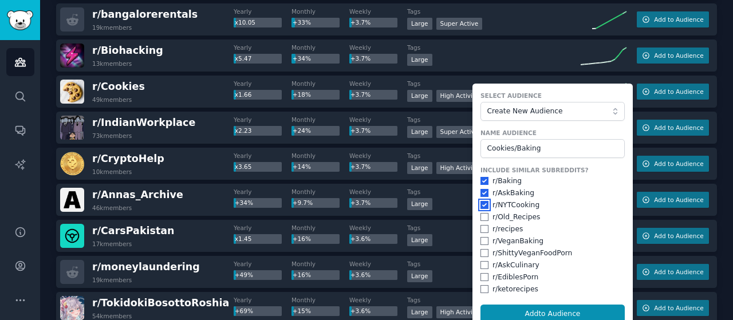
checkbox input "true"
click at [484, 213] on input "checkbox" at bounding box center [484, 217] width 8 height 8
checkbox input "true"
click at [484, 232] on div "r/ recipes" at bounding box center [552, 229] width 144 height 10
click at [481, 231] on input "checkbox" at bounding box center [484, 229] width 8 height 8
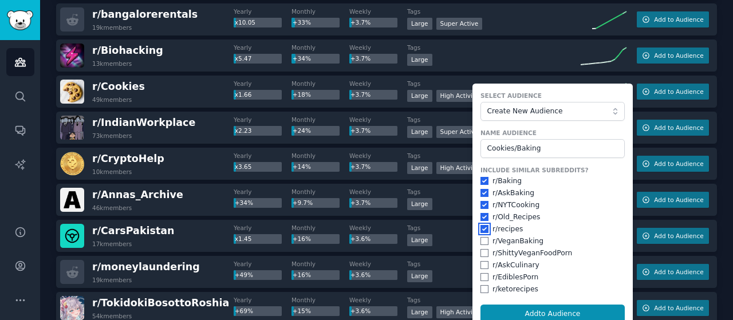
checkbox input "true"
click at [483, 236] on div "r/ VeganBaking" at bounding box center [552, 241] width 144 height 10
click at [480, 249] on input "checkbox" at bounding box center [484, 253] width 8 height 8
checkbox input "true"
click at [482, 238] on input "checkbox" at bounding box center [484, 241] width 8 height 8
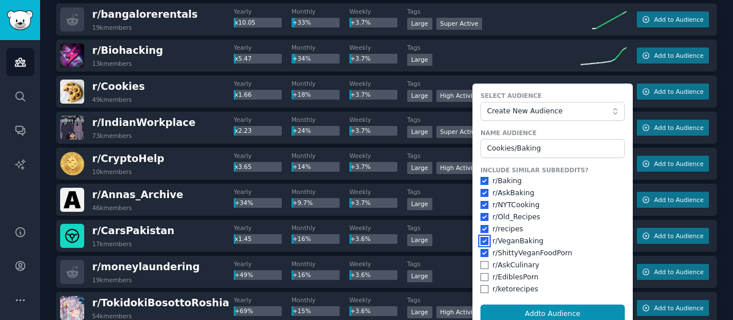
checkbox input "true"
drag, startPoint x: 483, startPoint y: 257, endPoint x: 482, endPoint y: 265, distance: 7.5
click at [483, 258] on div "Include Similar Subreddits? r/ Baking r/ AskBaking r/ NYTCooking r/ Old_Recipes…" at bounding box center [552, 230] width 144 height 128
click at [482, 266] on input "checkbox" at bounding box center [484, 265] width 8 height 8
checkbox input "true"
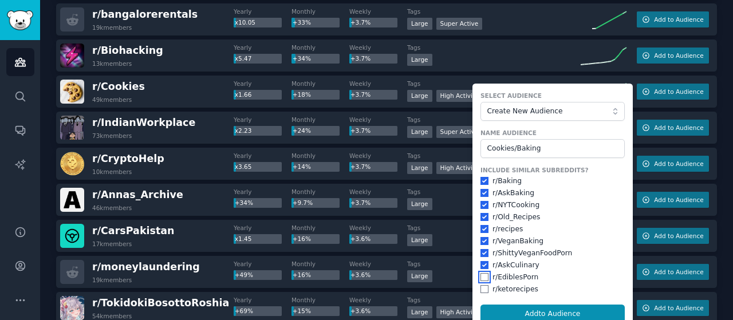
click at [484, 279] on input "checkbox" at bounding box center [484, 277] width 8 height 8
checkbox input "true"
click at [483, 285] on input "checkbox" at bounding box center [484, 289] width 8 height 8
checkbox input "true"
click at [480, 273] on input "checkbox" at bounding box center [484, 277] width 8 height 8
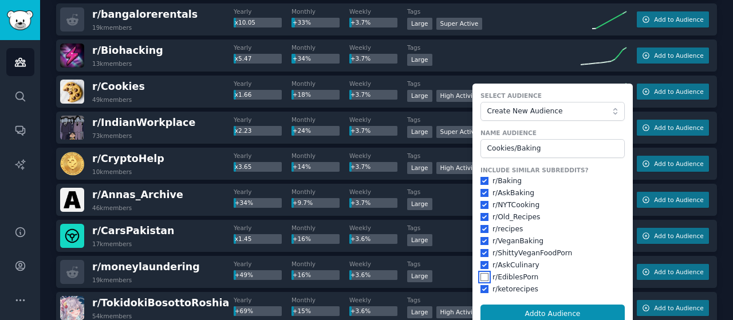
click at [482, 273] on input "checkbox" at bounding box center [484, 277] width 8 height 8
checkbox input "true"
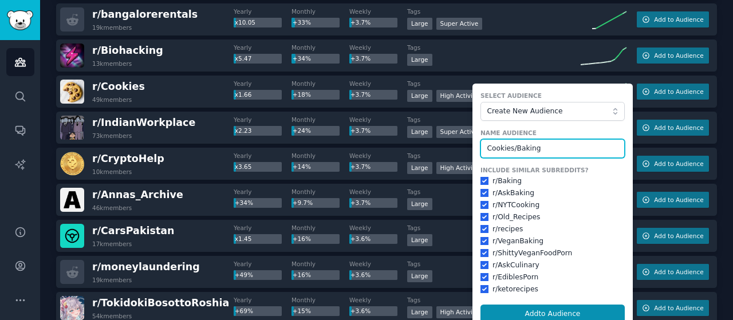
click at [551, 144] on input "Cookies/Baking" at bounding box center [552, 148] width 144 height 19
click at [557, 144] on input "Cookies/Baking" at bounding box center [552, 148] width 144 height 19
type input "Cookies/Baking Recipes"
click at [480, 305] on button "Add to Audience" at bounding box center [552, 314] width 144 height 19
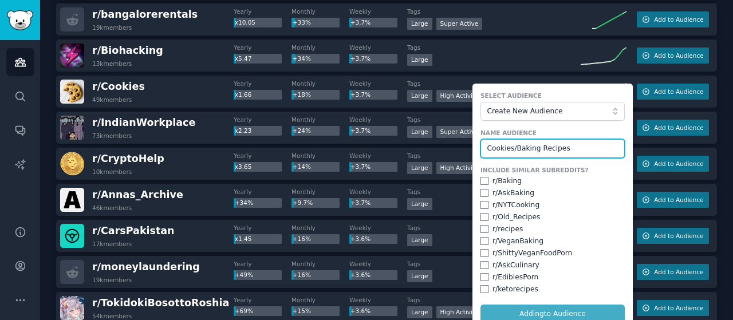
checkbox input "false"
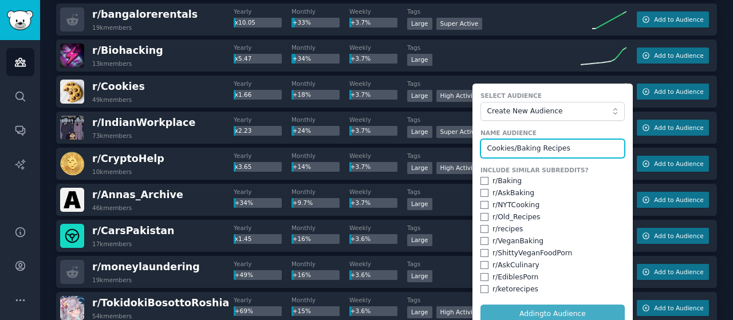
checkbox input "false"
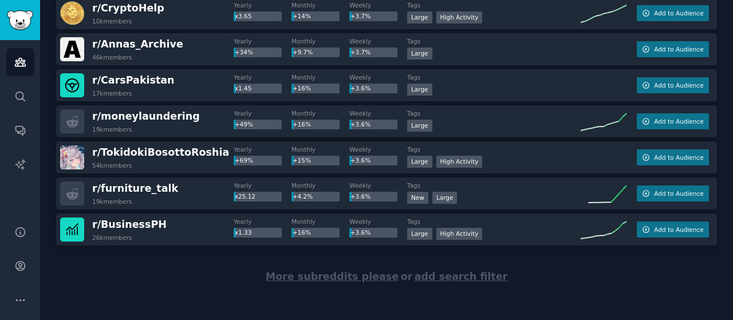
scroll to position [8894, 0]
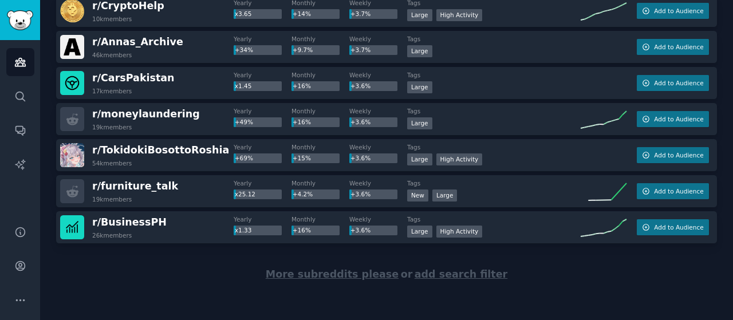
drag, startPoint x: 323, startPoint y: 271, endPoint x: 285, endPoint y: 274, distance: 37.9
click at [323, 271] on span "More subreddits please" at bounding box center [332, 274] width 133 height 11
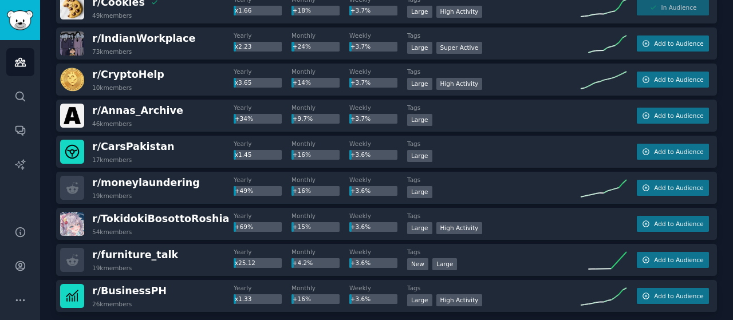
scroll to position [8896, 0]
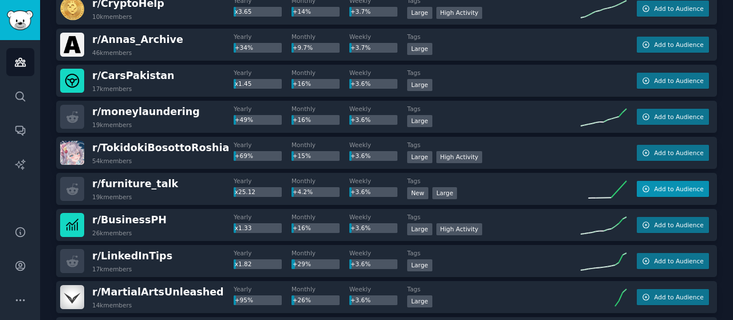
click at [677, 186] on span "Add to Audience" at bounding box center [678, 189] width 49 height 8
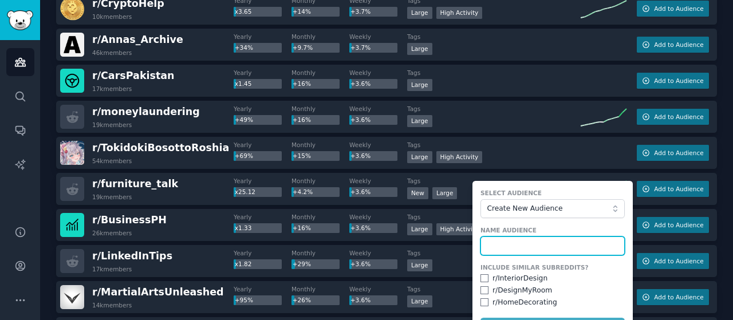
click at [490, 239] on input "text" at bounding box center [552, 245] width 144 height 19
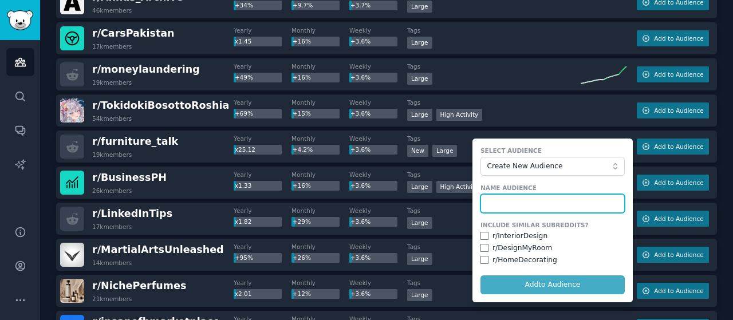
scroll to position [8954, 0]
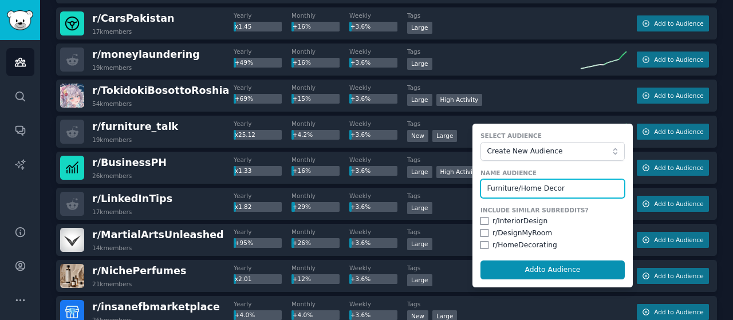
type input "Furniture/Home Decor"
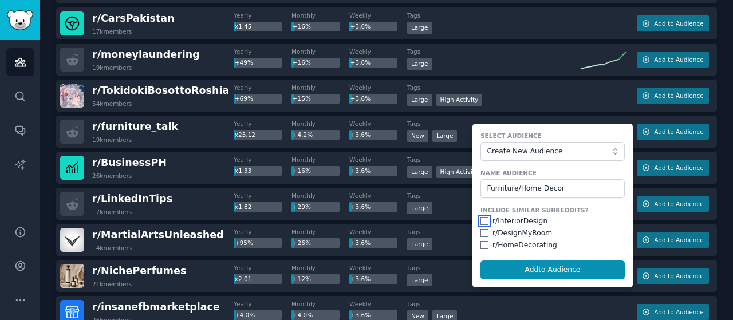
click at [480, 222] on input "checkbox" at bounding box center [484, 221] width 8 height 8
checkbox input "true"
click at [483, 229] on input "checkbox" at bounding box center [484, 233] width 8 height 8
checkbox input "true"
click at [483, 243] on input "checkbox" at bounding box center [484, 245] width 8 height 8
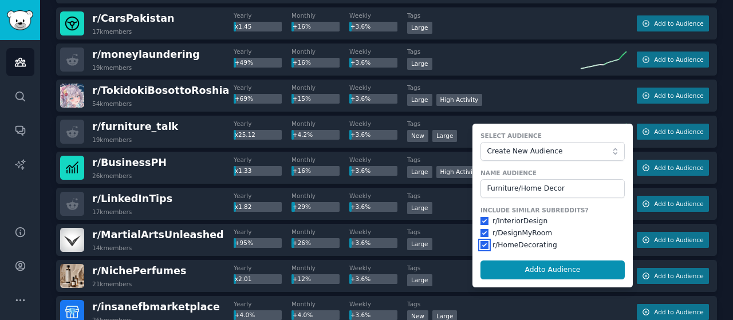
checkbox input "true"
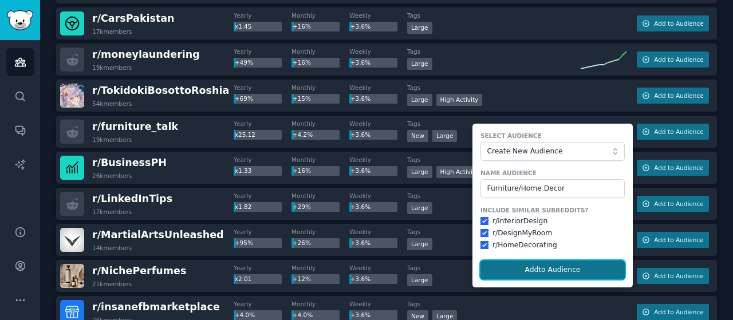
click at [511, 261] on button "Add to Audience" at bounding box center [552, 270] width 144 height 19
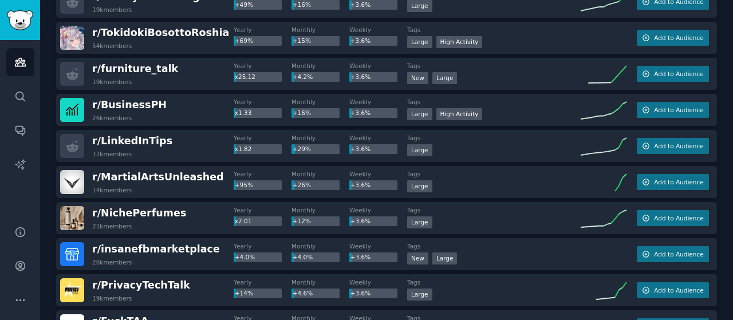
scroll to position [9068, 0]
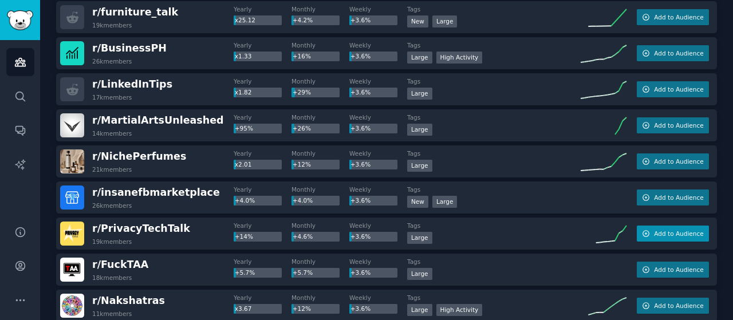
click at [656, 230] on span "Add to Audience" at bounding box center [678, 234] width 49 height 8
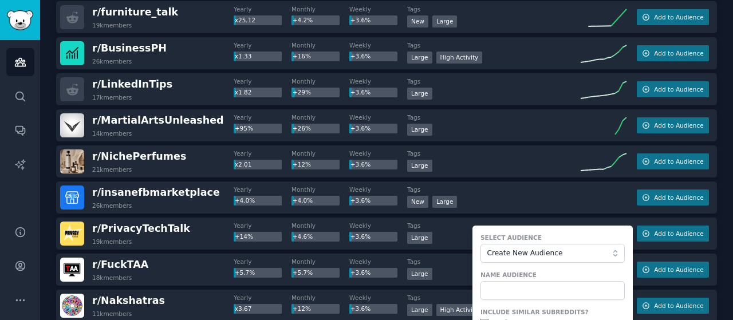
scroll to position [9183, 0]
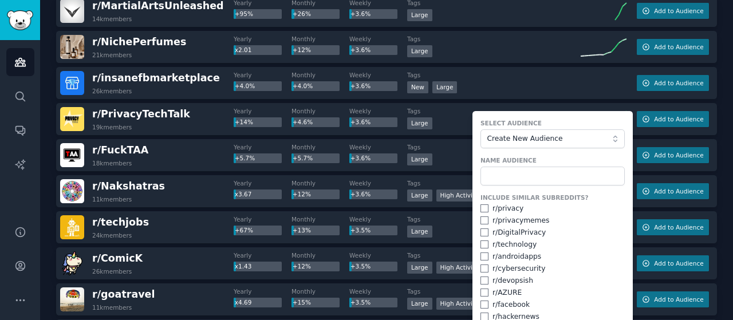
click at [336, 195] on div "+12%" at bounding box center [315, 195] width 48 height 10
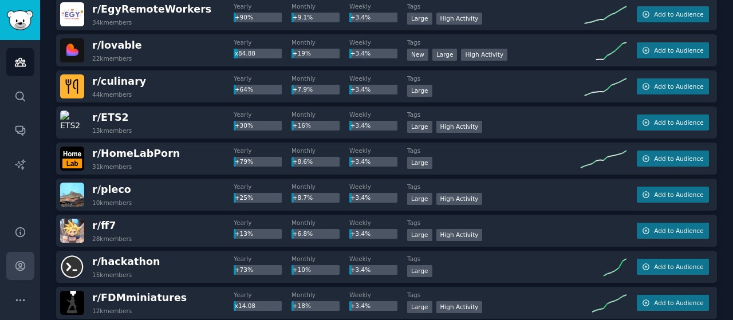
scroll to position [10226, 0]
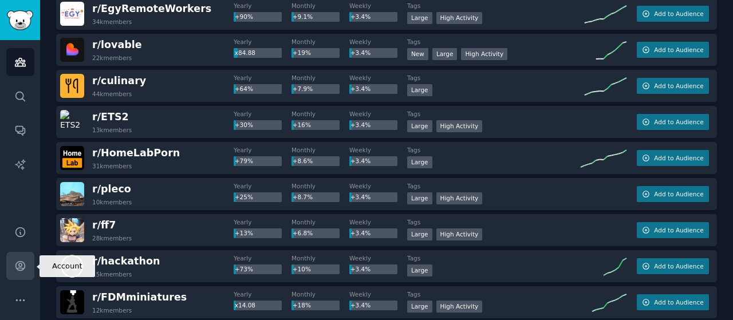
click at [20, 263] on icon "Sidebar" at bounding box center [19, 266] width 9 height 9
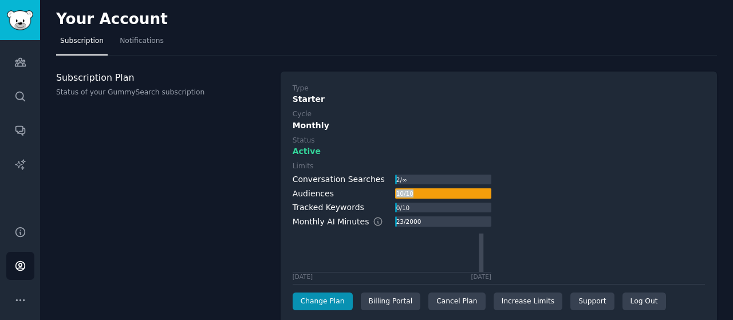
drag, startPoint x: 388, startPoint y: 194, endPoint x: 424, endPoint y: 193, distance: 36.1
click at [424, 193] on div "10 / 10" at bounding box center [443, 193] width 96 height 10
click at [603, 212] on div "Limits Conversation Searches 2 / ∞ Audiences 10 / 10 Tracked Keywords 0 / 10 Mo…" at bounding box center [499, 220] width 412 height 119
click at [495, 94] on div "Starter" at bounding box center [499, 99] width 412 height 12
click at [520, 303] on link "Increase Limits" at bounding box center [528, 302] width 69 height 18
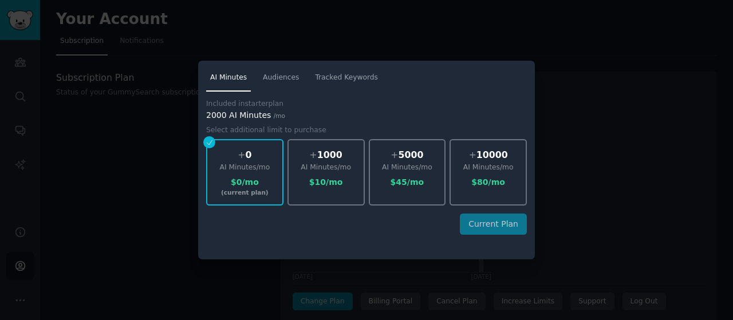
click at [496, 232] on div "Current Plan" at bounding box center [366, 224] width 321 height 21
click at [657, 227] on div at bounding box center [366, 160] width 733 height 320
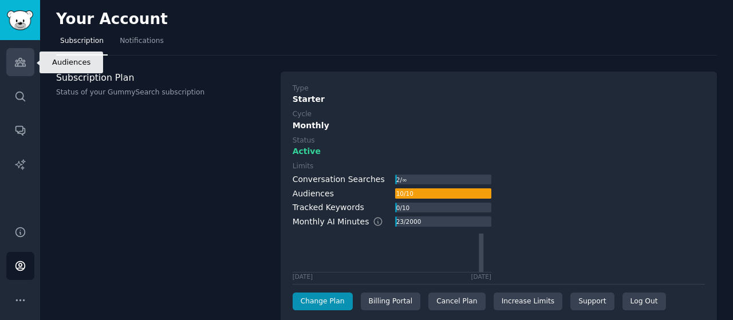
click at [29, 69] on link "Audiences" at bounding box center [20, 62] width 28 height 28
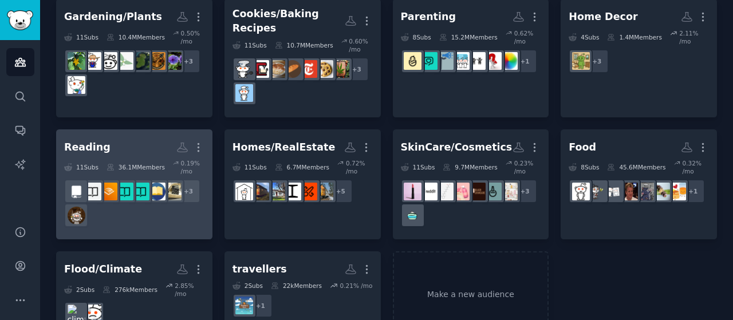
scroll to position [108, 0]
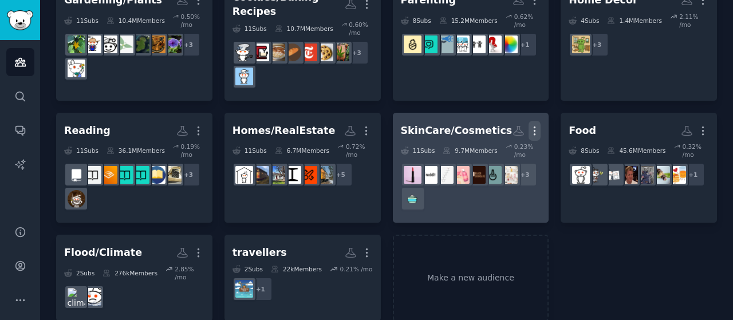
click at [534, 125] on icon "button" at bounding box center [534, 131] width 12 height 12
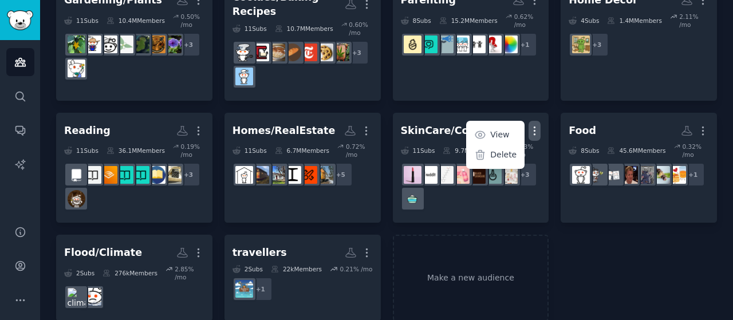
click at [636, 299] on div "Gardening/Plants More 11 Sub s 10.4M Members 0.50 % /mo r/UrbanGardening + 3 Co…" at bounding box center [386, 151] width 661 height 339
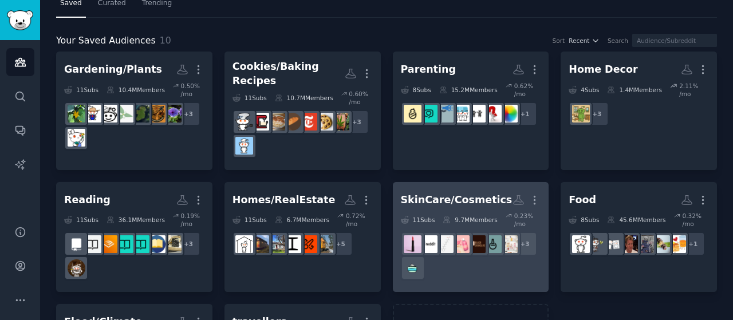
scroll to position [57, 0]
